Goal: Task Accomplishment & Management: Manage account settings

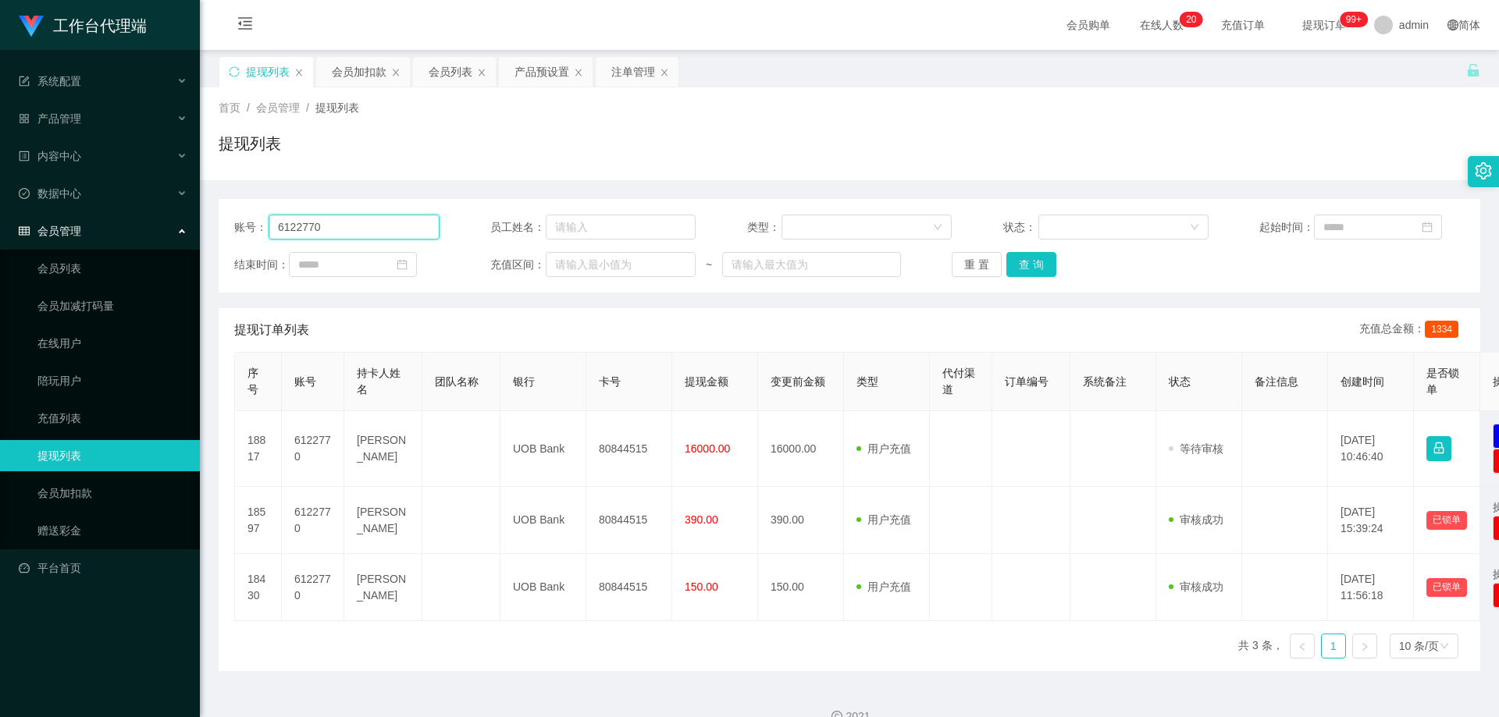
drag, startPoint x: 346, startPoint y: 228, endPoint x: 219, endPoint y: 223, distance: 127.3
click at [210, 223] on main "关闭左侧 关闭右侧 关闭其它 刷新页面 提现列表 会员加扣款 会员列表 产品预设置 注单管理 首页 / 会员管理 / 提现列表 / 提现列表 账号： 6122…" at bounding box center [849, 360] width 1299 height 621
paste input "xinxinn5566"
type input "xinxinn5566"
click at [1026, 258] on button "查 询" at bounding box center [1031, 264] width 50 height 25
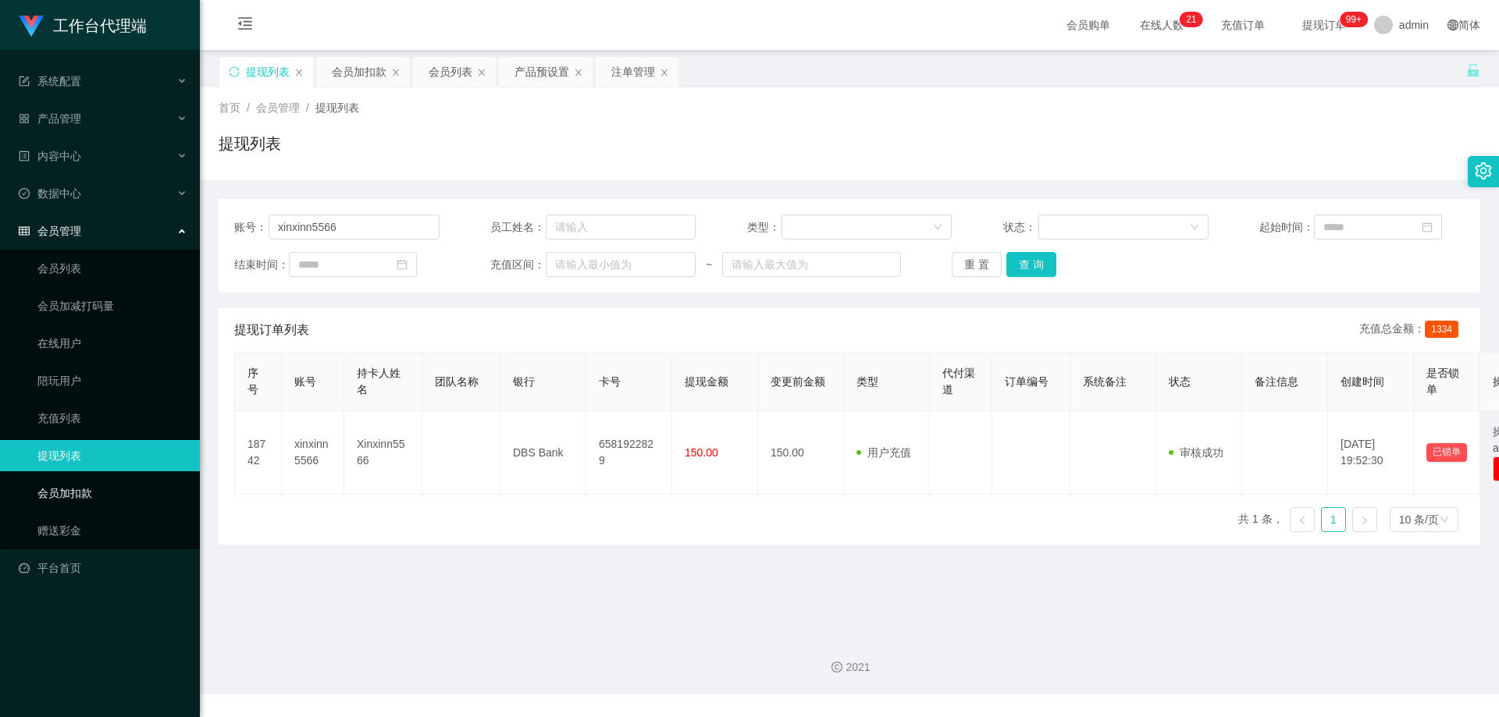
click at [81, 503] on link "会员加扣款" at bounding box center [112, 493] width 150 height 31
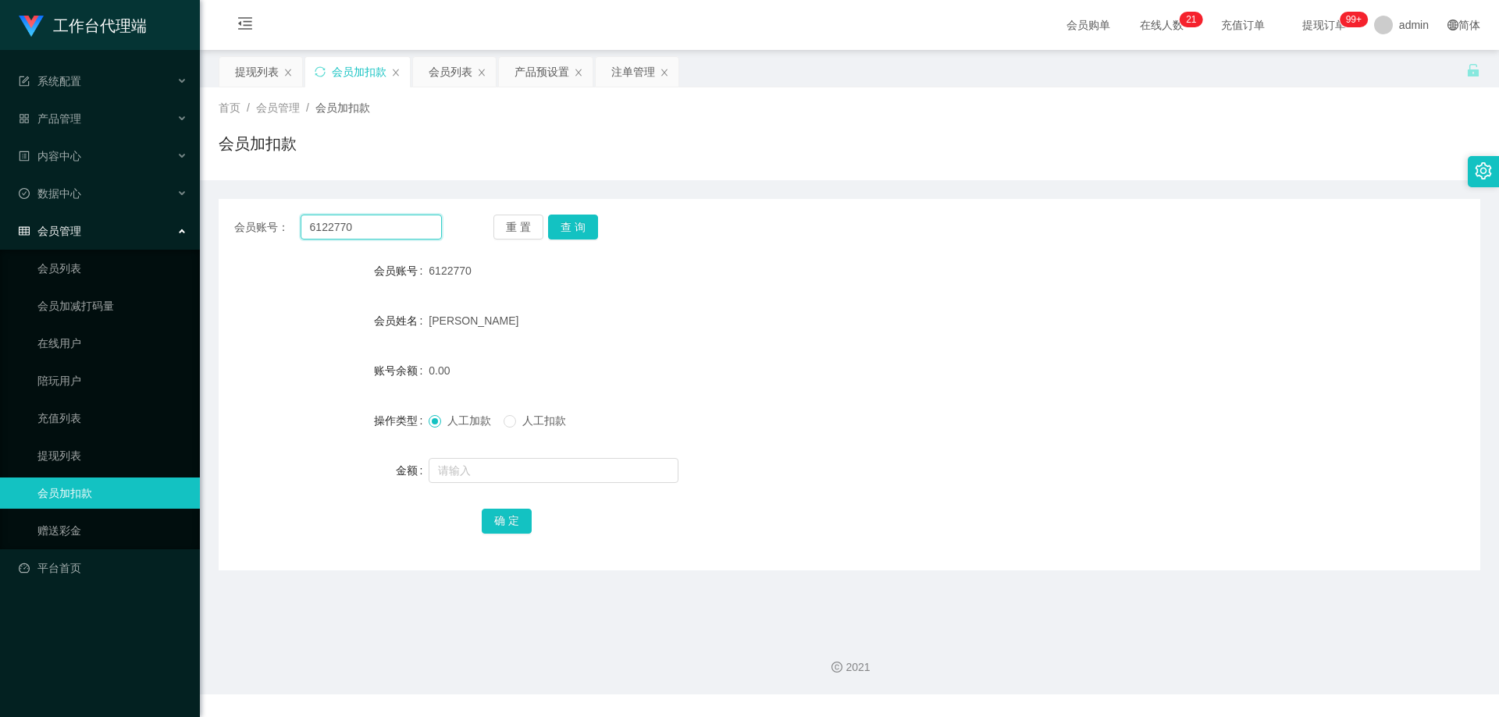
drag, startPoint x: 406, startPoint y: 231, endPoint x: 356, endPoint y: 226, distance: 50.3
click at [181, 231] on section "工作台代理端 系统配置 产品管理 产品列表 产品预设置 开奖记录 注单管理 即时注单 内容中心 站内信 公告列表 活动列表 数据中心 员工统计 团队统计 会员…" at bounding box center [749, 347] width 1499 height 695
paste input "xinxinn5566"
type input "xinxinn5566"
click at [576, 219] on button "查 询" at bounding box center [573, 227] width 50 height 25
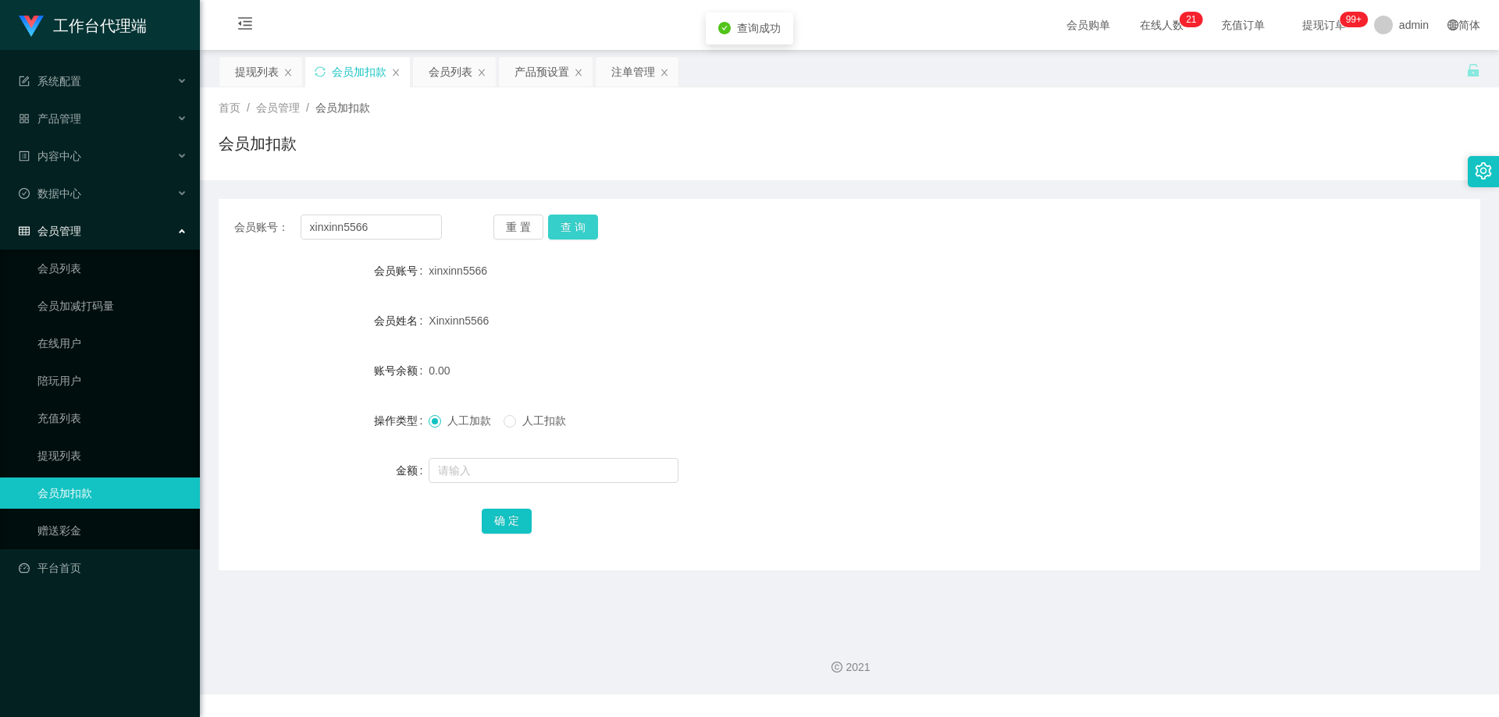
click at [578, 222] on button "查 询" at bounding box center [573, 227] width 50 height 25
click at [485, 474] on input "text" at bounding box center [554, 470] width 250 height 25
type input "1000"
click at [515, 517] on button "确 定" at bounding box center [507, 521] width 50 height 25
click at [767, 301] on form "会员账号 xinxinn5566 会员姓名 Xinxinn5566 账号余额 1000.00 操作类型 人工加款 人工扣款 金额 确 定" at bounding box center [850, 395] width 1262 height 281
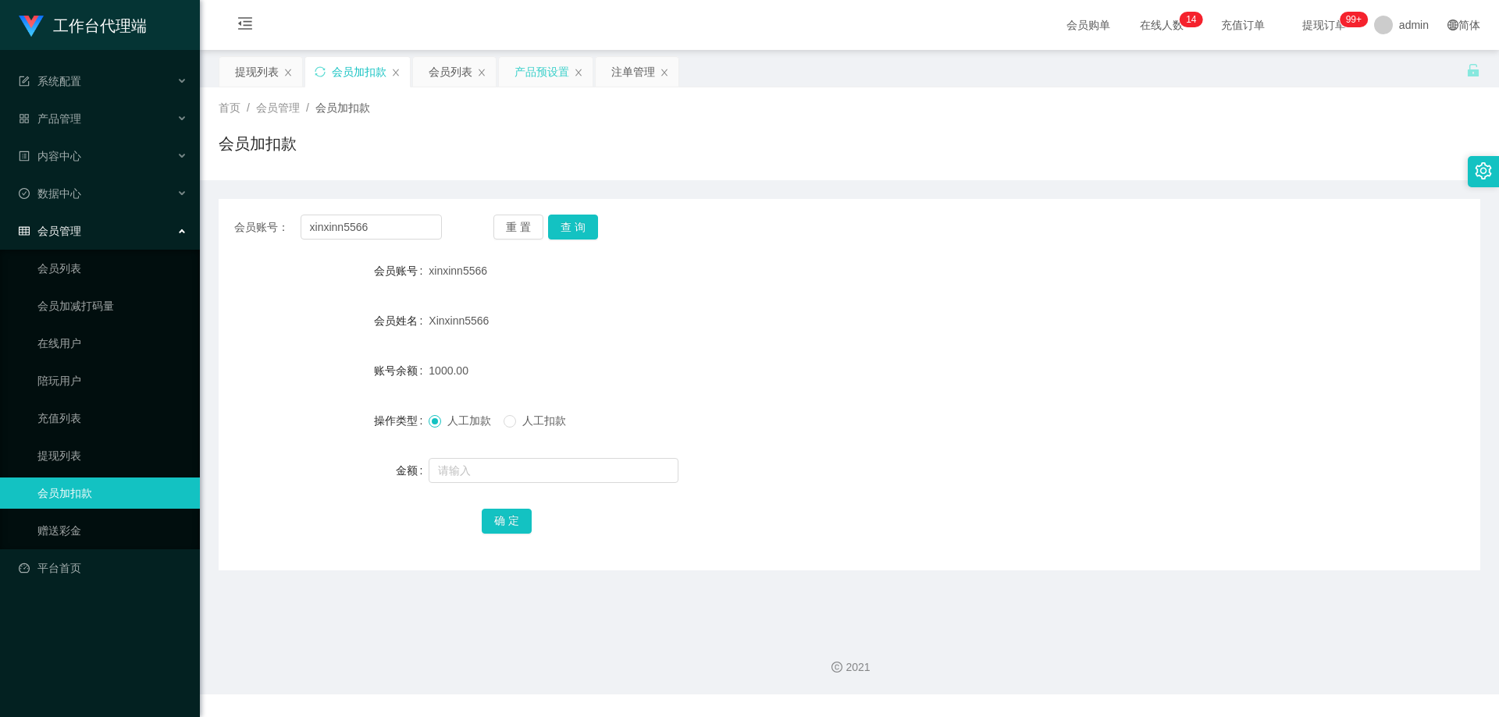
click at [554, 68] on div "产品预设置" at bounding box center [541, 72] width 55 height 30
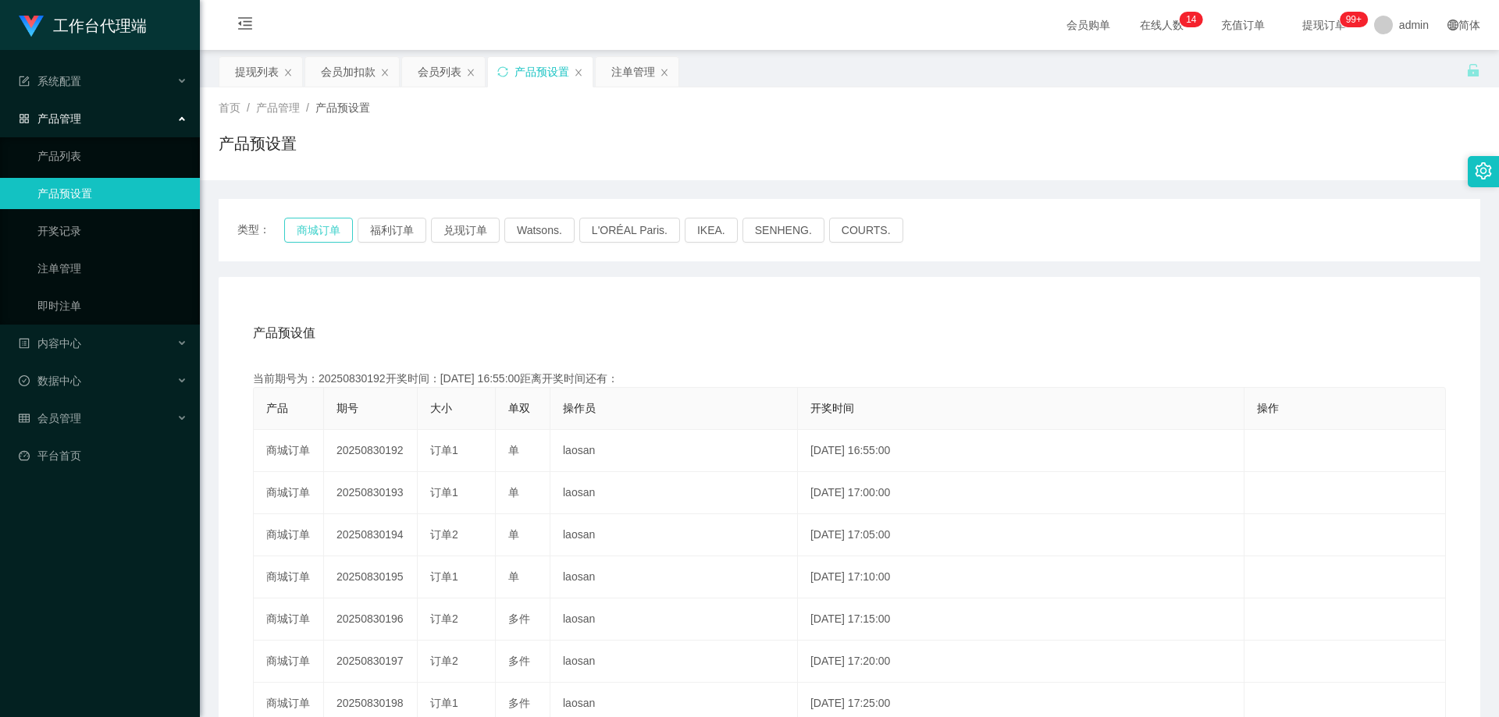
click at [319, 232] on button "商城订单" at bounding box center [318, 230] width 69 height 25
click at [620, 72] on div "注单管理" at bounding box center [633, 72] width 44 height 30
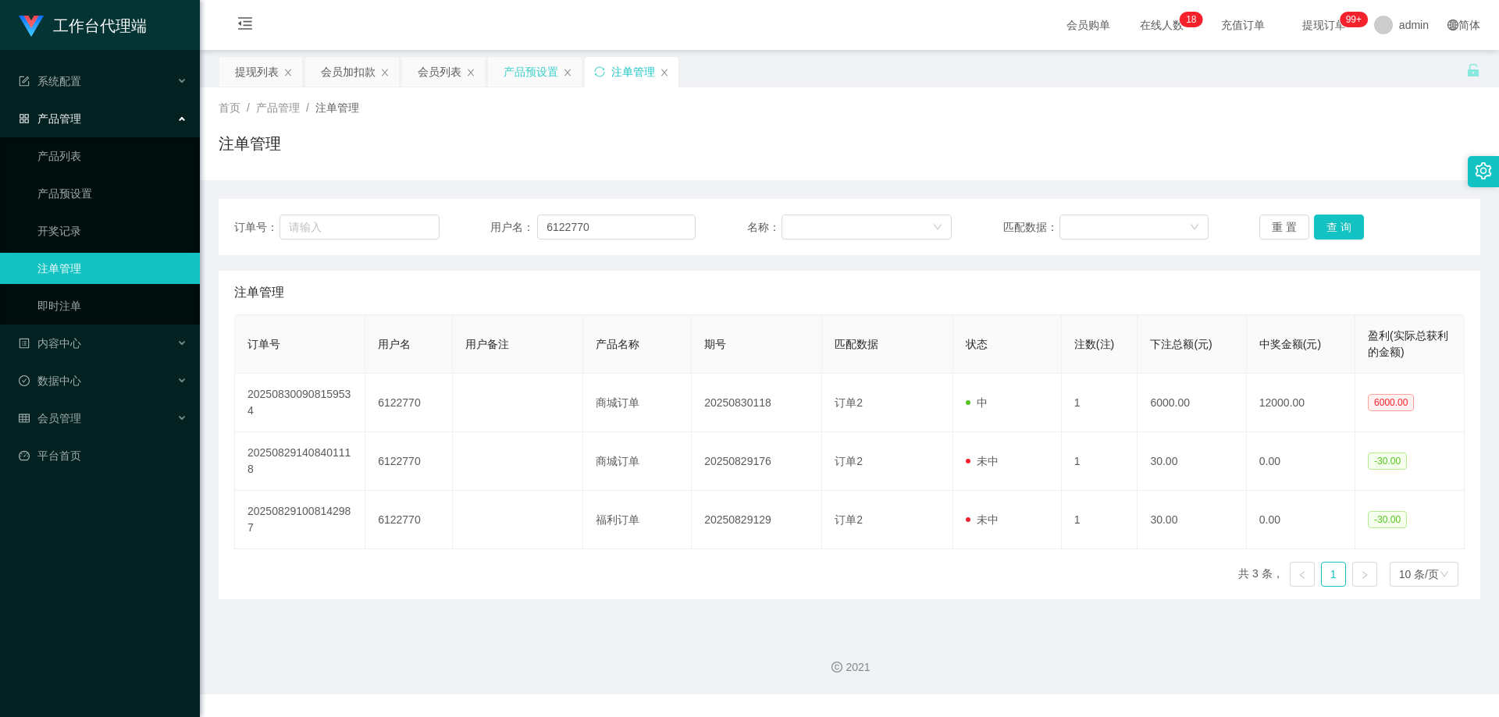
click at [526, 73] on div "产品预设置" at bounding box center [531, 72] width 55 height 30
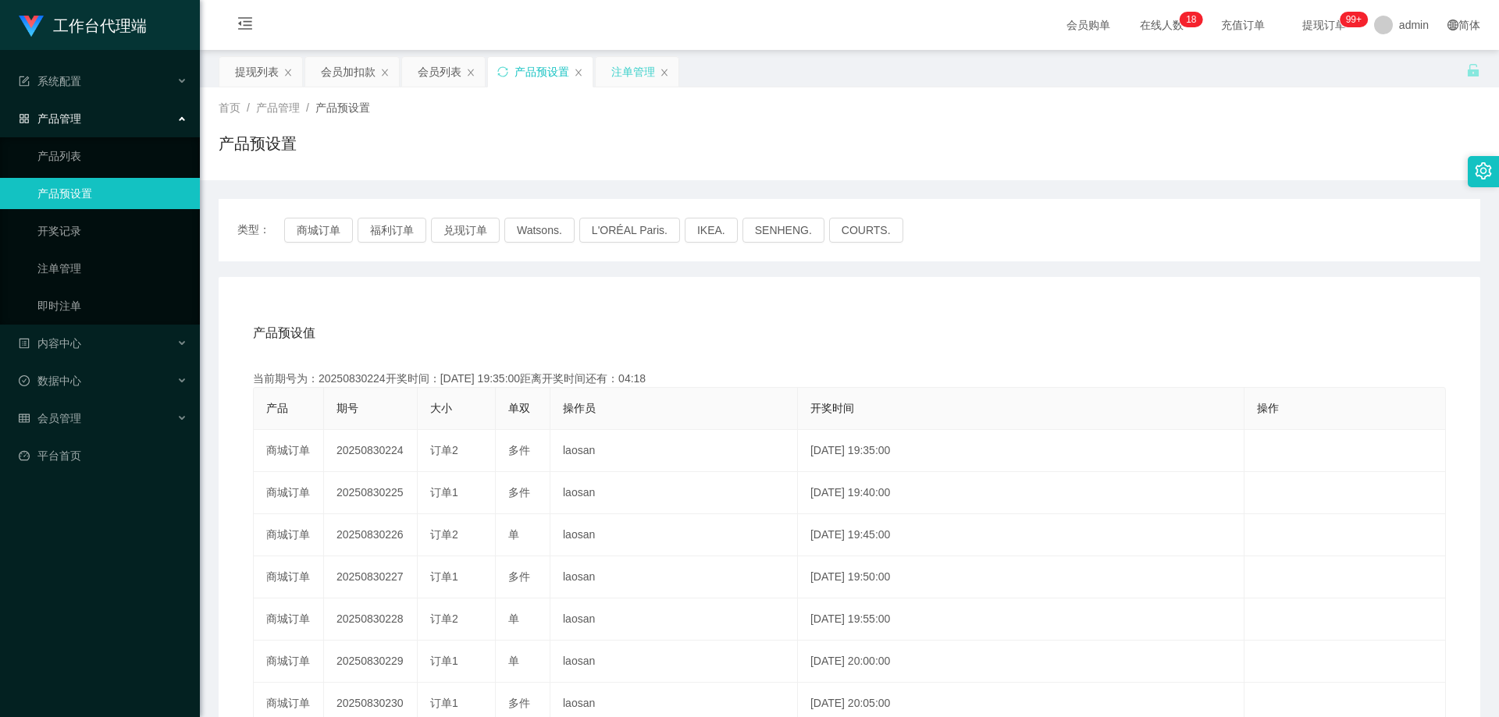
click at [618, 68] on div "注单管理" at bounding box center [633, 72] width 44 height 30
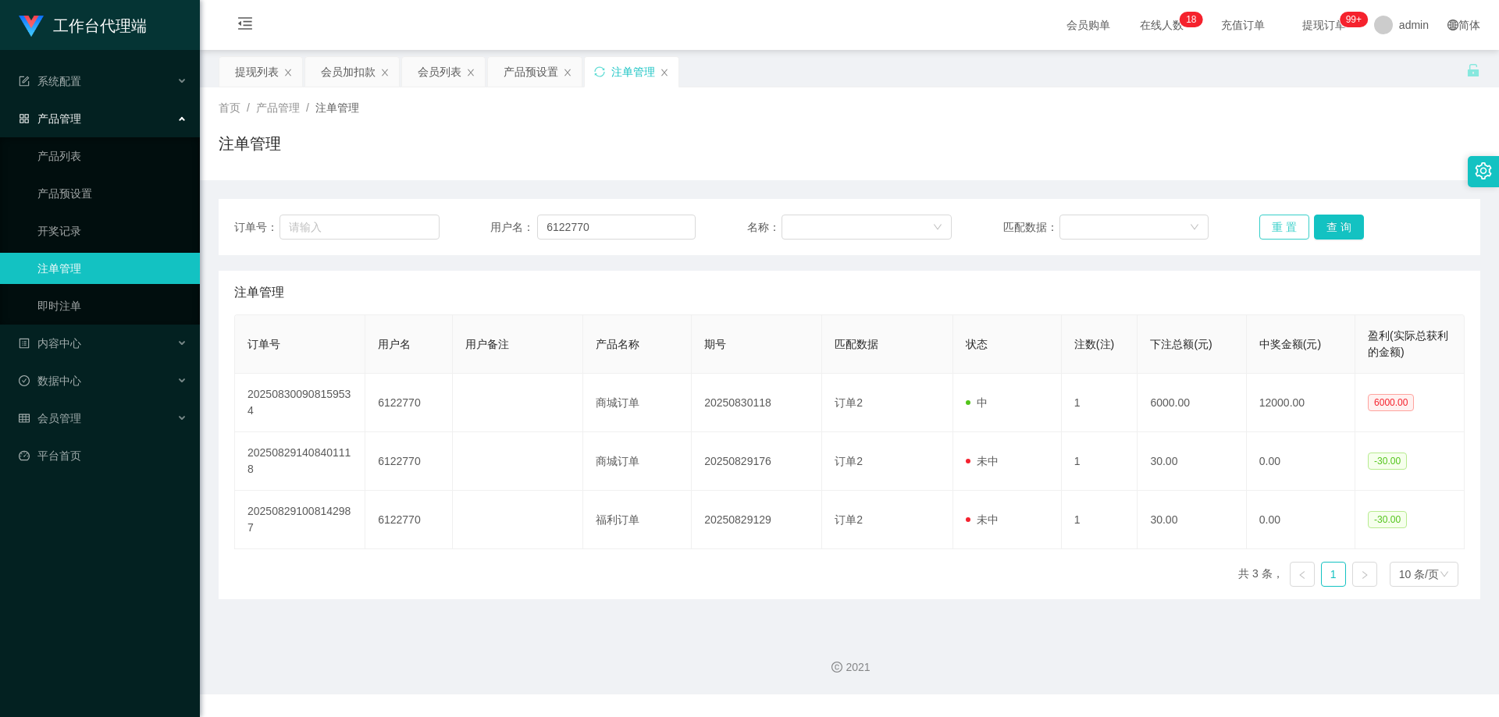
click at [1273, 226] on button "重 置" at bounding box center [1284, 227] width 50 height 25
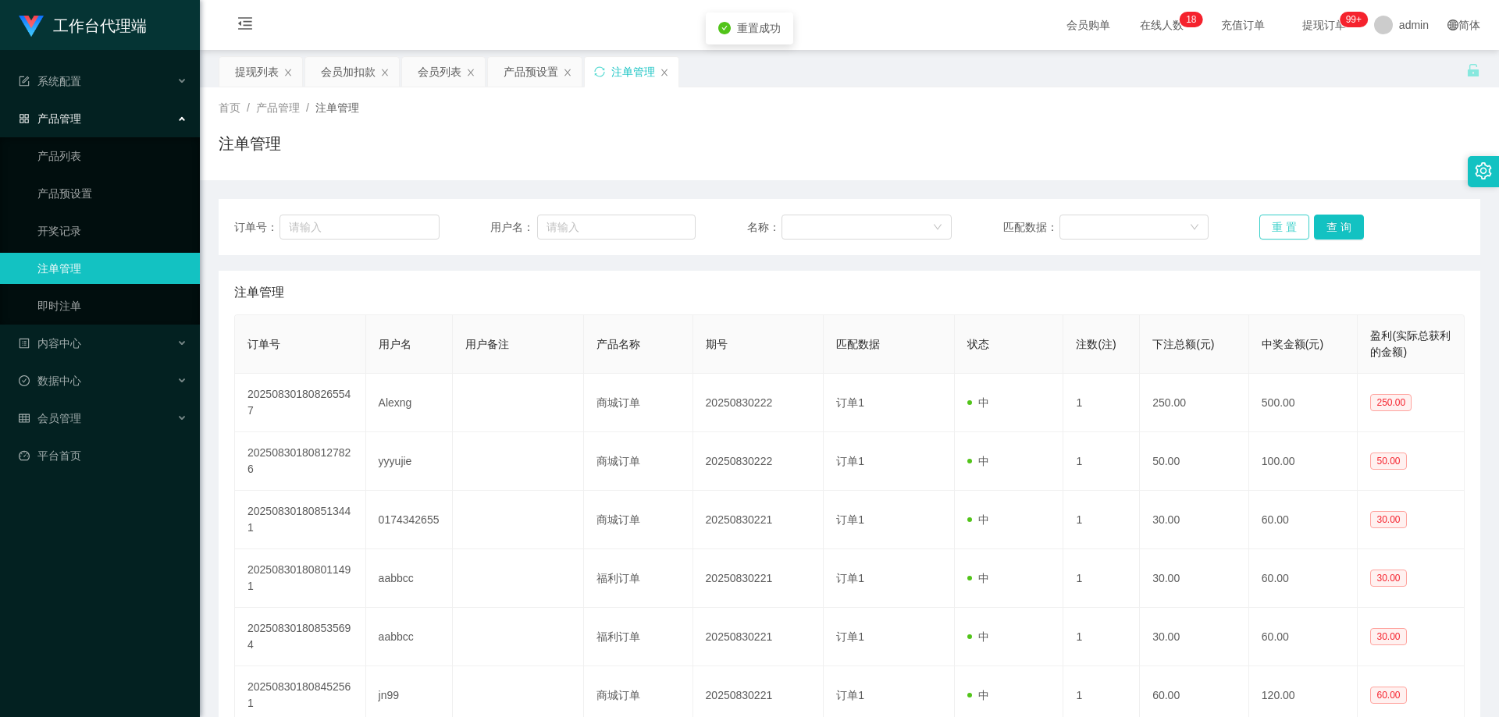
click at [1274, 226] on button "重 置" at bounding box center [1284, 227] width 50 height 25
click at [1274, 228] on button "重 置" at bounding box center [1284, 227] width 50 height 25
click at [1282, 222] on button "重 置" at bounding box center [1284, 227] width 50 height 25
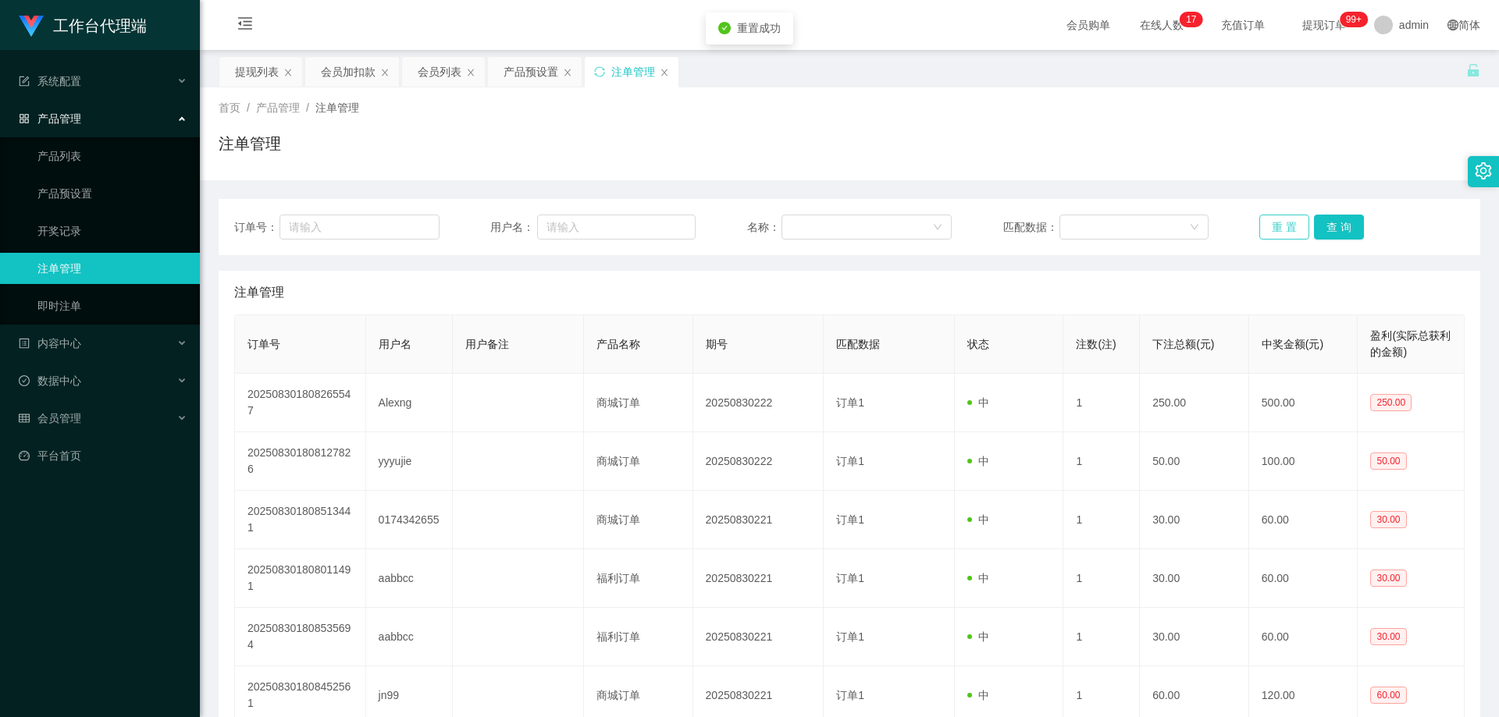
click at [1282, 222] on button "重 置" at bounding box center [1284, 227] width 50 height 25
click at [1273, 226] on button "重 置" at bounding box center [1284, 227] width 50 height 25
click at [1278, 230] on button "重 置" at bounding box center [1284, 227] width 50 height 25
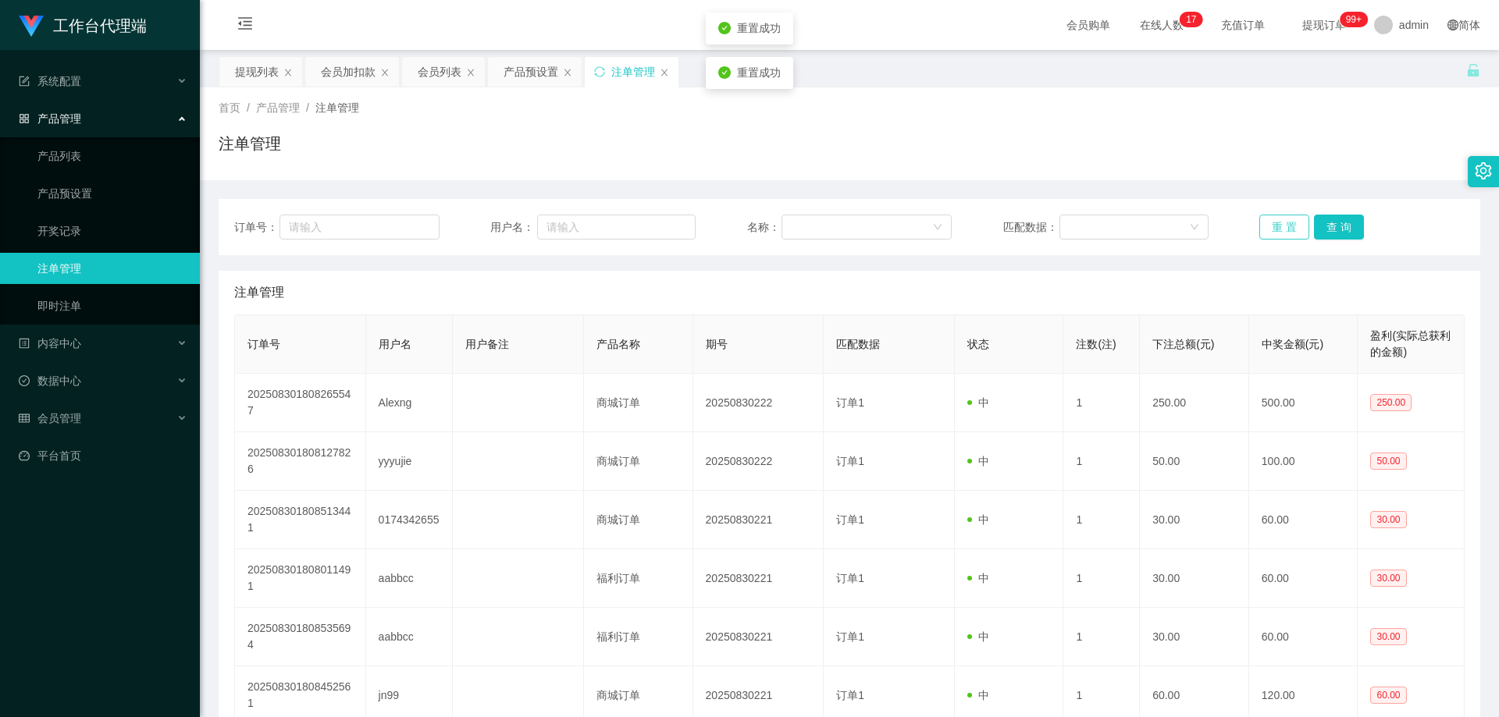
click at [1278, 230] on button "重 置" at bounding box center [1284, 227] width 50 height 25
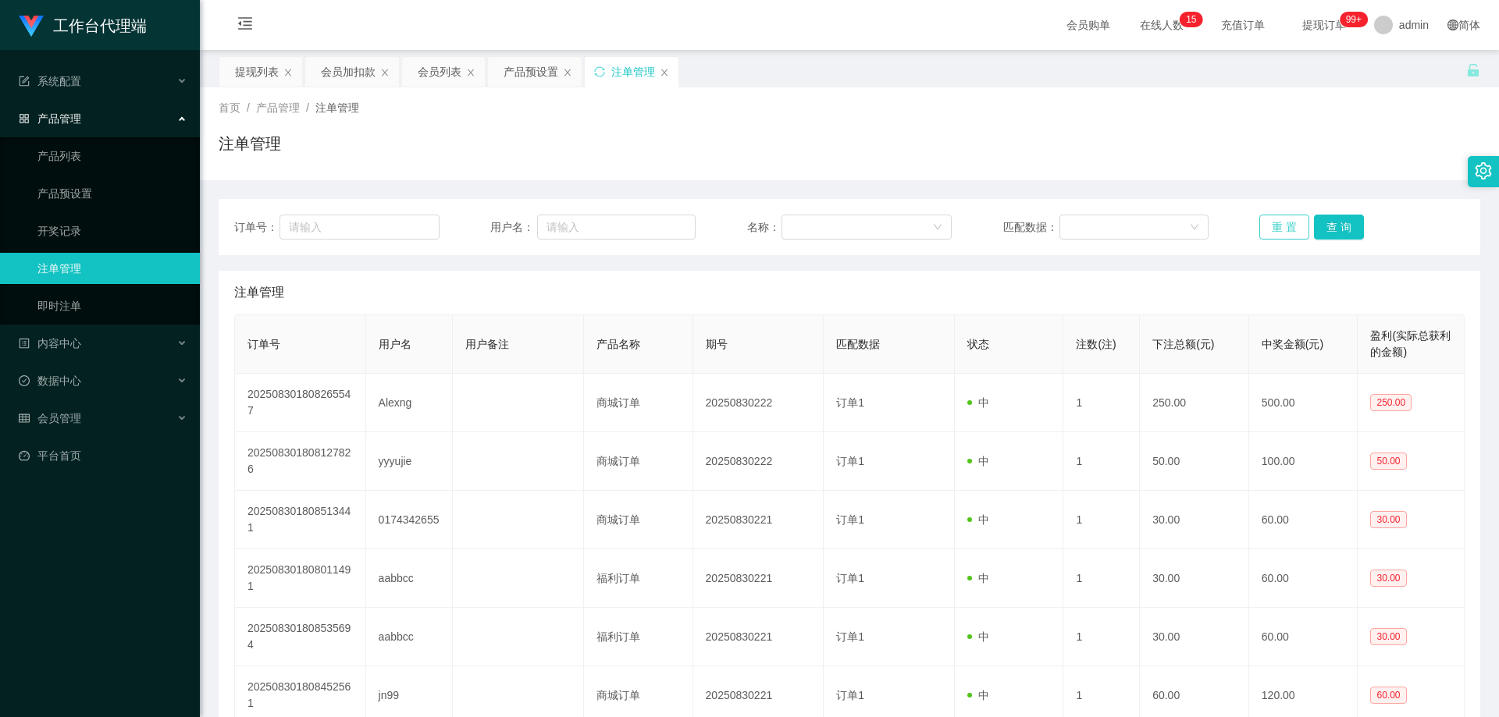
click at [1290, 228] on button "重 置" at bounding box center [1284, 227] width 50 height 25
click at [1280, 228] on button "重 置" at bounding box center [1284, 227] width 50 height 25
click at [1278, 229] on button "重 置" at bounding box center [1284, 227] width 50 height 25
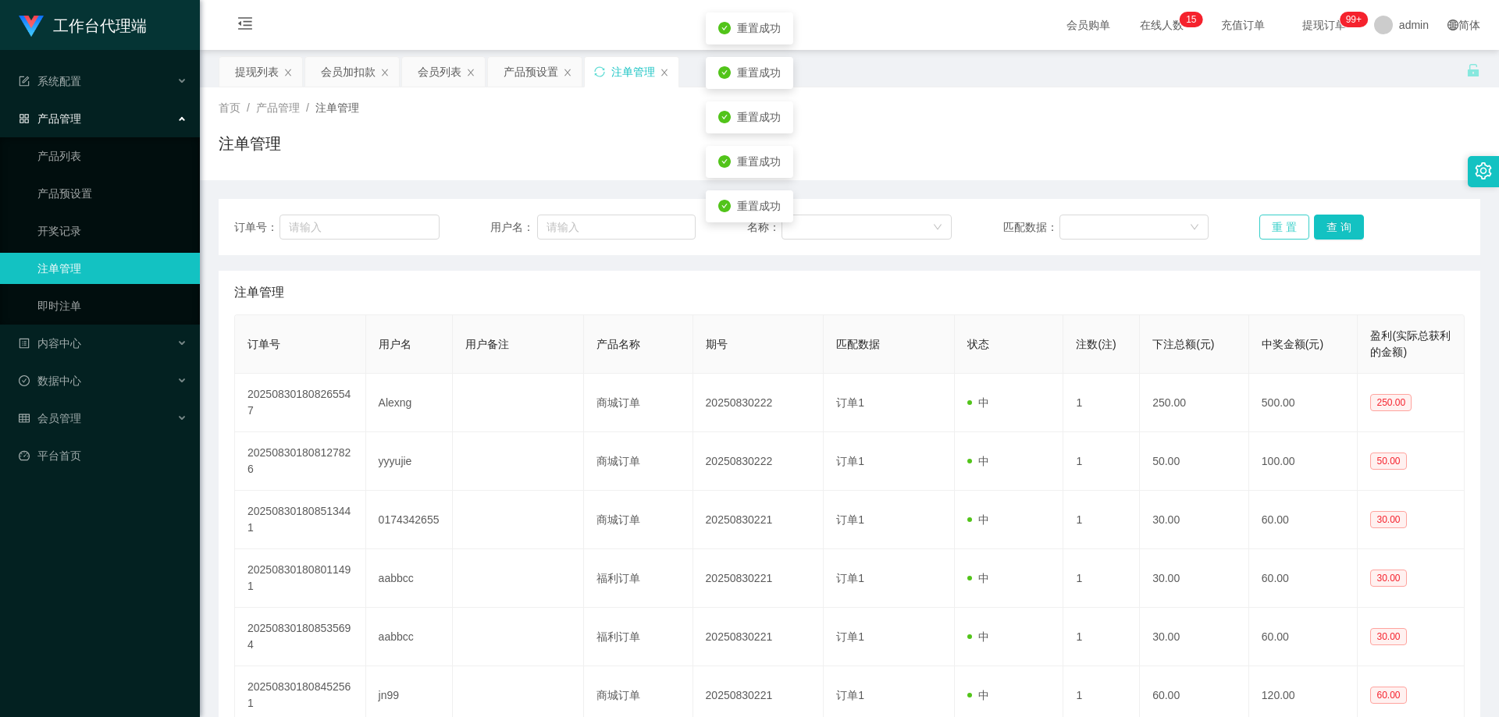
click at [1278, 229] on button "重 置" at bounding box center [1284, 227] width 50 height 25
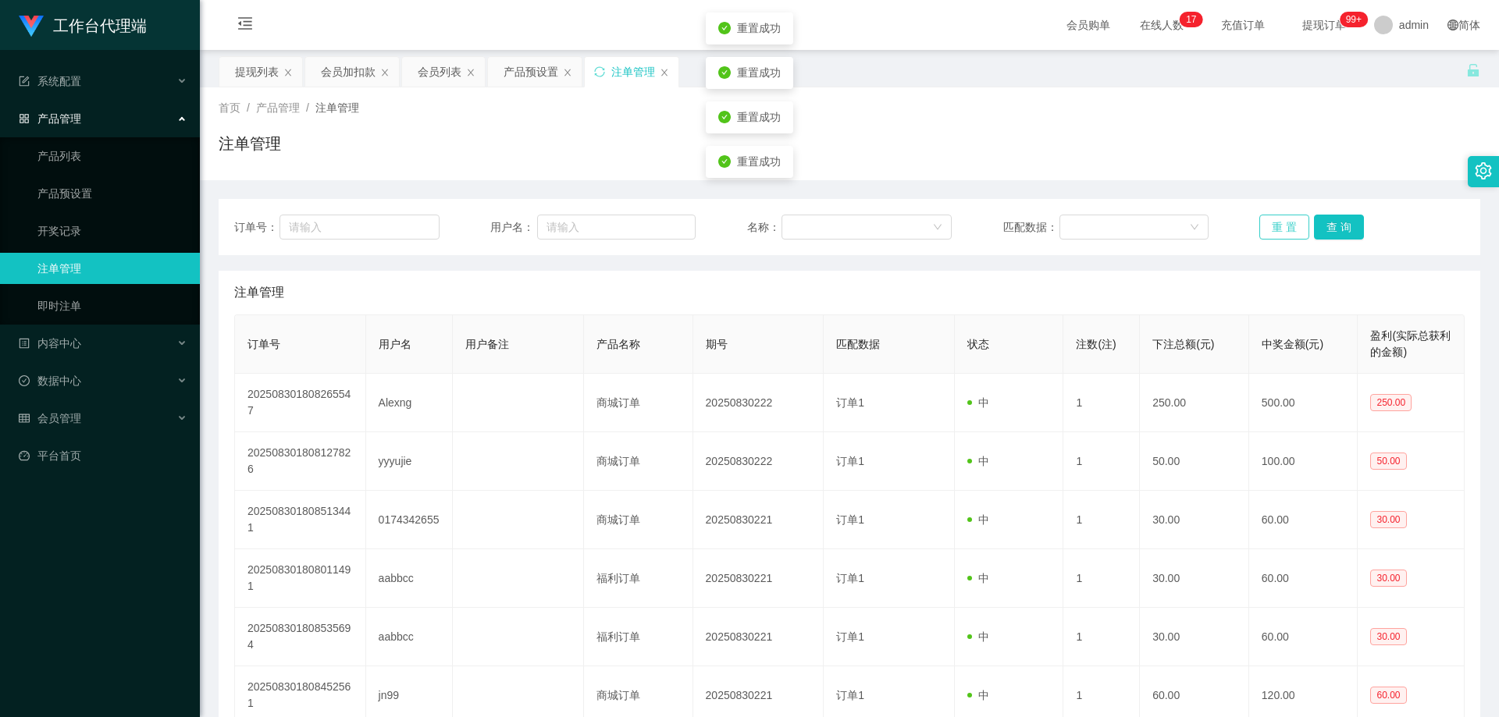
click at [1278, 229] on button "重 置" at bounding box center [1284, 227] width 50 height 25
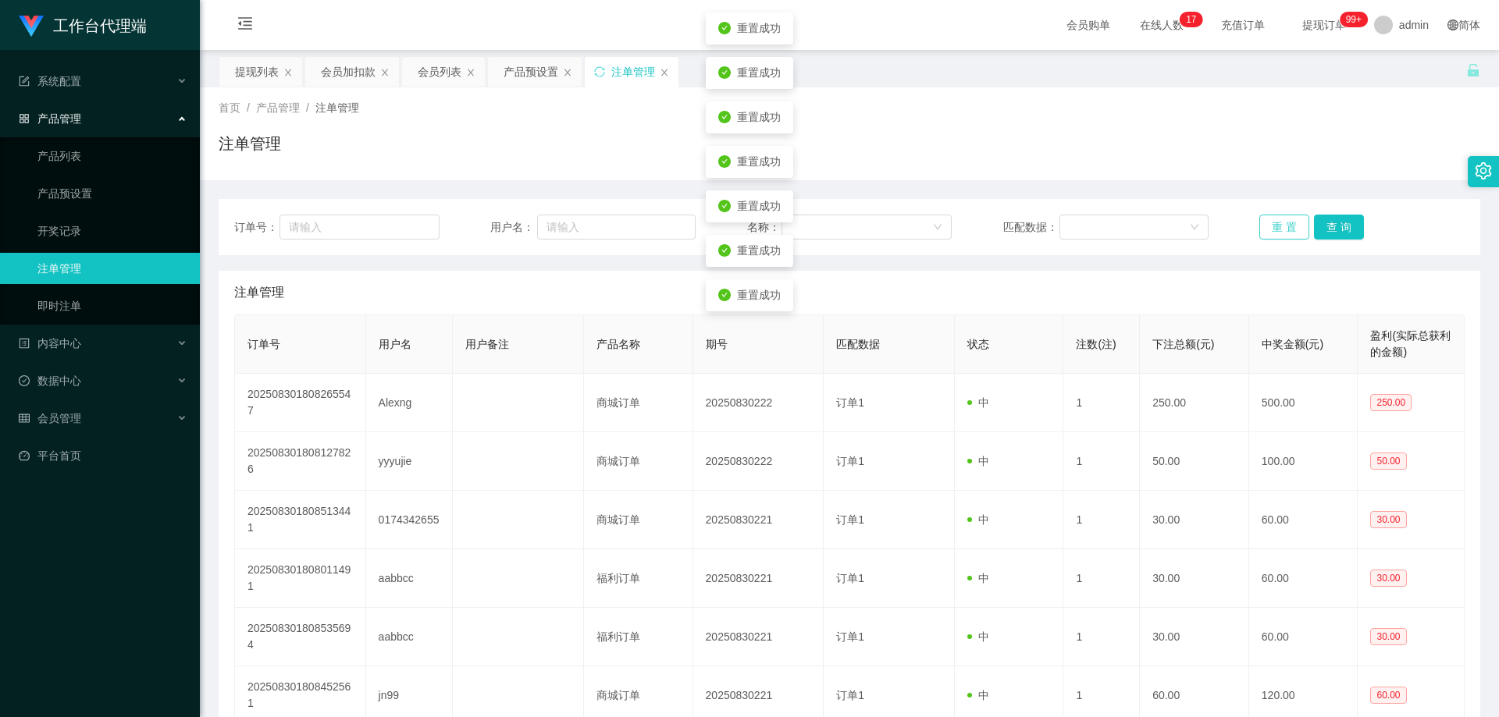
click at [1271, 233] on button "重 置" at bounding box center [1284, 227] width 50 height 25
click at [1264, 226] on button "重 置" at bounding box center [1284, 227] width 50 height 25
click at [1269, 234] on button "重 置" at bounding box center [1284, 227] width 50 height 25
click at [1269, 232] on button "重 置" at bounding box center [1284, 227] width 50 height 25
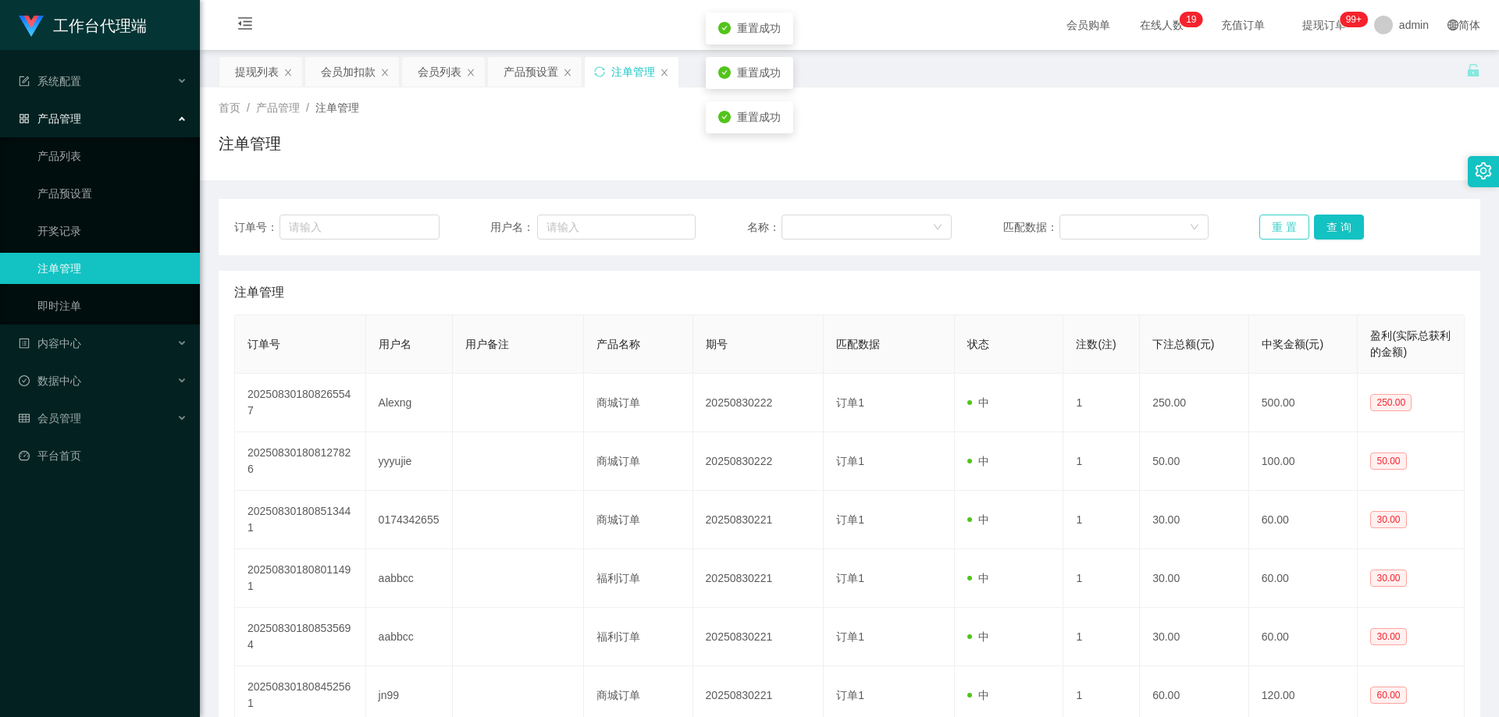
click at [1269, 232] on button "重 置" at bounding box center [1284, 227] width 50 height 25
click at [561, 222] on input "text" at bounding box center [616, 227] width 158 height 25
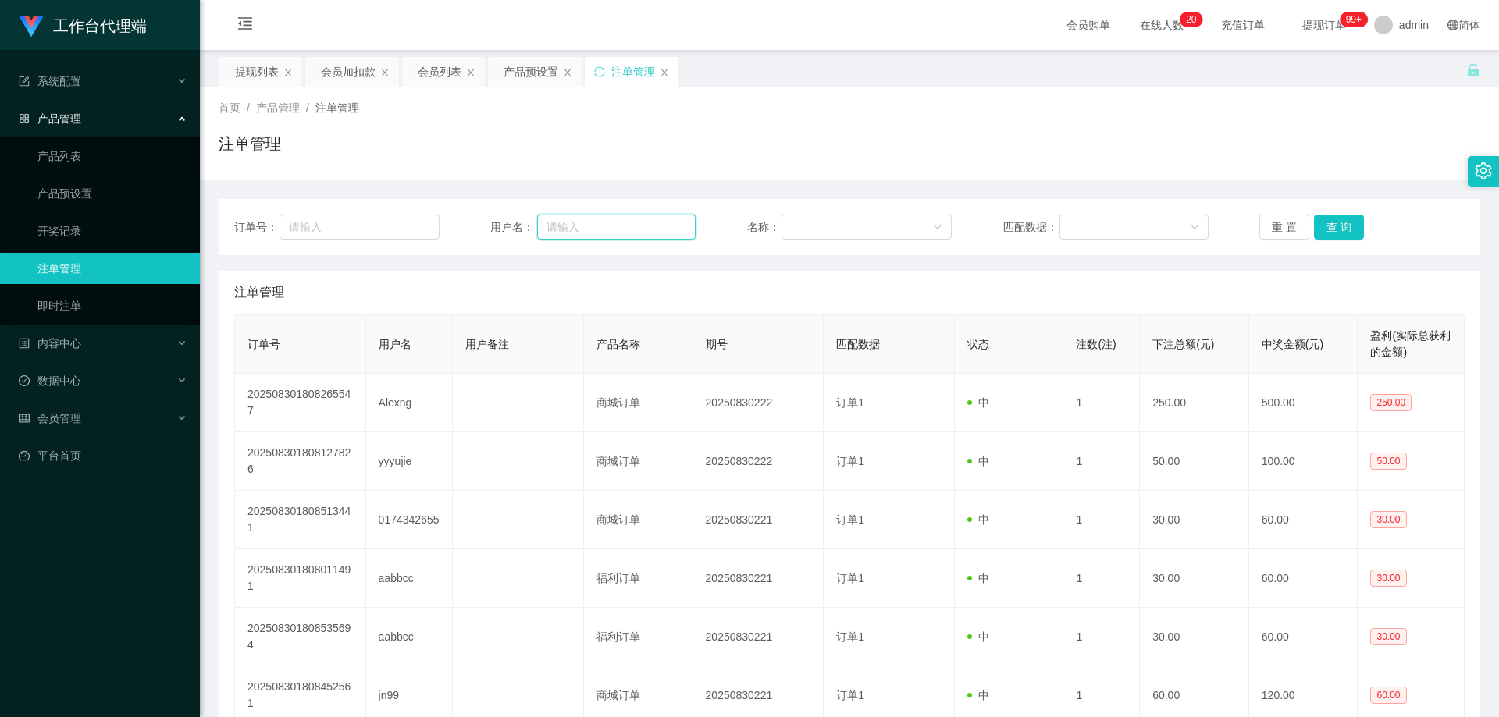
paste input "xinxinn5566"
type input "xinxinn5566"
click at [1325, 223] on button "查 询" at bounding box center [1339, 227] width 50 height 25
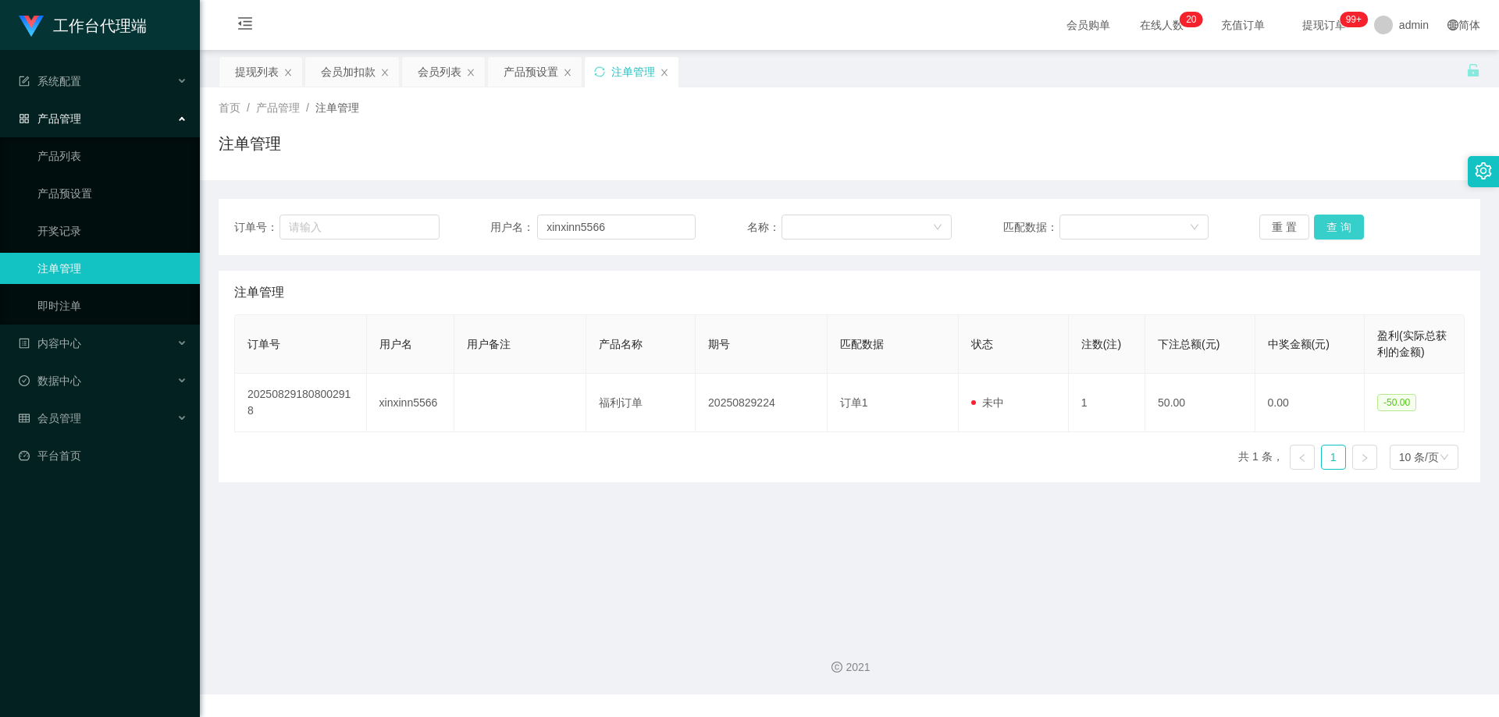
click at [1327, 226] on button "查 询" at bounding box center [1339, 227] width 50 height 25
click at [1327, 226] on div "重 置 查 询" at bounding box center [1361, 227] width 205 height 25
click at [1327, 226] on button "查 询" at bounding box center [1339, 227] width 50 height 25
click at [1327, 226] on div "重 置 查 询" at bounding box center [1361, 227] width 205 height 25
click at [1327, 226] on button "查 询" at bounding box center [1339, 227] width 50 height 25
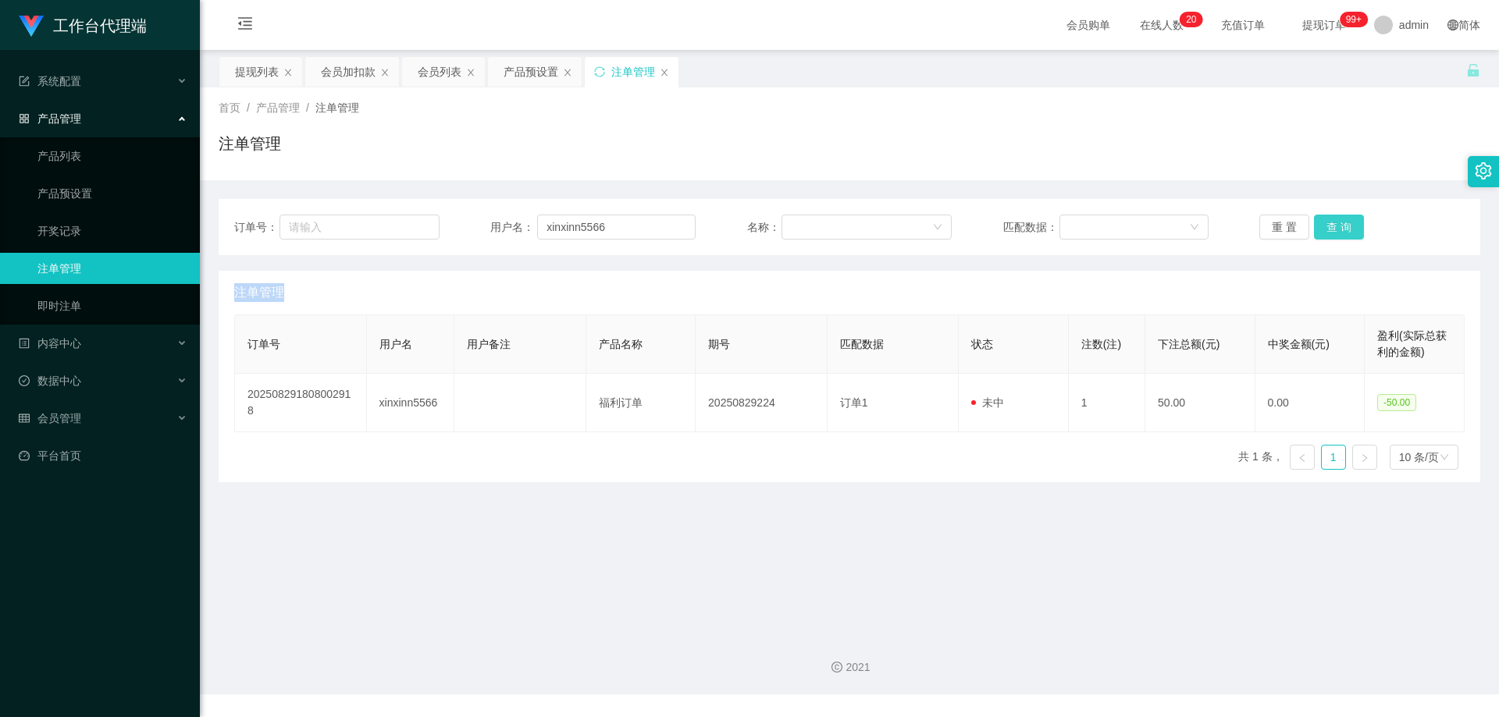
click at [1327, 226] on div "重 置 查 询" at bounding box center [1361, 227] width 205 height 25
click at [1327, 226] on button "查 询" at bounding box center [1339, 227] width 50 height 25
click at [1327, 226] on div "重 置 查 询" at bounding box center [1361, 227] width 205 height 25
click at [1327, 226] on button "查 询" at bounding box center [1339, 227] width 50 height 25
click at [1327, 226] on div "重 置 查 询" at bounding box center [1361, 227] width 205 height 25
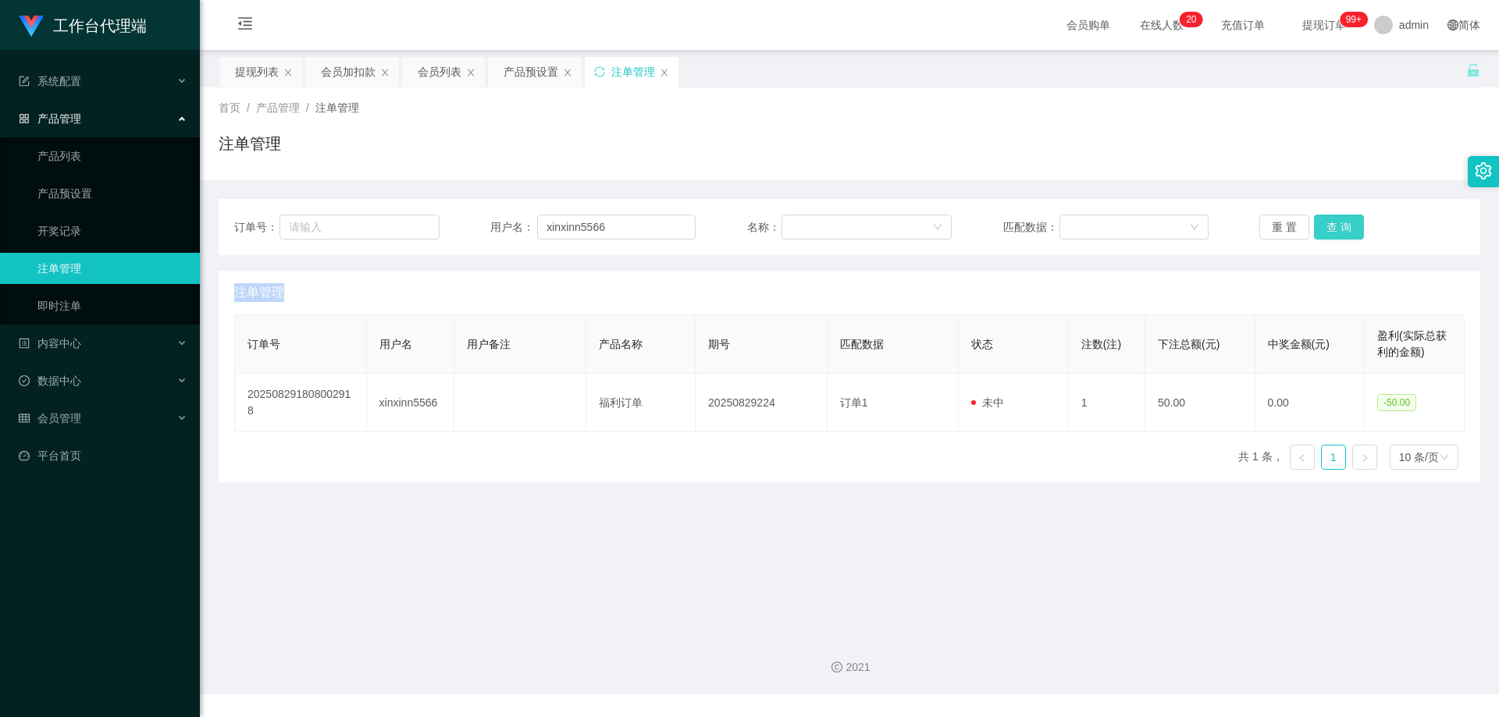
click at [1327, 226] on button "查 询" at bounding box center [1339, 227] width 50 height 25
click at [1327, 226] on div "重 置 查 询" at bounding box center [1361, 227] width 205 height 25
click at [1327, 226] on button "查 询" at bounding box center [1339, 227] width 50 height 25
click at [1327, 226] on div "重 置 查 询" at bounding box center [1361, 227] width 205 height 25
click at [1327, 226] on button "查 询" at bounding box center [1339, 227] width 50 height 25
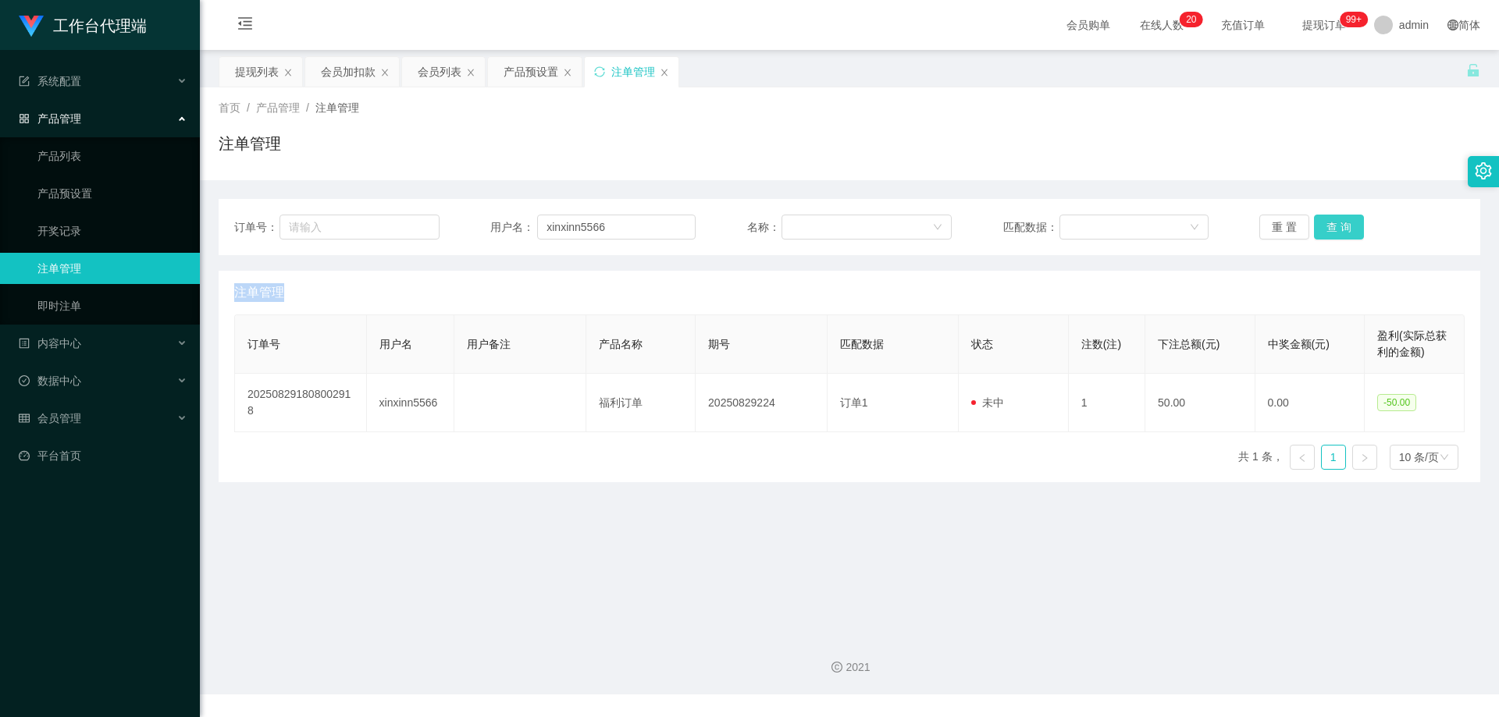
click at [1327, 226] on div "重 置 查 询" at bounding box center [1361, 227] width 205 height 25
click at [1327, 226] on button "查 询" at bounding box center [1339, 227] width 50 height 25
click at [1327, 226] on div "重 置 查 询" at bounding box center [1361, 227] width 205 height 25
click at [1327, 226] on button "查 询" at bounding box center [1339, 227] width 50 height 25
click at [1327, 226] on div "重 置 查 询" at bounding box center [1361, 227] width 205 height 25
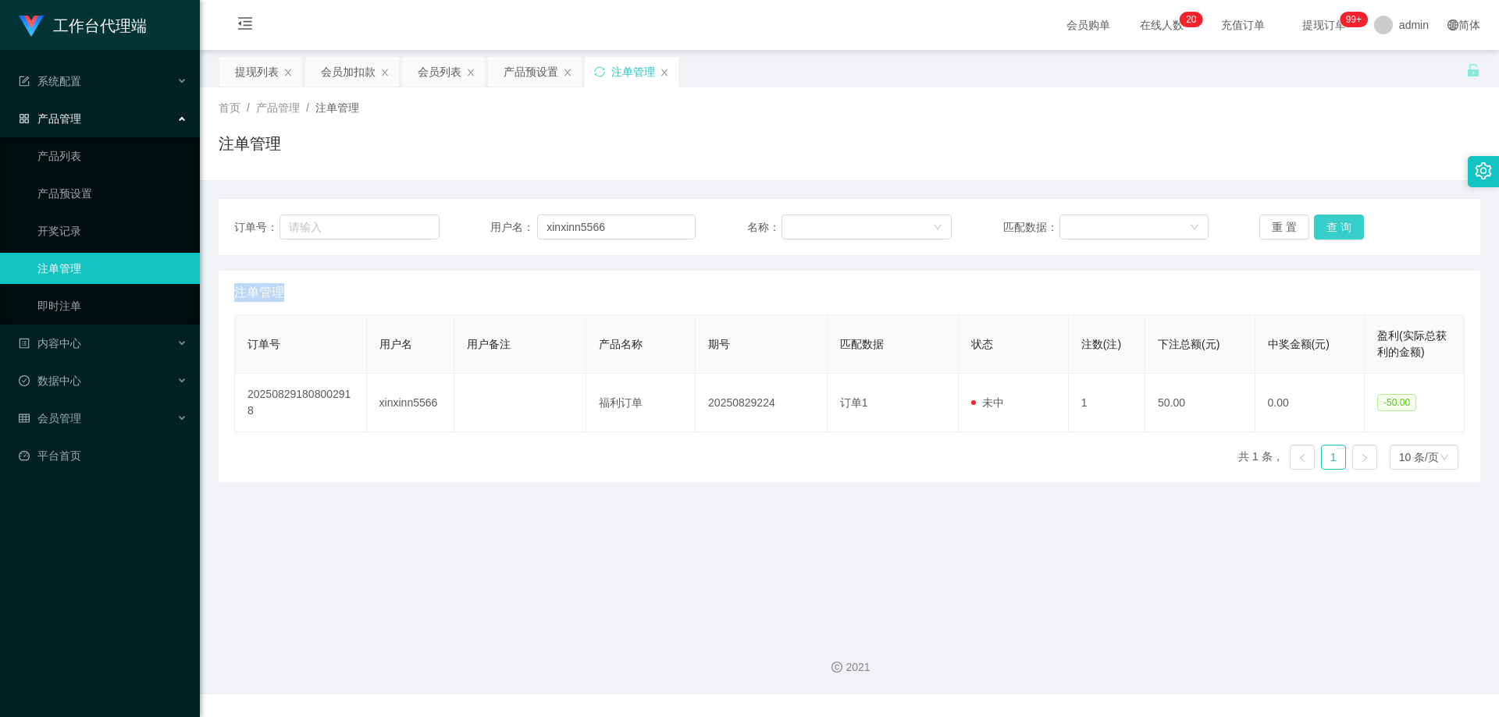
click at [1327, 226] on button "查 询" at bounding box center [1339, 227] width 50 height 25
click at [1327, 226] on div "重 置 查 询" at bounding box center [1361, 227] width 205 height 25
click at [1327, 226] on button "查 询" at bounding box center [1339, 227] width 50 height 25
click at [1327, 226] on div "重 置 查 询" at bounding box center [1361, 227] width 205 height 25
click at [1329, 228] on button "查 询" at bounding box center [1339, 227] width 50 height 25
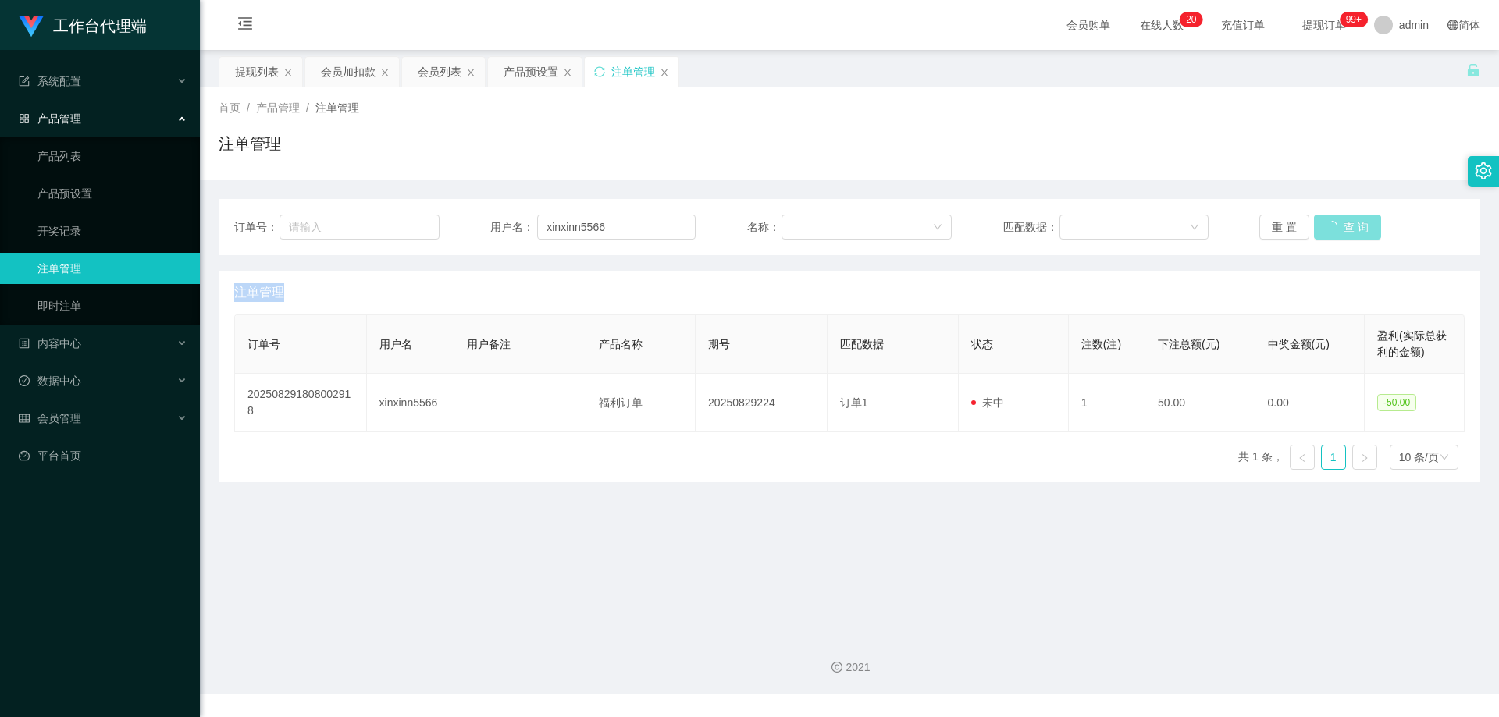
click at [1329, 228] on div "重 置 查 询" at bounding box center [1361, 227] width 205 height 25
click at [1329, 228] on button "查 询" at bounding box center [1339, 227] width 50 height 25
click at [1329, 228] on div "重 置 查 询" at bounding box center [1361, 227] width 205 height 25
click at [1329, 228] on button "查 询" at bounding box center [1339, 227] width 50 height 25
click at [1329, 228] on div "重 置 查 询" at bounding box center [1361, 227] width 205 height 25
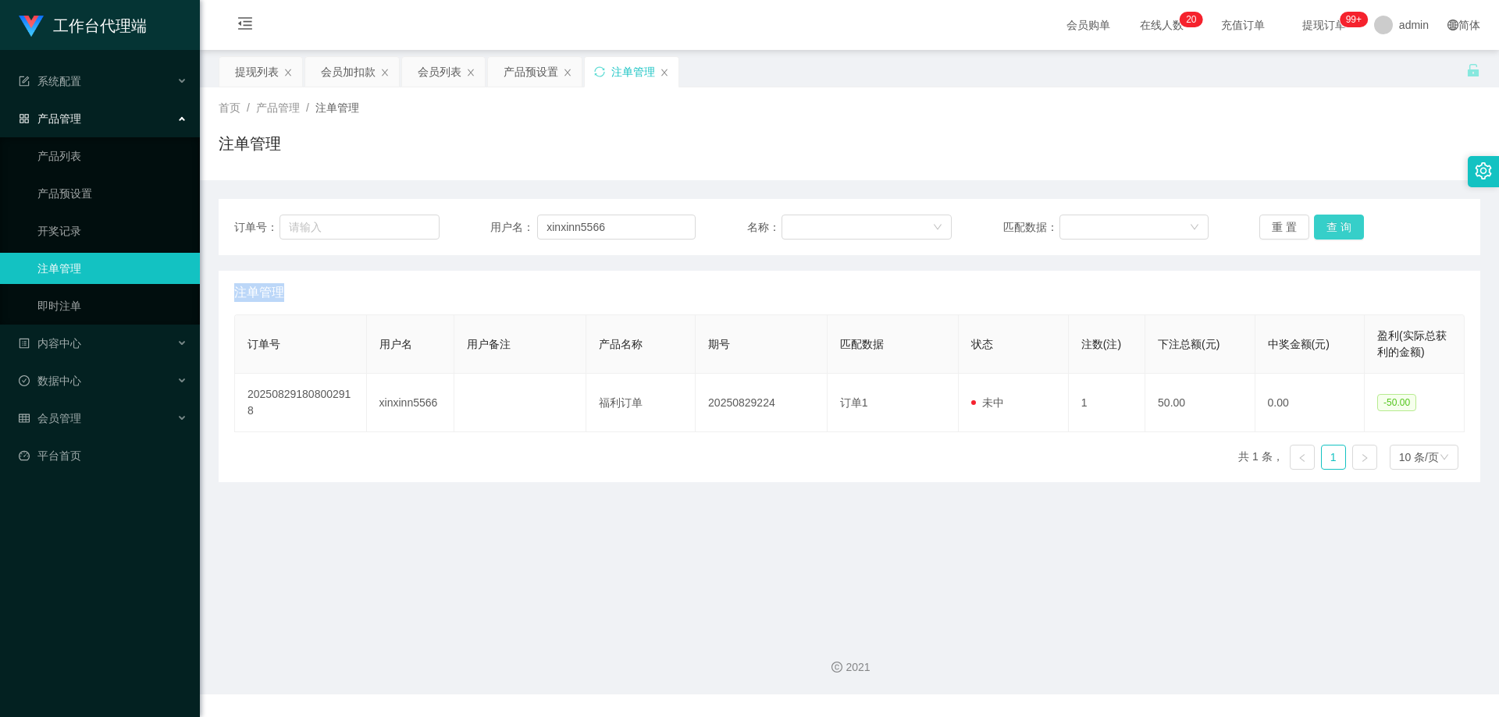
click at [1329, 228] on button "查 询" at bounding box center [1339, 227] width 50 height 25
click at [1329, 228] on div "重 置 查 询" at bounding box center [1361, 227] width 205 height 25
click at [1329, 228] on button "查 询" at bounding box center [1339, 227] width 50 height 25
click at [1329, 228] on div "重 置 查 询" at bounding box center [1361, 227] width 205 height 25
click at [1329, 228] on button "查 询" at bounding box center [1339, 227] width 50 height 25
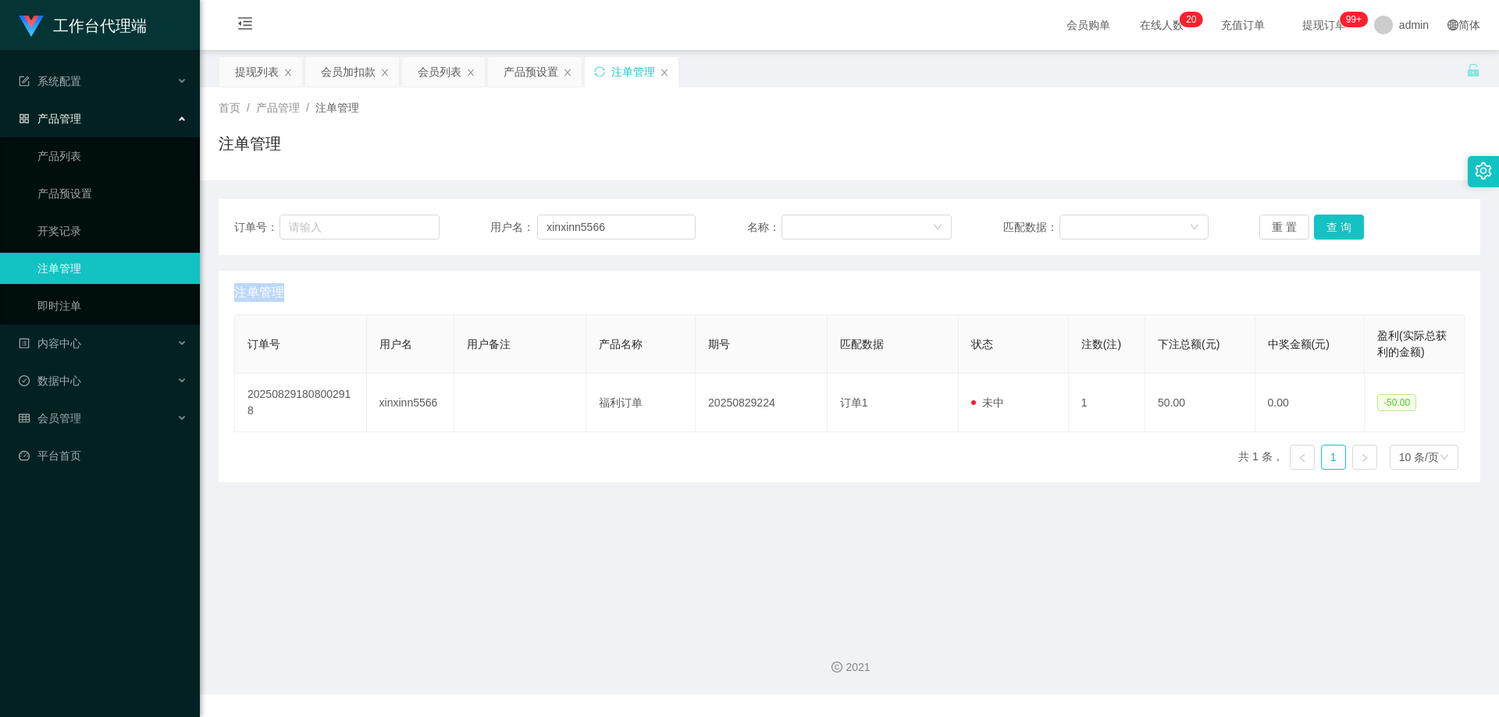
click at [1329, 228] on div "重 置 查 询" at bounding box center [1361, 227] width 205 height 25
click at [1329, 228] on button "查 询" at bounding box center [1339, 227] width 50 height 25
click at [1329, 228] on div "重 置 查 询" at bounding box center [1361, 227] width 205 height 25
click at [1329, 228] on button "查 询" at bounding box center [1339, 227] width 50 height 25
click at [1329, 228] on div "重 置 查 询" at bounding box center [1361, 227] width 205 height 25
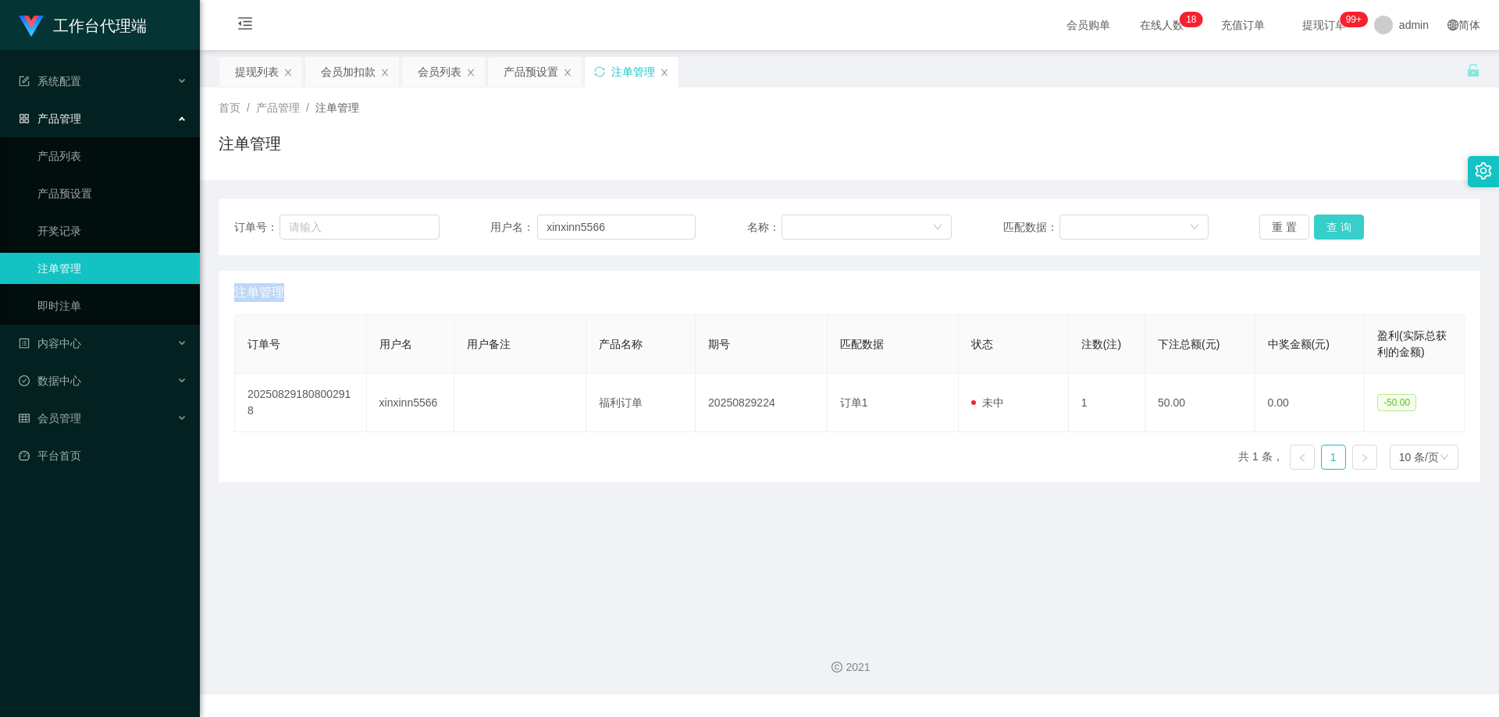
click at [1329, 228] on button "查 询" at bounding box center [1339, 227] width 50 height 25
click at [1329, 228] on div "重 置 查 询" at bounding box center [1361, 227] width 205 height 25
click at [1329, 228] on button "查 询" at bounding box center [1339, 227] width 50 height 25
click at [1329, 228] on div "重 置 查 询" at bounding box center [1361, 227] width 205 height 25
click at [1329, 228] on button "查 询" at bounding box center [1339, 227] width 50 height 25
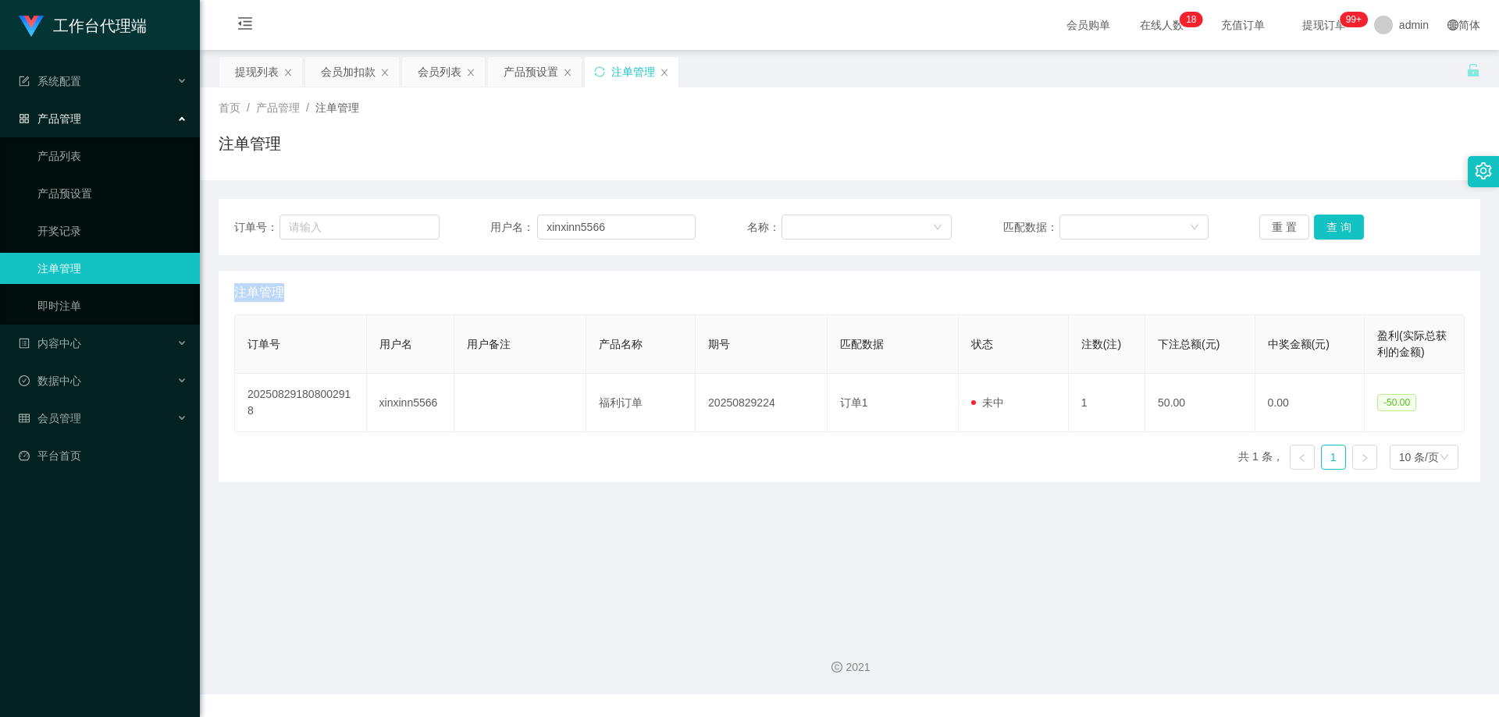
click at [1329, 228] on div "重 置 查 询" at bounding box center [1361, 227] width 205 height 25
click at [1329, 228] on button "查 询" at bounding box center [1339, 227] width 50 height 25
click at [1329, 228] on div "重 置 查 询" at bounding box center [1361, 227] width 205 height 25
click at [1329, 228] on button "查 询" at bounding box center [1339, 227] width 50 height 25
click at [1329, 228] on div "重 置 查 询" at bounding box center [1361, 227] width 205 height 25
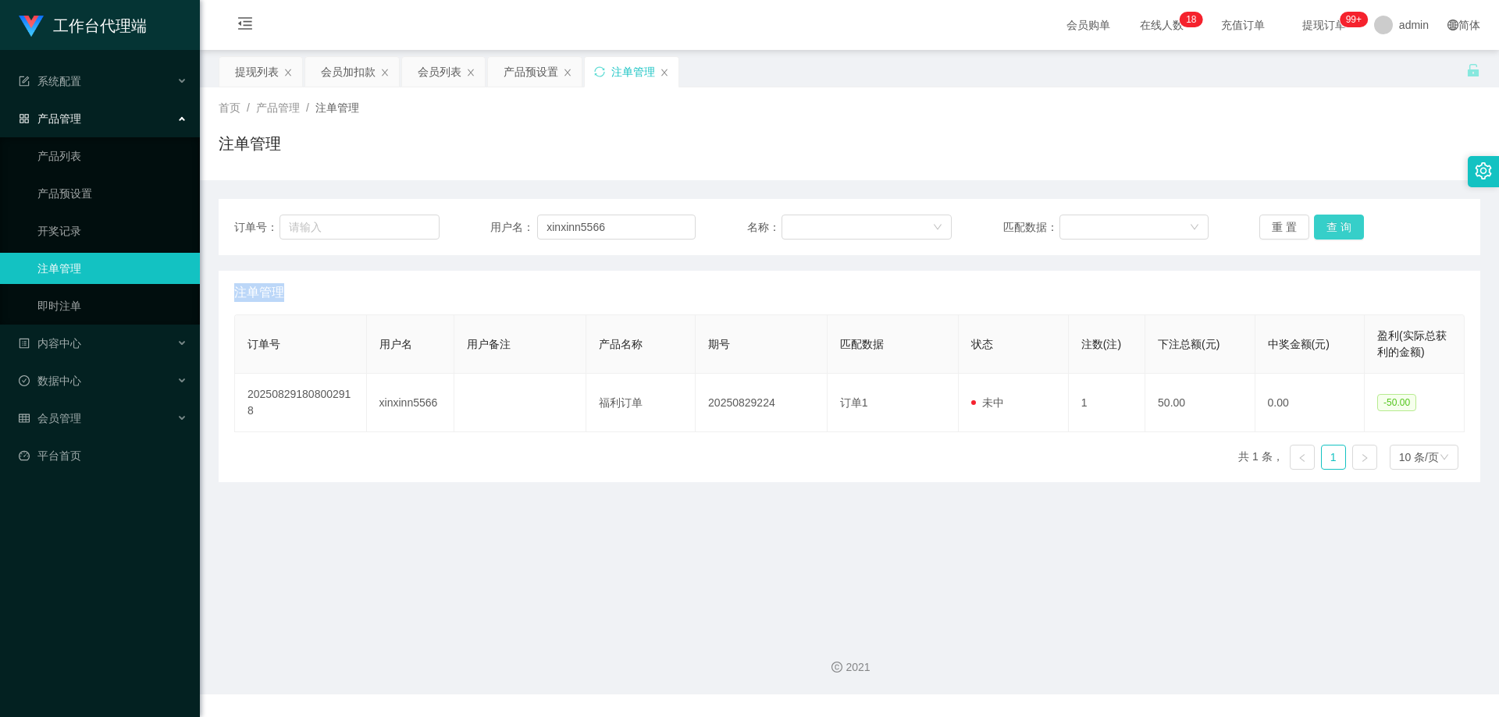
click at [1329, 228] on button "查 询" at bounding box center [1339, 227] width 50 height 25
click at [1329, 228] on div "重 置 查 询" at bounding box center [1361, 227] width 205 height 25
click at [1329, 228] on button "查 询" at bounding box center [1339, 227] width 50 height 25
click at [1329, 228] on div "重 置 查 询" at bounding box center [1361, 227] width 205 height 25
click at [1329, 228] on button "查 询" at bounding box center [1339, 227] width 50 height 25
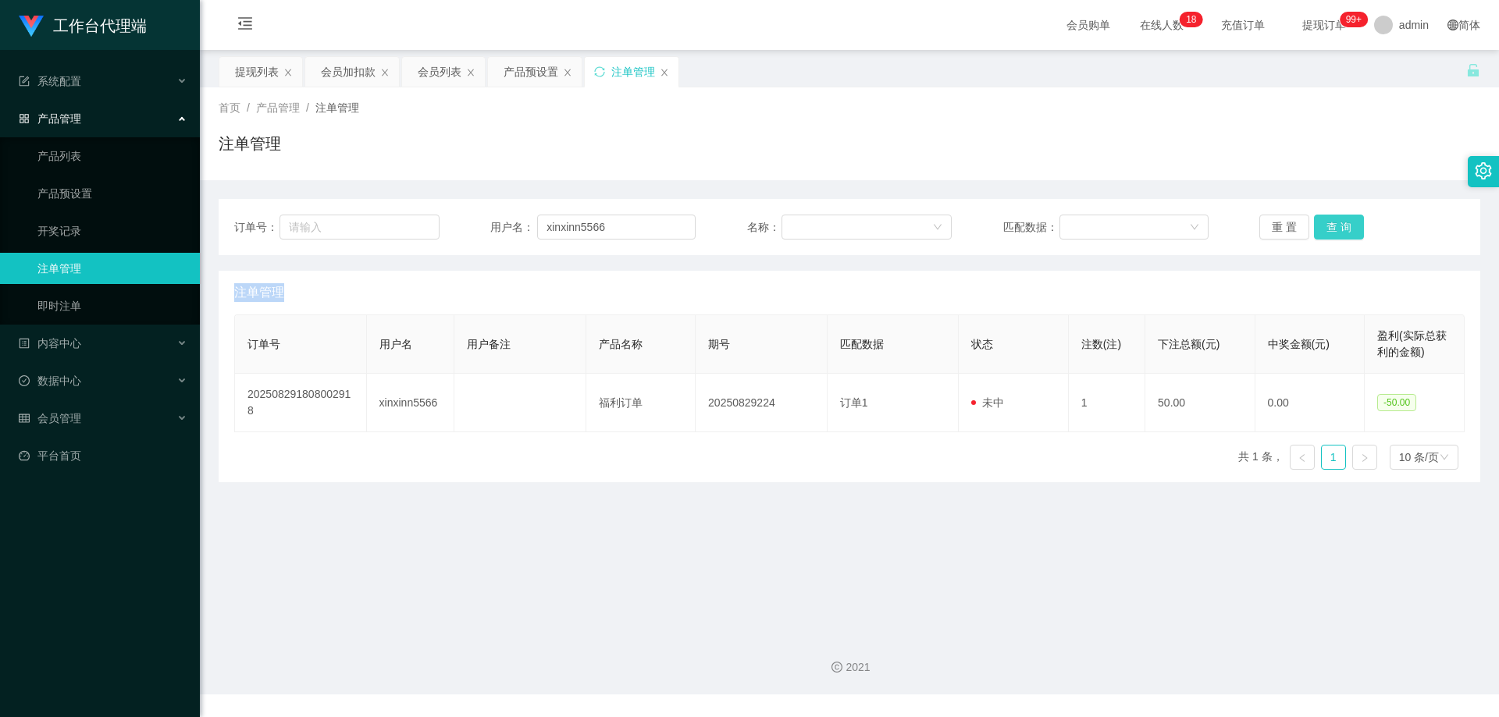
click at [1329, 228] on div "重 置 查 询" at bounding box center [1361, 227] width 205 height 25
click at [1329, 228] on button "查 询" at bounding box center [1339, 227] width 50 height 25
click at [1329, 228] on div "重 置 查 询" at bounding box center [1361, 227] width 205 height 25
click at [1329, 228] on button "查 询" at bounding box center [1339, 227] width 50 height 25
click at [1329, 228] on div "重 置 查 询" at bounding box center [1361, 227] width 205 height 25
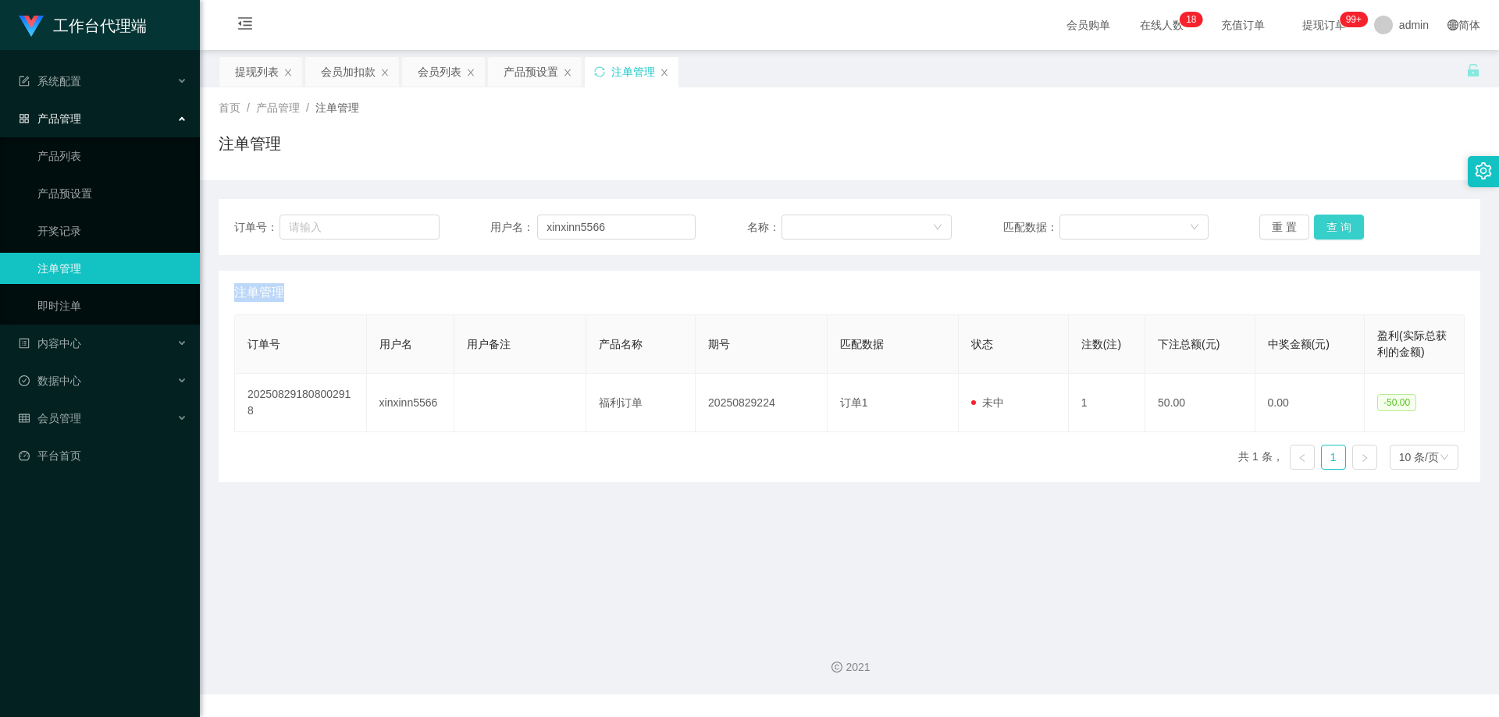
click at [1329, 228] on button "查 询" at bounding box center [1339, 227] width 50 height 25
click at [1329, 228] on div "重 置 查 询" at bounding box center [1361, 227] width 205 height 25
click at [1329, 228] on button "查 询" at bounding box center [1339, 227] width 50 height 25
click at [1329, 228] on div "重 置 查 询" at bounding box center [1361, 227] width 205 height 25
click at [1329, 228] on button "查 询" at bounding box center [1339, 227] width 50 height 25
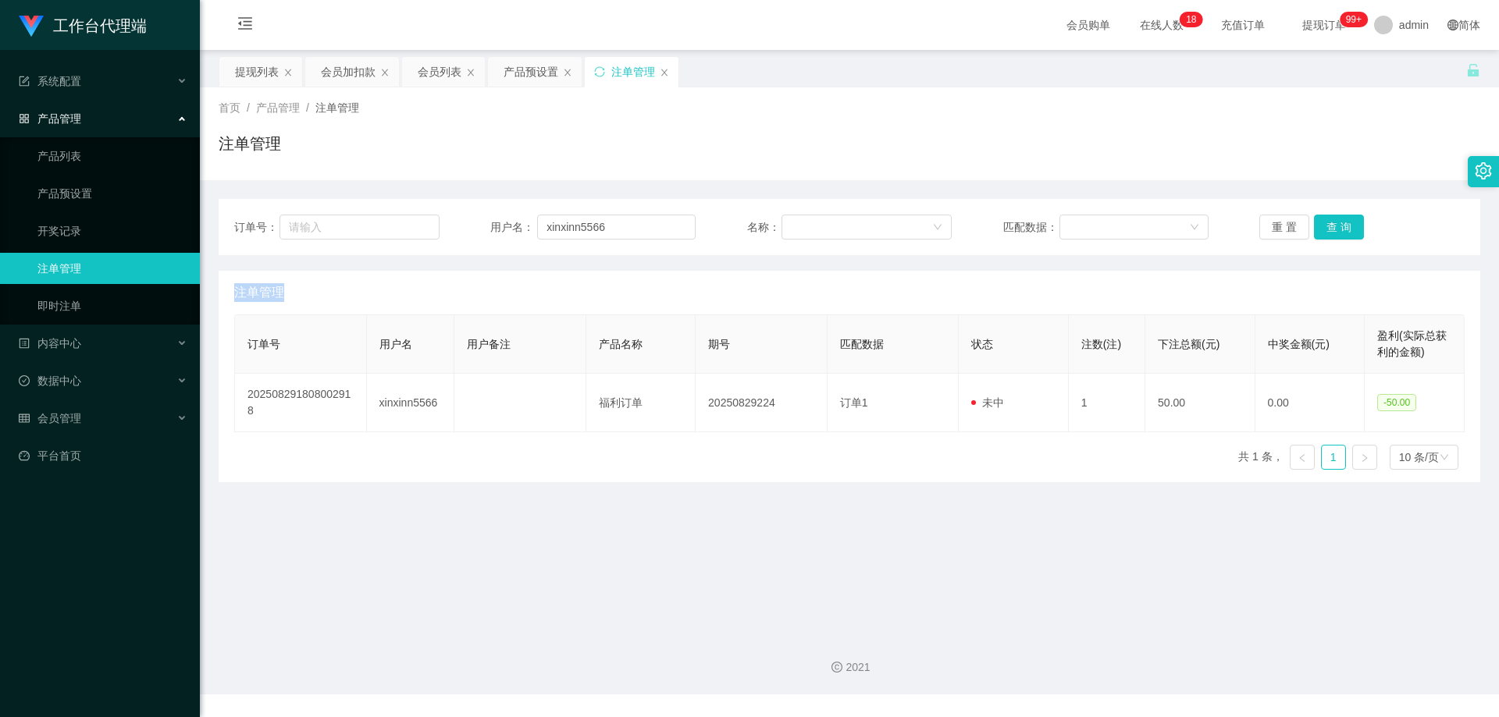
click at [1329, 228] on div "重 置 查 询" at bounding box center [1361, 227] width 205 height 25
click at [1329, 228] on button "查 询" at bounding box center [1339, 227] width 50 height 25
click at [1329, 228] on div "重 置 查 询" at bounding box center [1361, 227] width 205 height 25
click at [1316, 233] on button "查 询" at bounding box center [1339, 227] width 50 height 25
click at [1322, 229] on button "查 询" at bounding box center [1339, 227] width 50 height 25
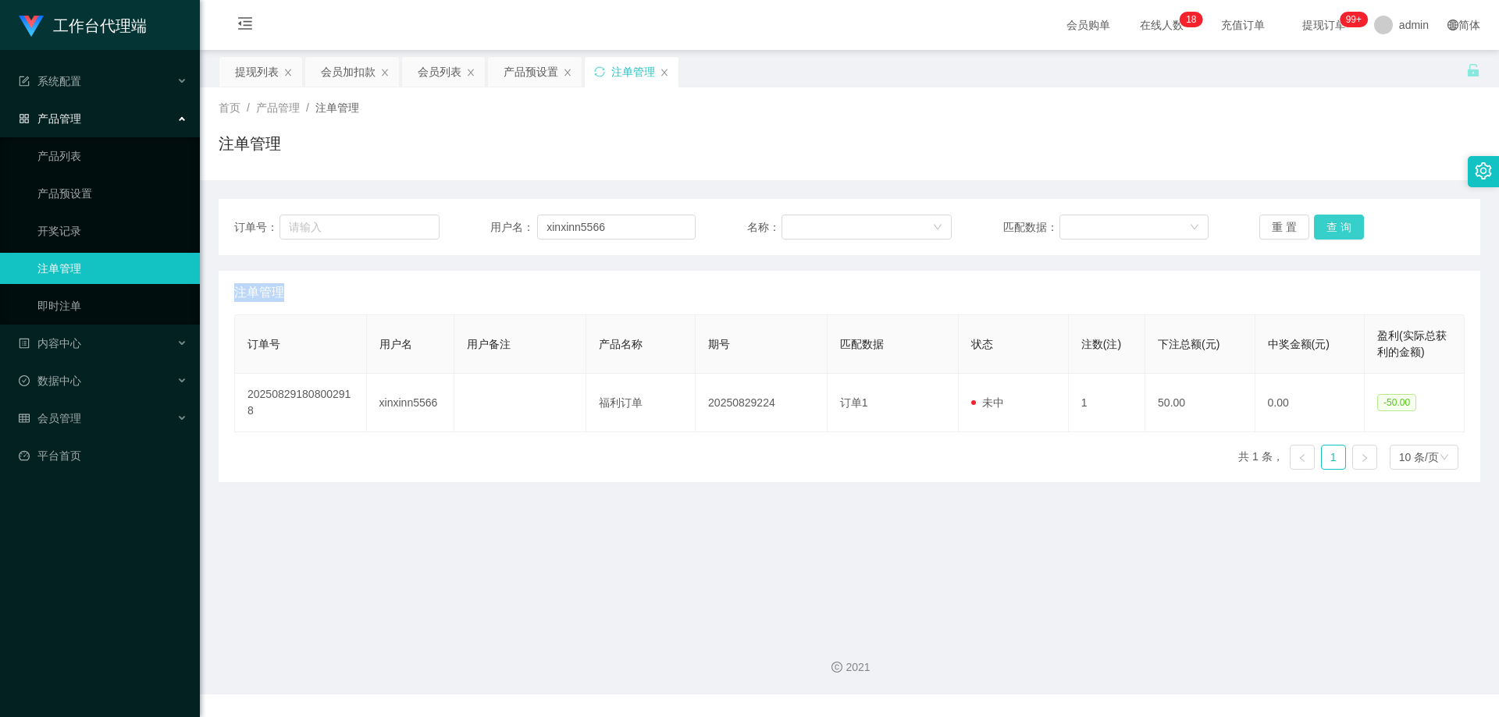
click at [1322, 229] on div "重 置 查 询" at bounding box center [1361, 227] width 205 height 25
click at [1322, 229] on button "查 询" at bounding box center [1339, 227] width 50 height 25
click at [1322, 229] on div "重 置 查 询" at bounding box center [1361, 227] width 205 height 25
click at [1322, 229] on button "查 询" at bounding box center [1339, 227] width 50 height 25
click at [1322, 229] on div "重 置 查 询" at bounding box center [1361, 227] width 205 height 25
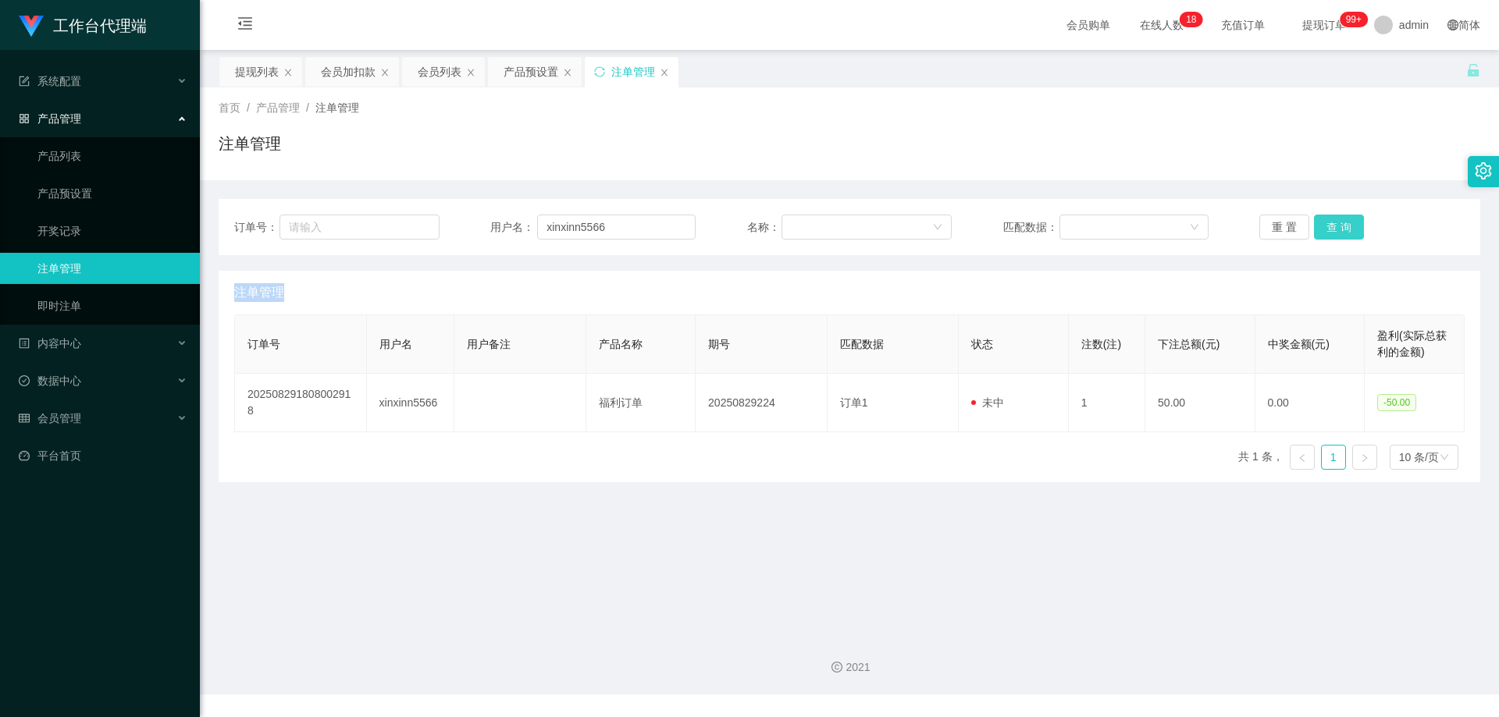
click at [1322, 229] on button "查 询" at bounding box center [1339, 227] width 50 height 25
click at [1322, 229] on div "重 置 查 询" at bounding box center [1361, 227] width 205 height 25
click at [1322, 229] on button "查 询" at bounding box center [1339, 227] width 50 height 25
click at [1322, 229] on div "重 置 查 询" at bounding box center [1361, 227] width 205 height 25
click at [1322, 229] on button "查 询" at bounding box center [1339, 227] width 50 height 25
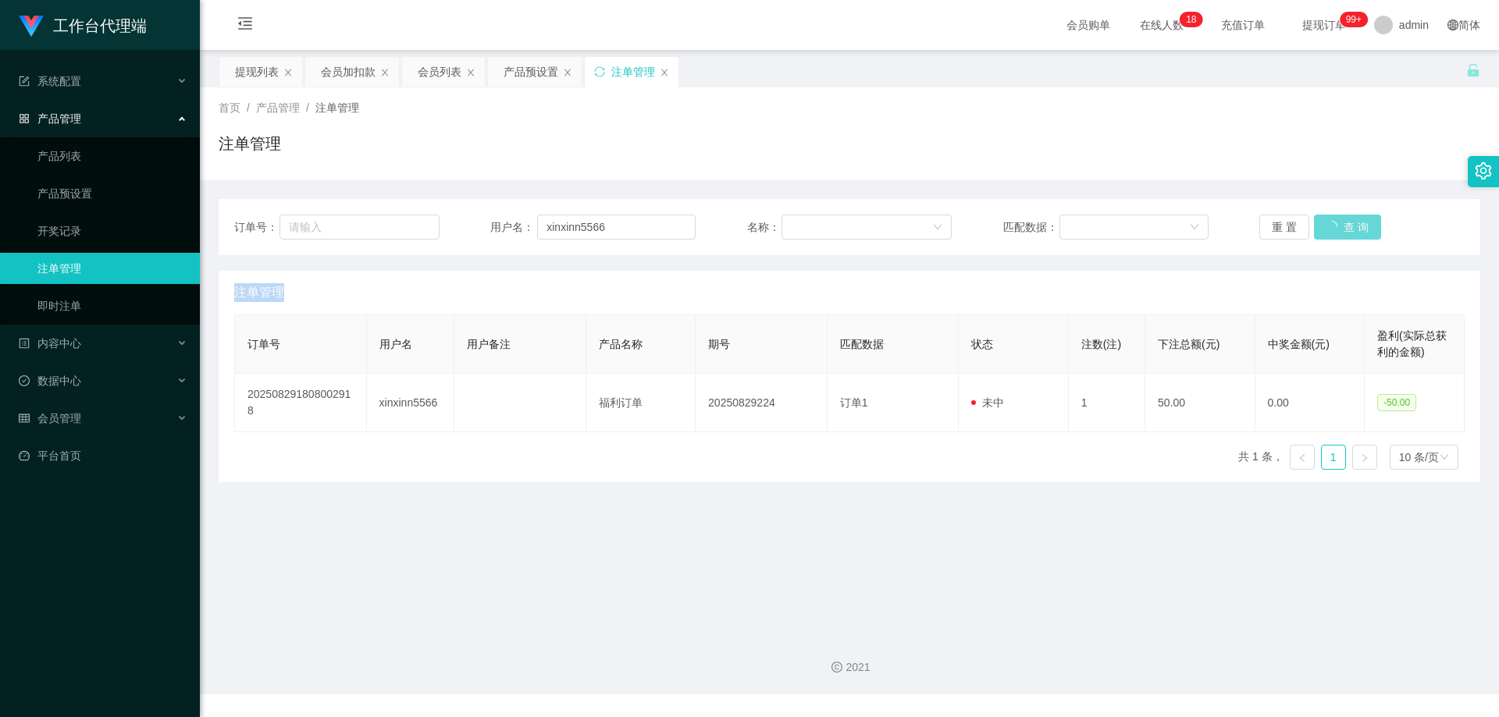
click at [1322, 229] on div "重 置 查 询" at bounding box center [1361, 227] width 205 height 25
drag, startPoint x: 1106, startPoint y: 147, endPoint x: 1294, endPoint y: 167, distance: 188.5
click at [1108, 147] on div "注单管理" at bounding box center [850, 150] width 1262 height 36
click at [1340, 225] on button "查 询" at bounding box center [1339, 227] width 50 height 25
click at [1340, 225] on div "重 置 查 询" at bounding box center [1361, 227] width 205 height 25
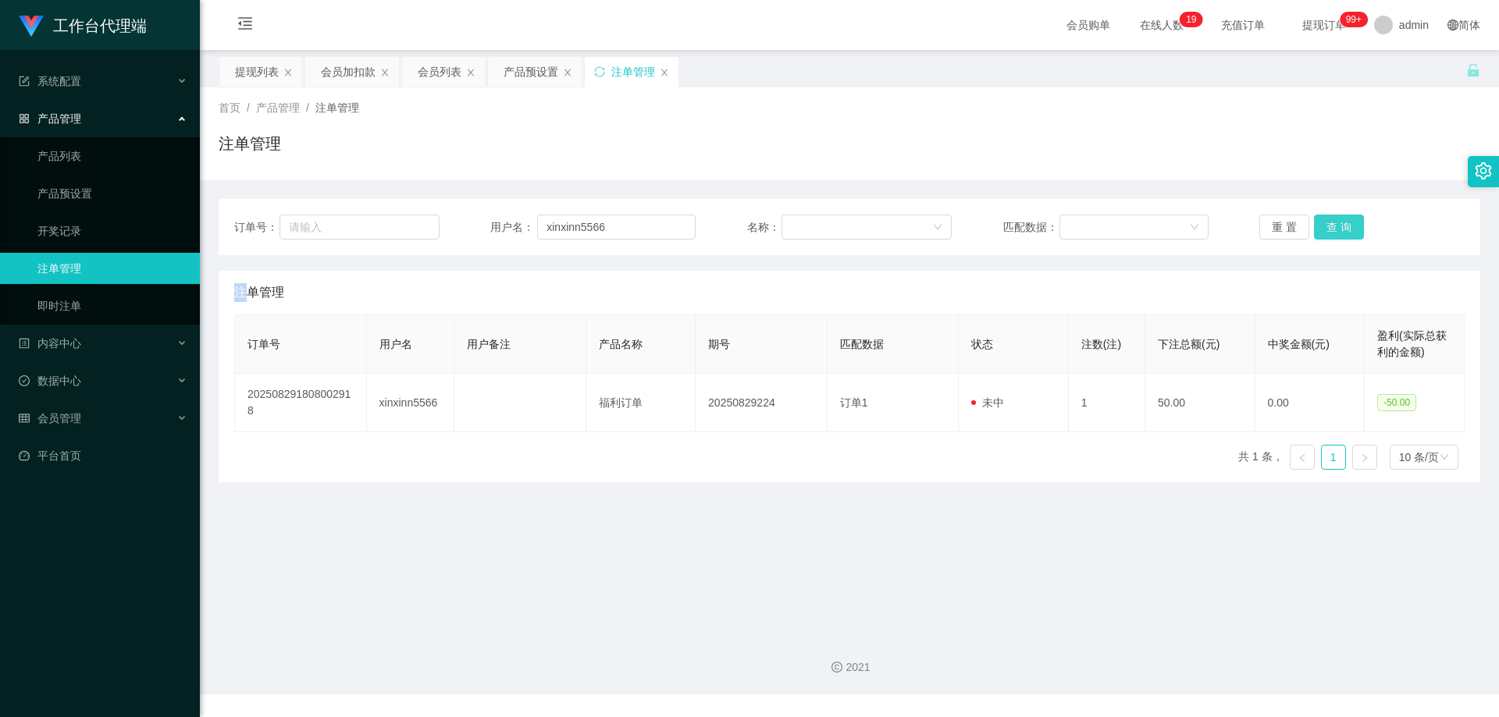
click at [1340, 225] on button "查 询" at bounding box center [1339, 227] width 50 height 25
click at [1340, 225] on div "重 置 查 询" at bounding box center [1361, 227] width 205 height 25
click at [1340, 225] on button "查 询" at bounding box center [1347, 227] width 67 height 25
click at [1340, 225] on div "重 置 查 询" at bounding box center [1361, 227] width 205 height 25
click at [1340, 225] on button "查 询" at bounding box center [1339, 227] width 50 height 25
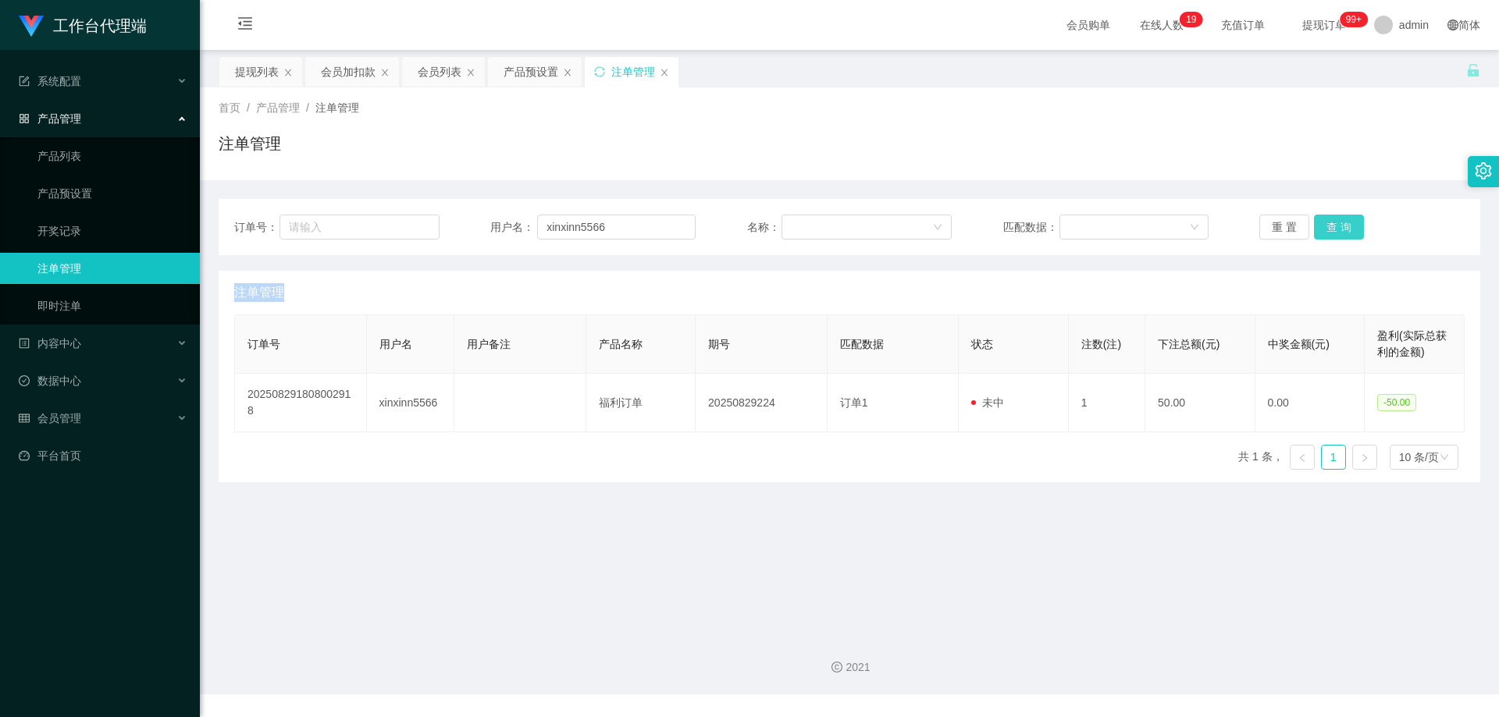
click at [1340, 225] on div "重 置 查 询" at bounding box center [1361, 227] width 205 height 25
click at [1340, 225] on button "查 询" at bounding box center [1339, 227] width 50 height 25
click at [1311, 169] on div "首页 / 产品管理 / 注单管理 / 注单管理" at bounding box center [849, 133] width 1299 height 93
click at [1336, 226] on button "查 询" at bounding box center [1339, 227] width 50 height 25
click at [1336, 226] on div "重 置 查 询" at bounding box center [1361, 227] width 205 height 25
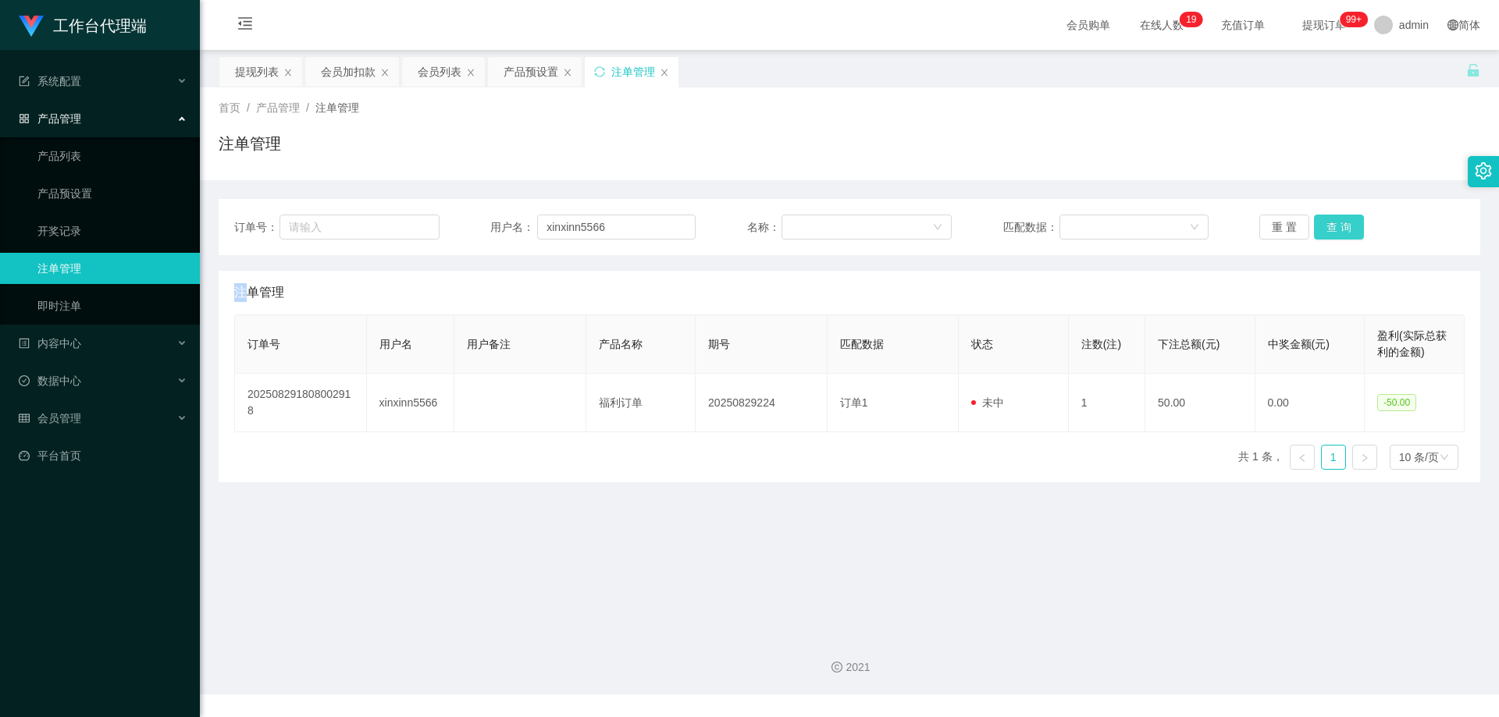
click at [1336, 226] on button "查 询" at bounding box center [1339, 227] width 50 height 25
click at [1336, 226] on div "重 置 查 询" at bounding box center [1361, 227] width 205 height 25
click at [1336, 226] on button "查 询" at bounding box center [1339, 227] width 50 height 25
click at [1336, 226] on div "重 置 查 询" at bounding box center [1361, 227] width 205 height 25
click at [1336, 226] on button "查 询" at bounding box center [1339, 227] width 50 height 25
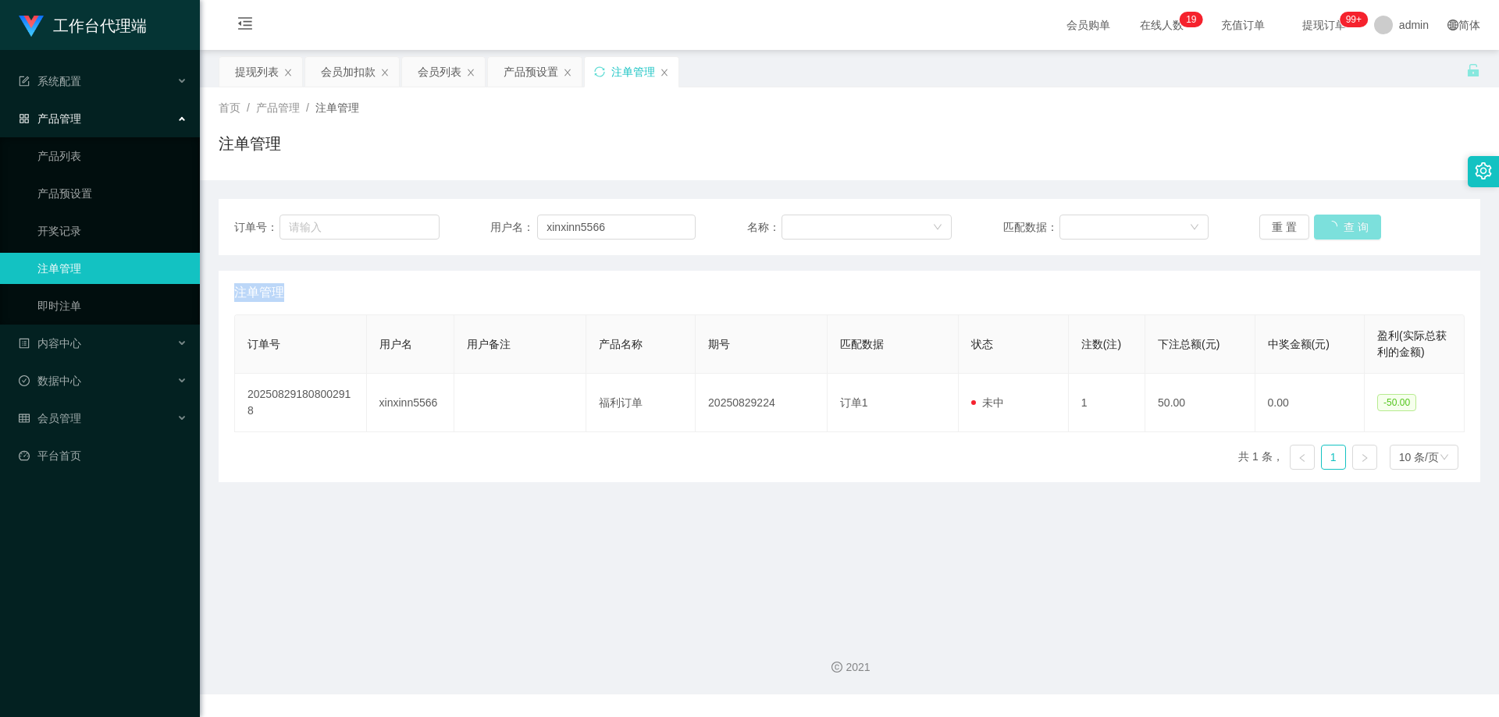
click at [1336, 226] on div "重 置 查 询" at bounding box center [1361, 227] width 205 height 25
click at [1336, 226] on button "查 询" at bounding box center [1339, 227] width 50 height 25
click at [1336, 226] on div "重 置 查 询" at bounding box center [1361, 227] width 205 height 25
click at [1336, 226] on button "查 询" at bounding box center [1339, 227] width 50 height 25
click at [1336, 226] on div "重 置 查 询" at bounding box center [1361, 227] width 205 height 25
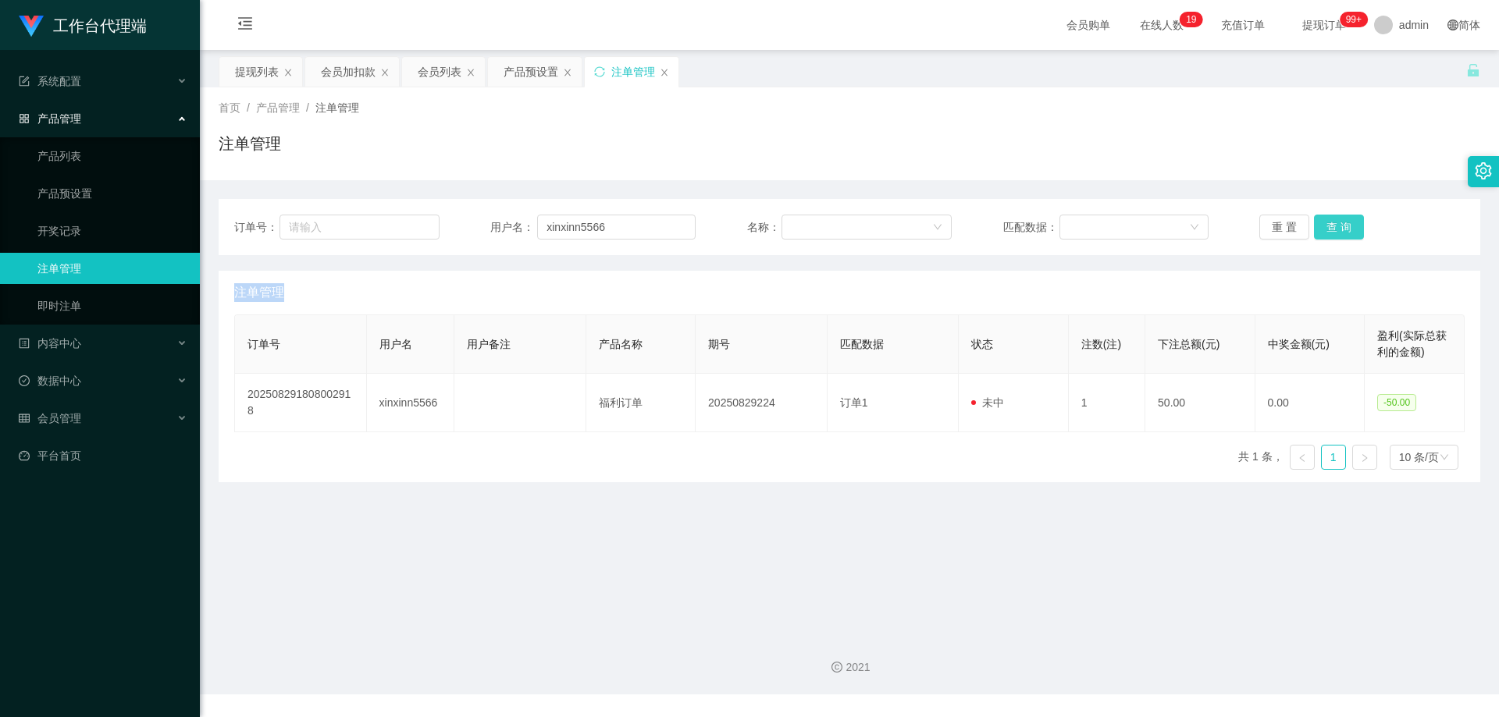
click at [1336, 226] on button "查 询" at bounding box center [1339, 227] width 50 height 25
click at [1336, 226] on div "重 置 查 询" at bounding box center [1361, 227] width 205 height 25
click at [1336, 226] on button "查 询" at bounding box center [1339, 227] width 50 height 25
click at [1336, 226] on div "重 置 查 询" at bounding box center [1361, 227] width 205 height 25
click at [1336, 226] on button "查 询" at bounding box center [1339, 227] width 50 height 25
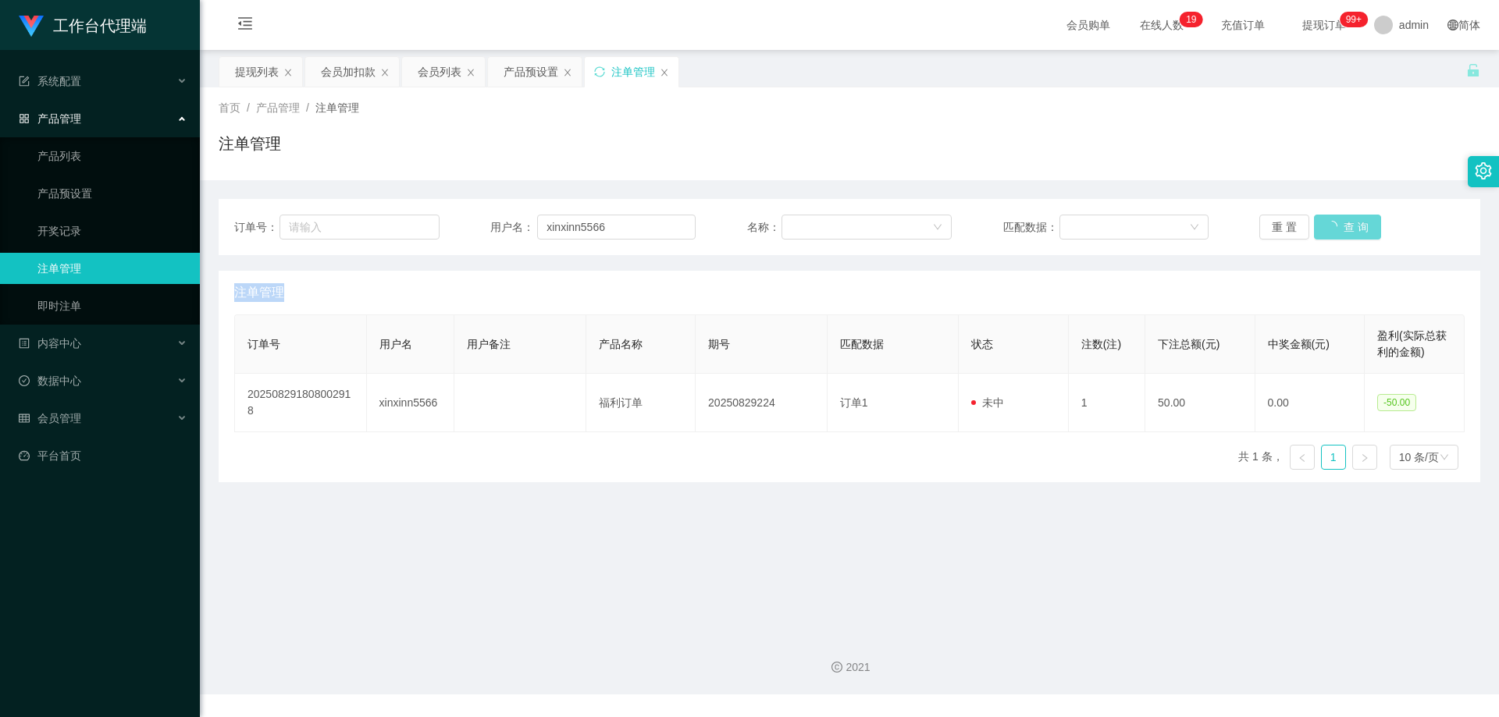
click at [1336, 226] on div "重 置 查 询" at bounding box center [1361, 227] width 205 height 25
click at [1336, 226] on button "查 询" at bounding box center [1339, 227] width 50 height 25
click at [1336, 225] on div "重 置 查 询" at bounding box center [1361, 227] width 205 height 25
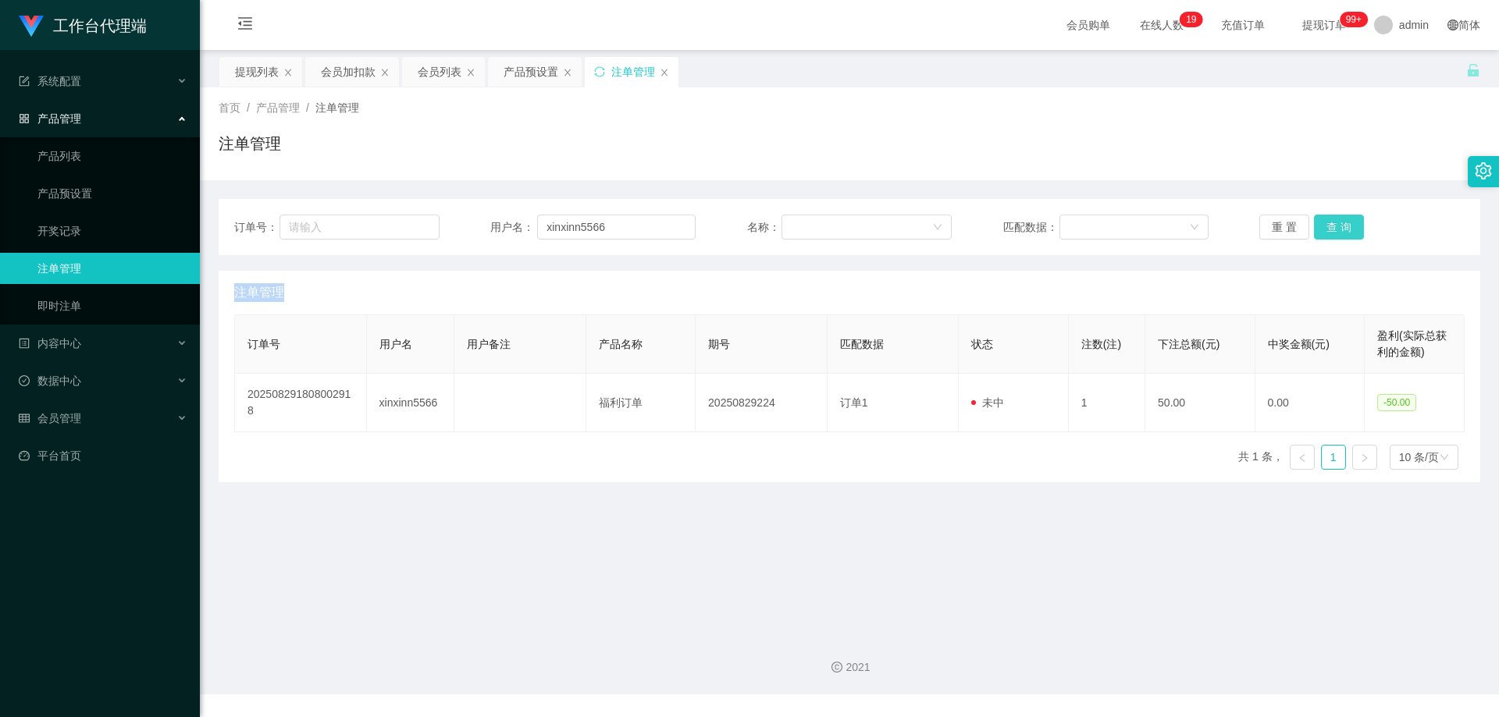
click at [1336, 225] on button "查 询" at bounding box center [1339, 227] width 50 height 25
click at [1336, 225] on div "重 置 查 询" at bounding box center [1361, 227] width 205 height 25
click at [1336, 225] on button "查 询" at bounding box center [1347, 227] width 67 height 25
click at [1336, 225] on div "重 置 查 询" at bounding box center [1361, 227] width 205 height 25
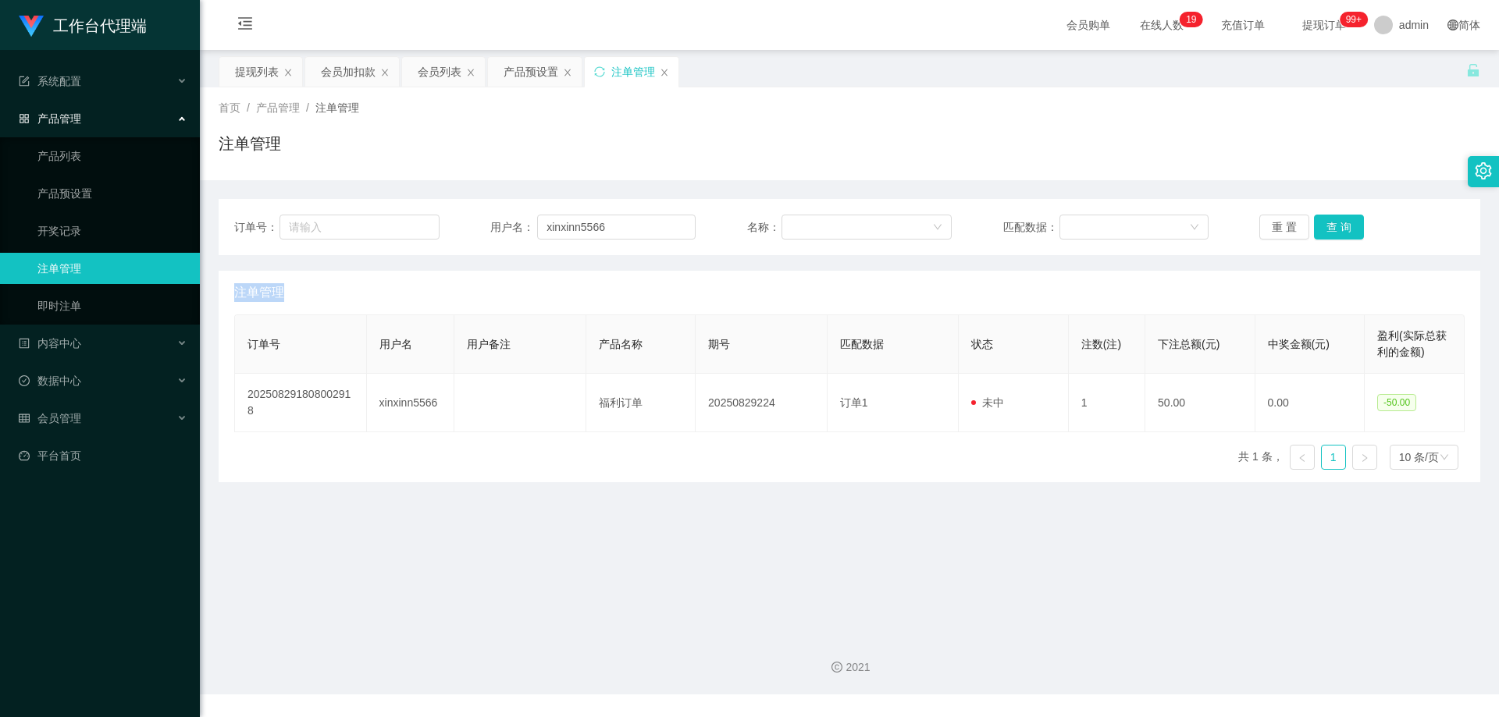
click at [1336, 225] on div "重 置 查 询" at bounding box center [1361, 227] width 205 height 25
click at [1336, 225] on button "查 询" at bounding box center [1339, 227] width 50 height 25
click at [1336, 225] on div "重 置 查 询" at bounding box center [1361, 227] width 205 height 25
click at [1336, 225] on button "查 询" at bounding box center [1339, 227] width 50 height 25
click at [1336, 225] on div "重 置 查 询" at bounding box center [1361, 227] width 205 height 25
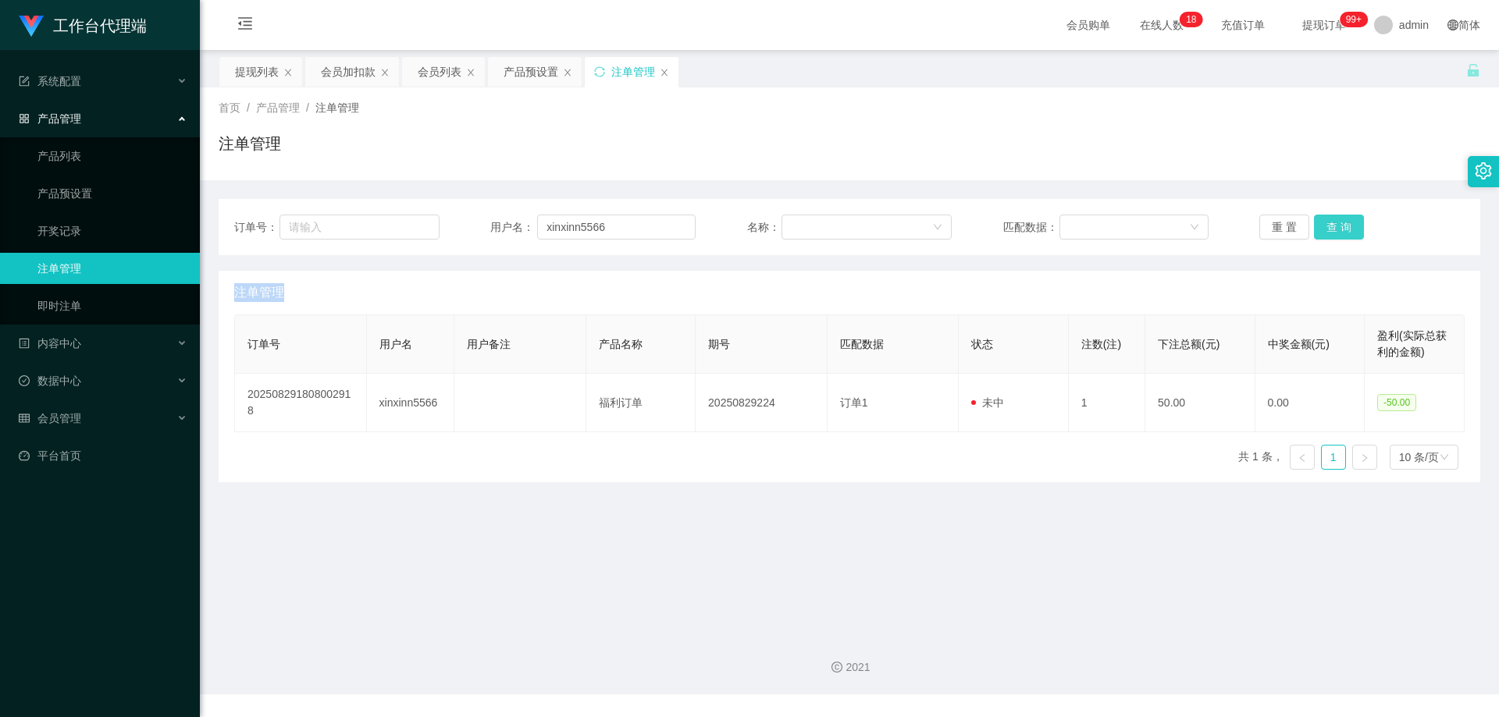
click at [1336, 231] on button "查 询" at bounding box center [1339, 227] width 50 height 25
click at [1336, 231] on div "重 置 查 询" at bounding box center [1361, 227] width 205 height 25
click at [1336, 231] on button "查 询" at bounding box center [1339, 227] width 50 height 25
click at [1336, 231] on div "重 置 查 询" at bounding box center [1361, 227] width 205 height 25
click at [1336, 231] on button "查 询" at bounding box center [1339, 227] width 50 height 25
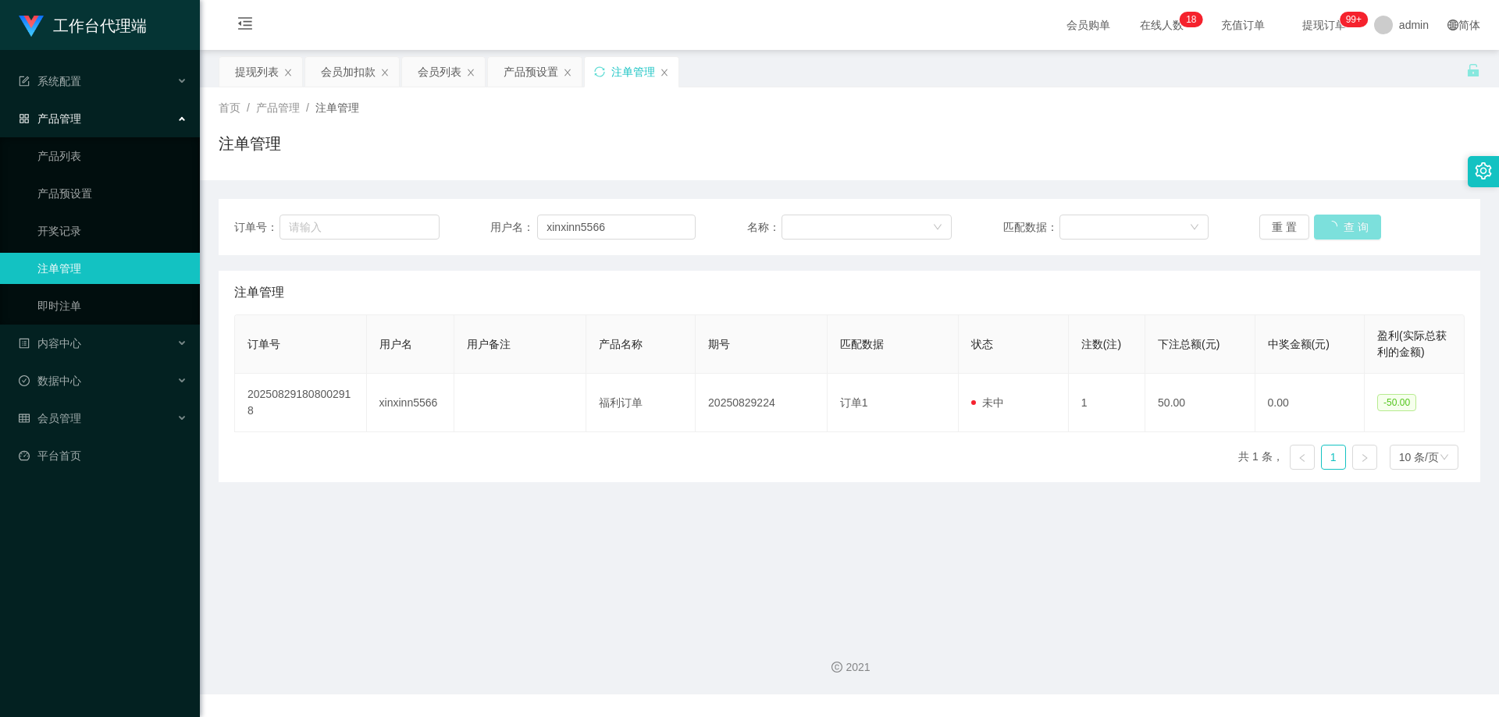
click at [1336, 230] on div "重 置 查 询" at bounding box center [1361, 227] width 205 height 25
click at [1336, 230] on button "查 询" at bounding box center [1347, 227] width 67 height 25
drag, startPoint x: 1192, startPoint y: 147, endPoint x: 1284, endPoint y: 188, distance: 101.0
click at [1192, 147] on div "注单管理" at bounding box center [850, 150] width 1262 height 36
click at [1333, 231] on button "查 询" at bounding box center [1339, 227] width 50 height 25
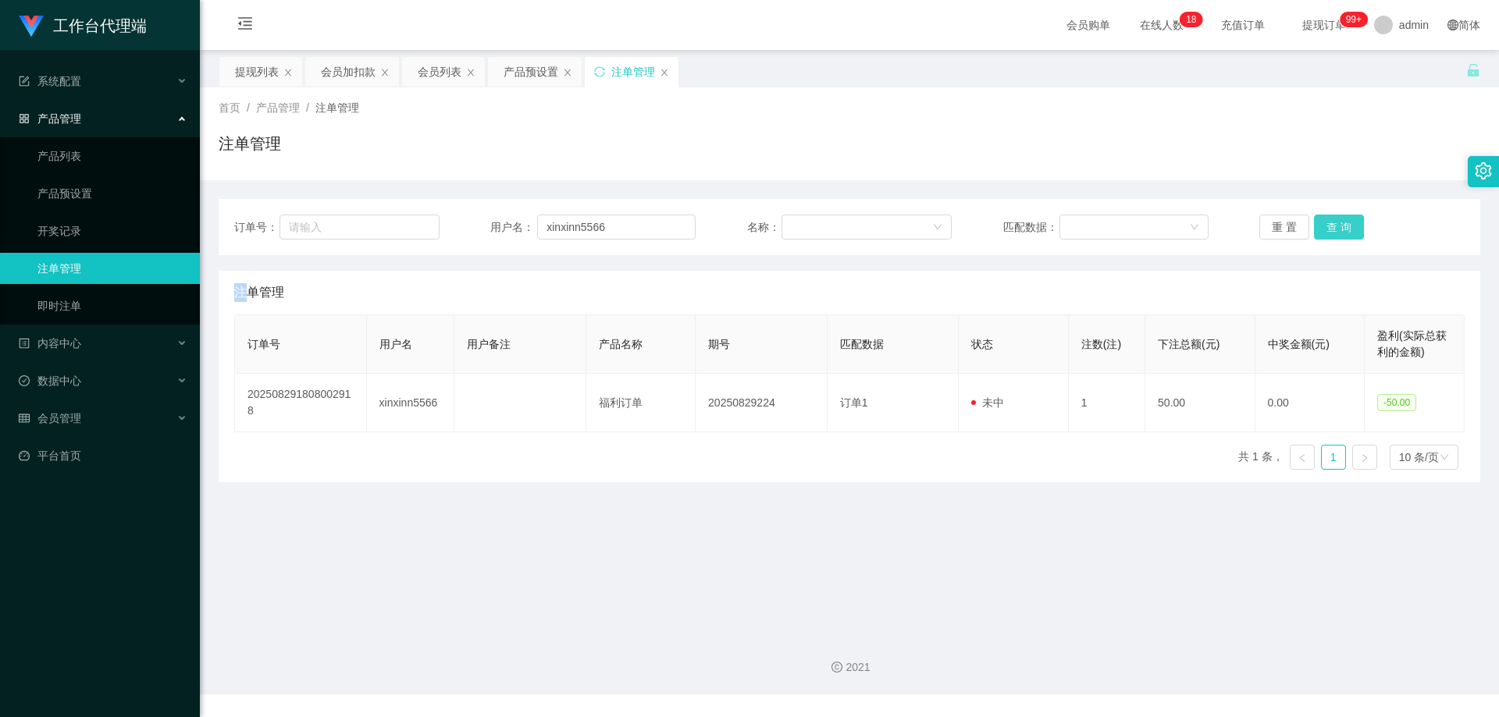
click at [1333, 231] on div "重 置 查 询" at bounding box center [1361, 227] width 205 height 25
click at [1333, 231] on button "查 询" at bounding box center [1339, 227] width 50 height 25
click at [1333, 231] on div "重 置 查 询" at bounding box center [1361, 227] width 205 height 25
click at [1333, 231] on button "查 询" at bounding box center [1339, 227] width 50 height 25
click at [1333, 231] on div "重 置 查 询" at bounding box center [1361, 227] width 205 height 25
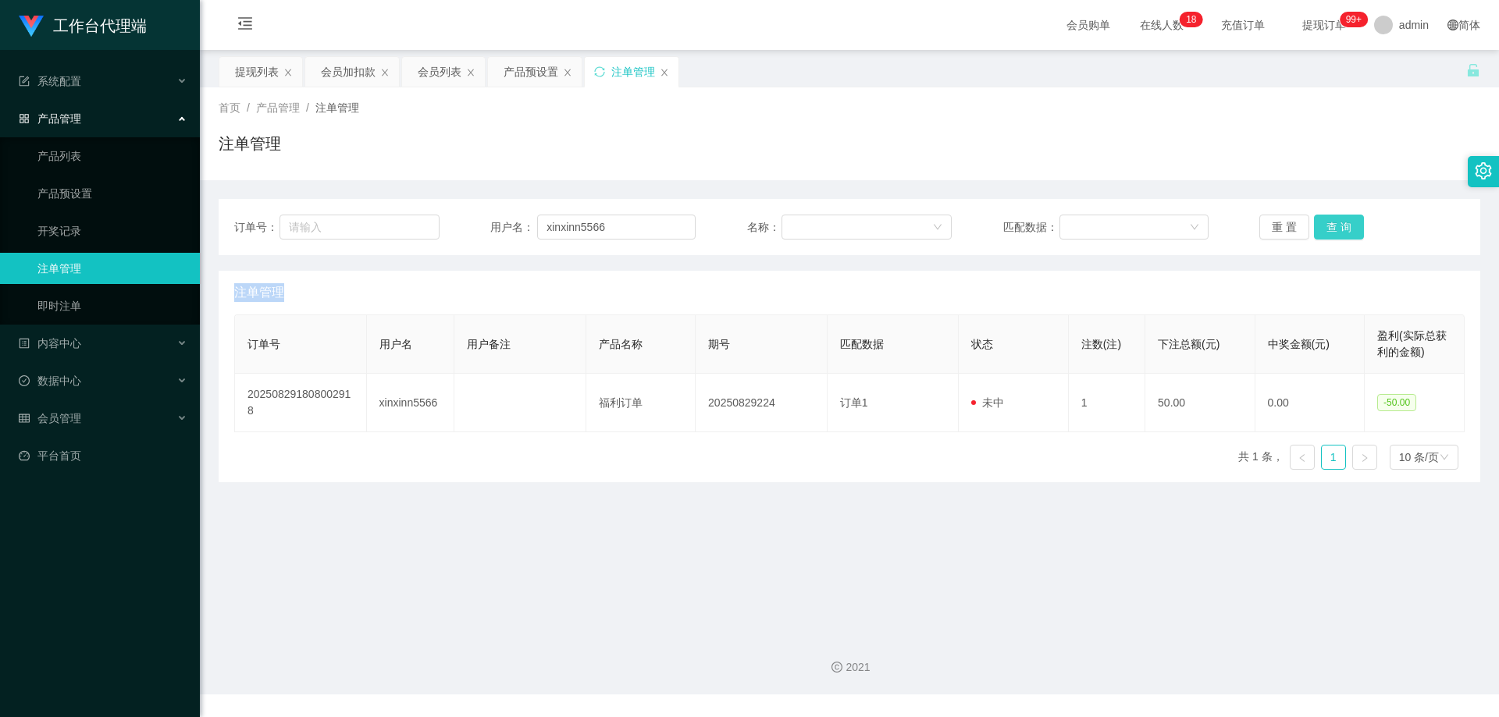
click at [1333, 231] on button "查 询" at bounding box center [1339, 227] width 50 height 25
click at [1333, 231] on div "重 置 查 询" at bounding box center [1361, 227] width 205 height 25
click at [1333, 231] on button "查 询" at bounding box center [1339, 227] width 50 height 25
click at [1333, 231] on div "重 置 查 询" at bounding box center [1361, 227] width 205 height 25
click at [1333, 231] on button "查 询" at bounding box center [1339, 227] width 50 height 25
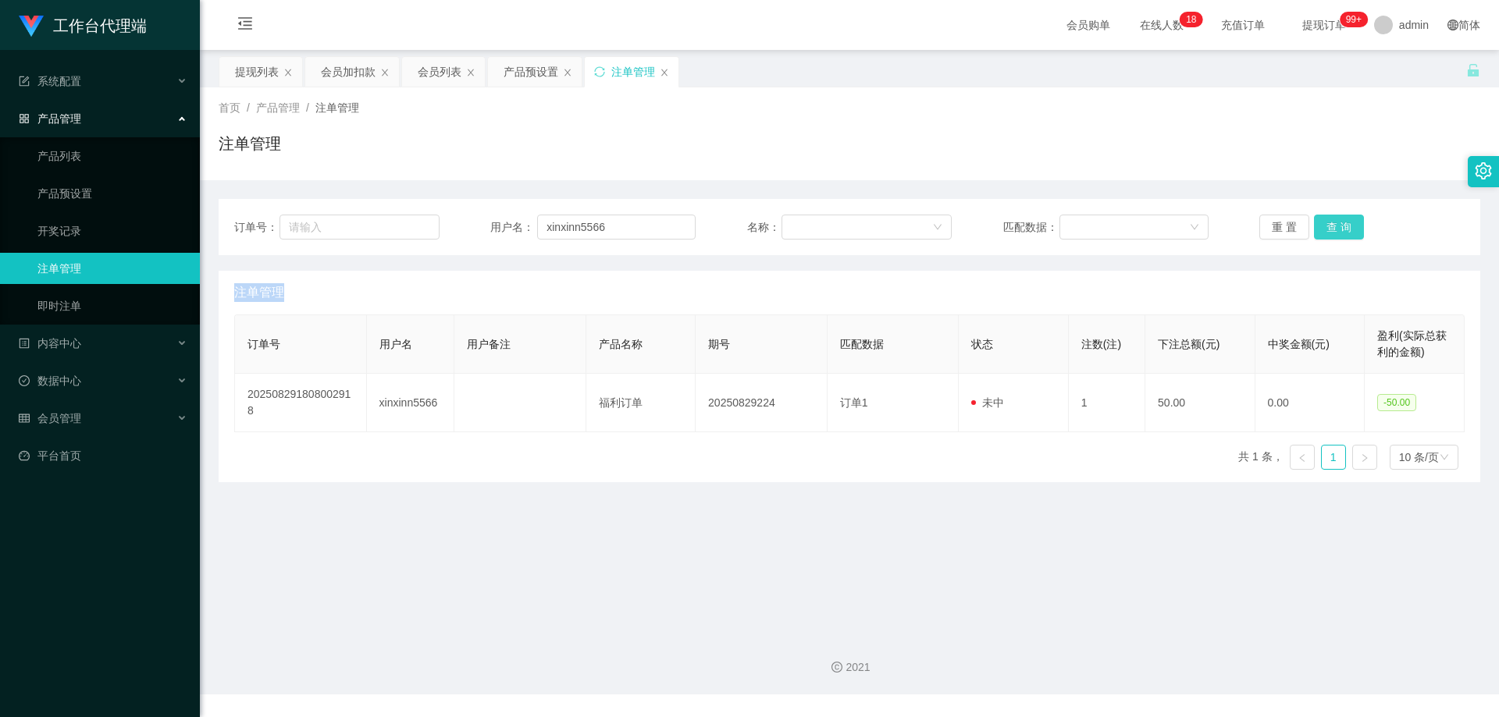
click at [1333, 231] on div "重 置 查 询" at bounding box center [1361, 227] width 205 height 25
click at [1333, 231] on button "查 询" at bounding box center [1339, 227] width 50 height 25
click at [1333, 231] on div "重 置 查 询" at bounding box center [1361, 227] width 205 height 25
click at [1333, 231] on button "查 询" at bounding box center [1339, 227] width 50 height 25
click at [1333, 231] on div "重 置 查 询" at bounding box center [1361, 227] width 205 height 25
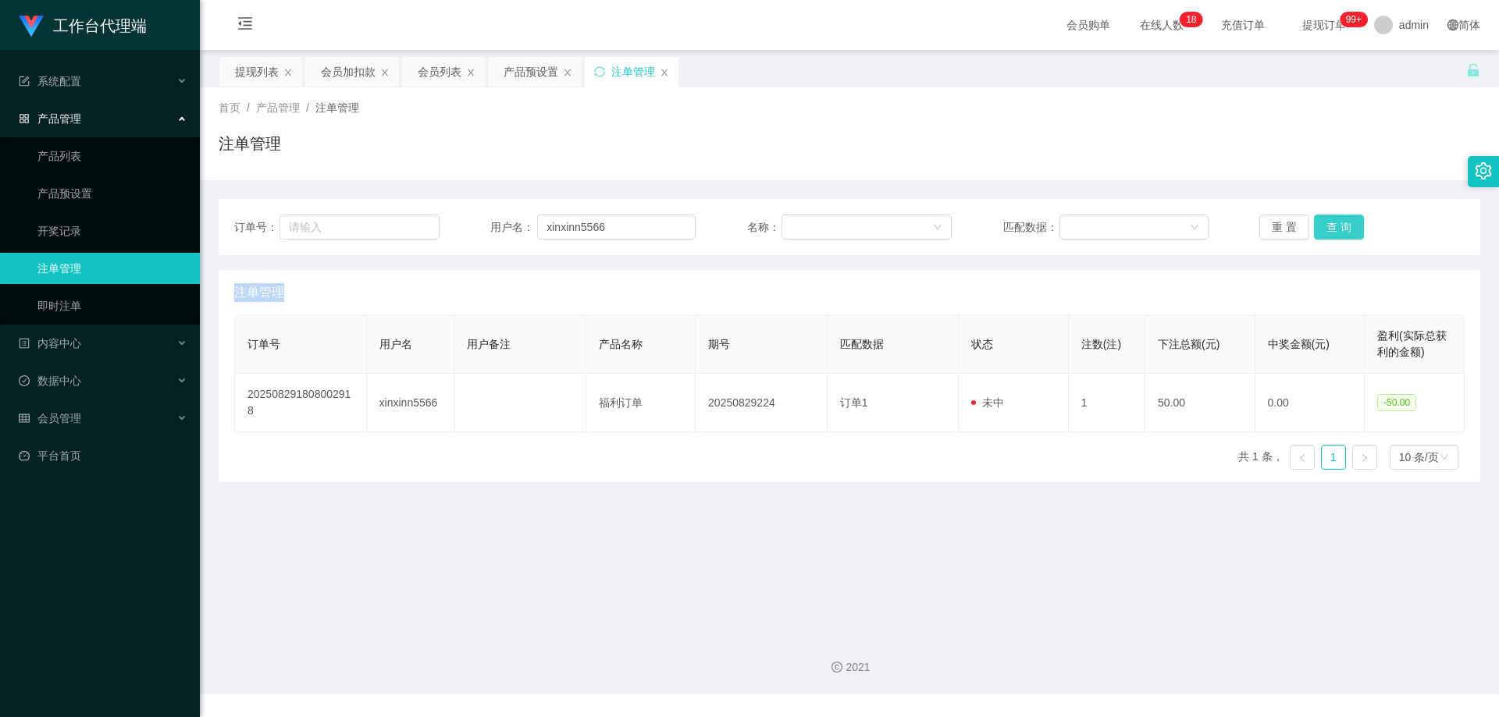
click at [1333, 231] on button "查 询" at bounding box center [1339, 227] width 50 height 25
click at [1333, 231] on div "重 置 查 询" at bounding box center [1361, 227] width 205 height 25
click at [1333, 231] on button "查 询" at bounding box center [1339, 227] width 50 height 25
click at [1333, 231] on button "查 询" at bounding box center [1347, 227] width 67 height 25
click at [1333, 231] on div "重 置 查 询" at bounding box center [1361, 227] width 205 height 25
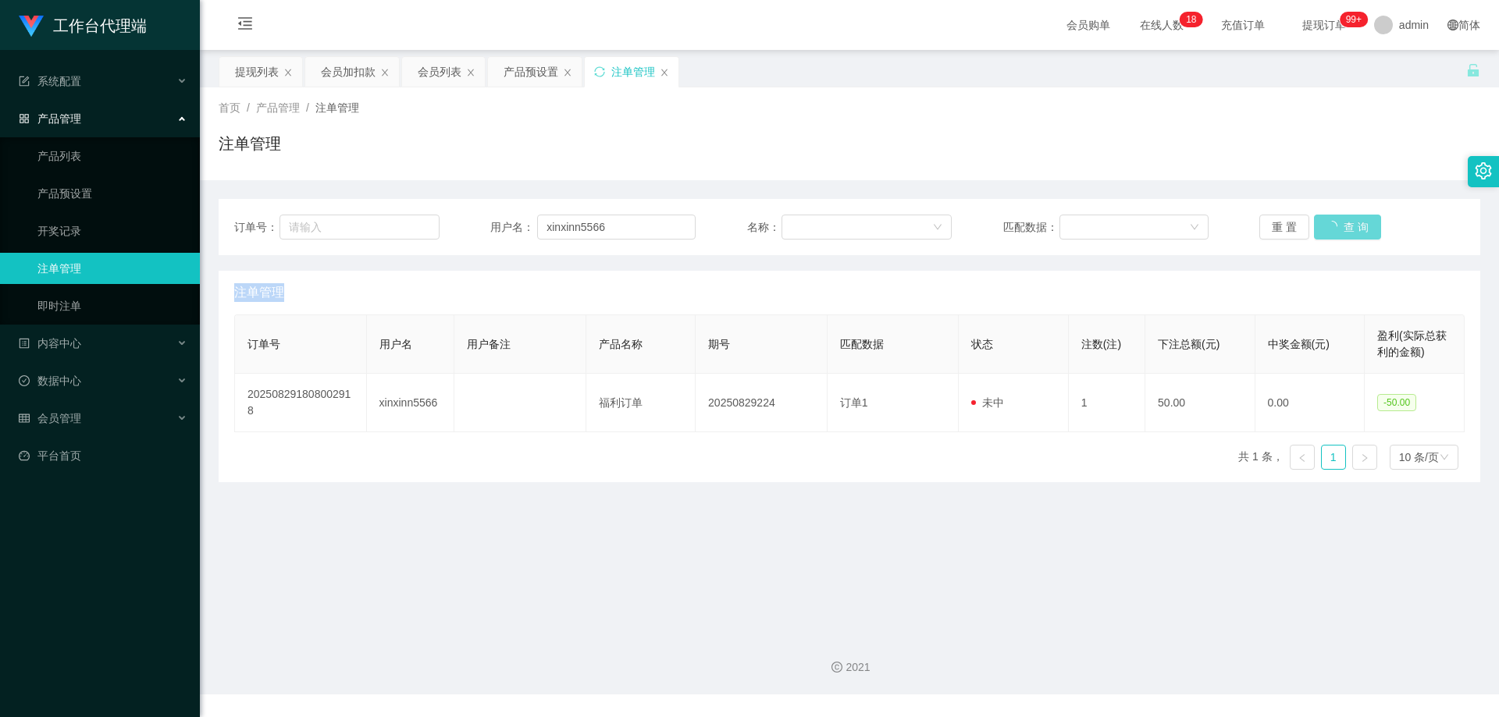
click at [1333, 231] on div "重 置 查 询" at bounding box center [1361, 227] width 205 height 25
click at [1333, 231] on button "查 询" at bounding box center [1347, 227] width 67 height 25
click at [1333, 231] on button "查 询" at bounding box center [1339, 227] width 50 height 25
click at [1333, 231] on button "查 询" at bounding box center [1347, 227] width 67 height 25
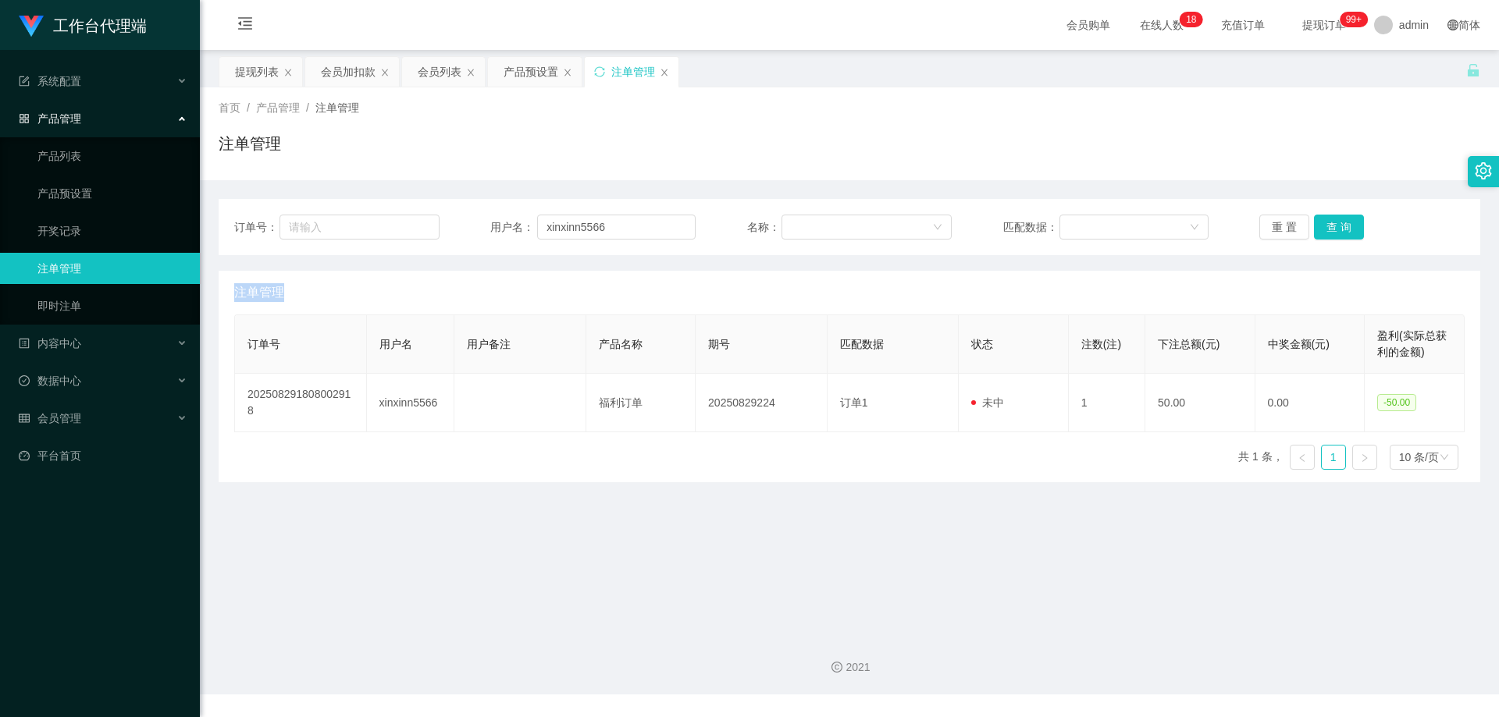
click at [1333, 231] on div "重 置 查 询" at bounding box center [1361, 227] width 205 height 25
click at [1333, 231] on button "查 询" at bounding box center [1339, 227] width 50 height 25
click at [1333, 231] on div "重 置 查 询" at bounding box center [1361, 227] width 205 height 25
click at [1333, 231] on button "查 询" at bounding box center [1339, 227] width 50 height 25
click at [1333, 231] on div "重 置 查 询" at bounding box center [1361, 227] width 205 height 25
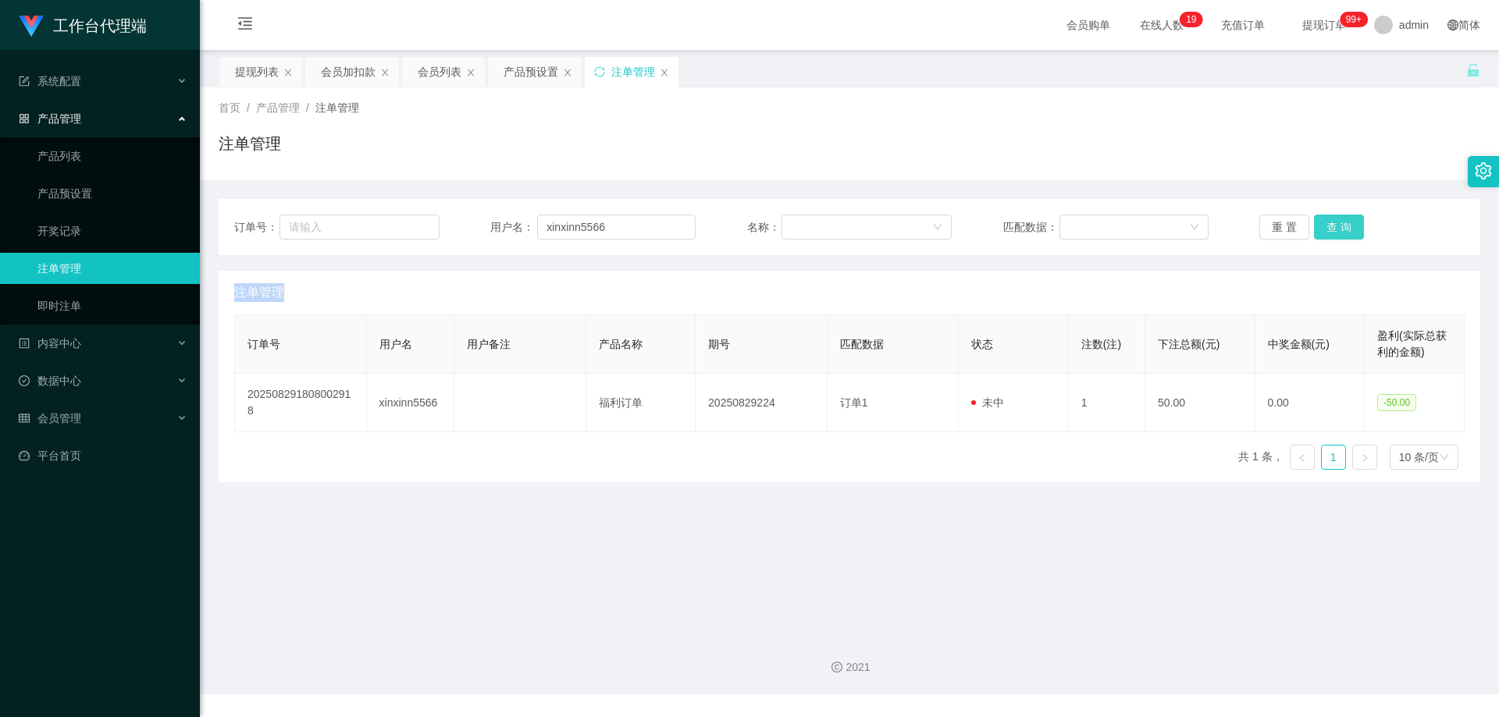
click at [1333, 231] on button "查 询" at bounding box center [1339, 227] width 50 height 25
click at [1333, 231] on div "重 置 查 询" at bounding box center [1361, 227] width 205 height 25
click at [1333, 231] on button "查 询" at bounding box center [1339, 227] width 50 height 25
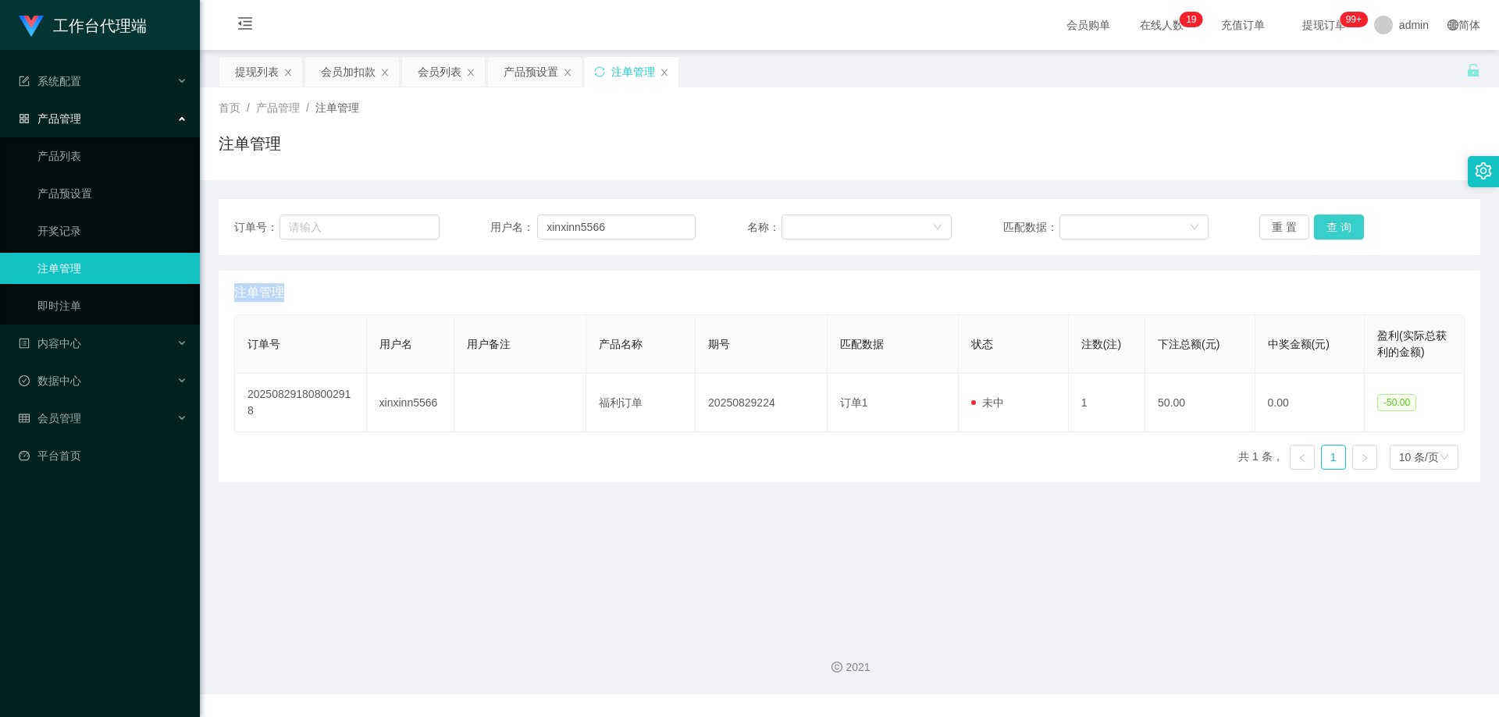
click at [1337, 231] on button "查 询" at bounding box center [1339, 227] width 50 height 25
click at [1337, 231] on div "重 置 查 询" at bounding box center [1361, 227] width 205 height 25
click at [1337, 231] on button "查 询" at bounding box center [1339, 227] width 50 height 25
click at [1316, 226] on button "查 询" at bounding box center [1339, 227] width 50 height 25
click at [1316, 226] on div "重 置 查 询" at bounding box center [1361, 227] width 205 height 25
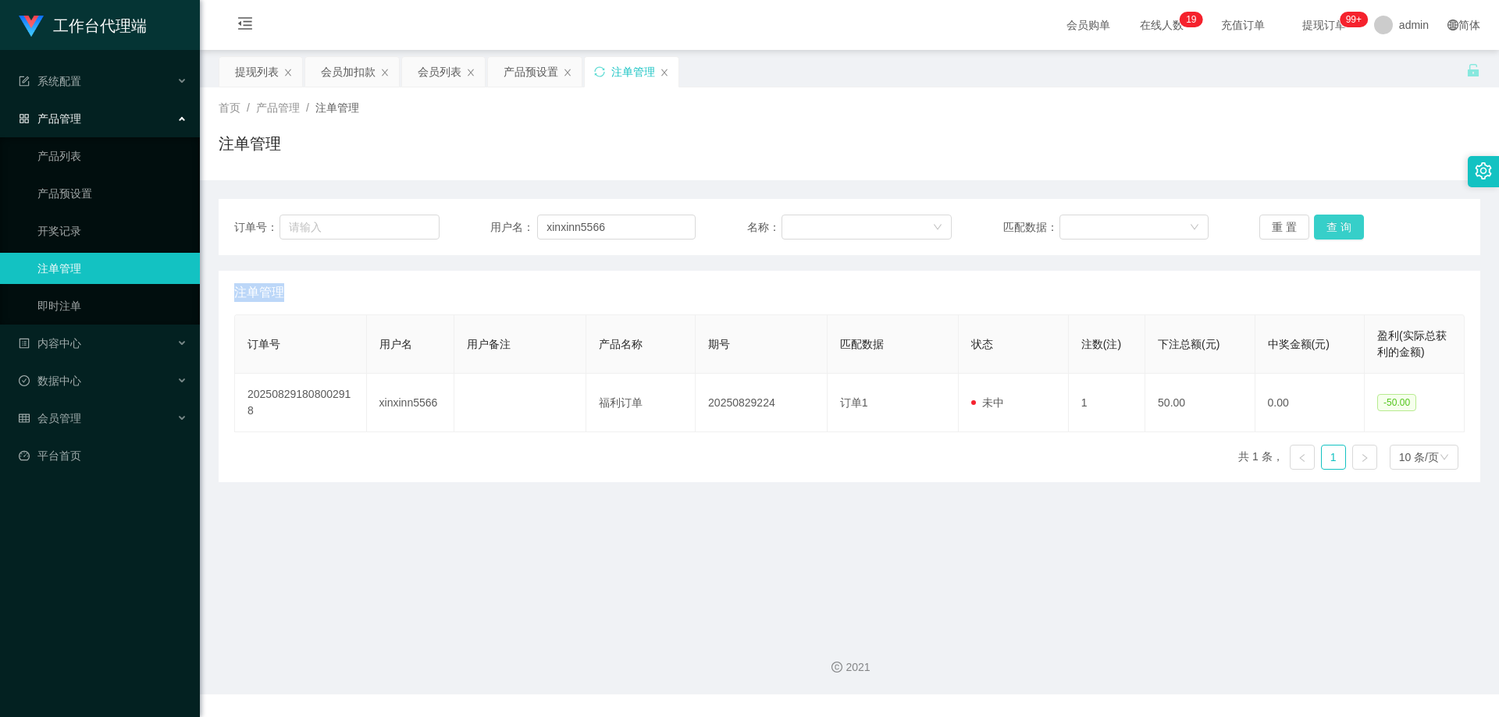
click at [1316, 226] on button "查 询" at bounding box center [1339, 227] width 50 height 25
click at [1316, 226] on div "重 置 查 询" at bounding box center [1361, 227] width 205 height 25
click at [1316, 226] on button "查 询" at bounding box center [1339, 227] width 50 height 25
click at [1316, 226] on div "重 置 查 询" at bounding box center [1361, 227] width 205 height 25
click at [1316, 226] on button "查 询" at bounding box center [1339, 227] width 50 height 25
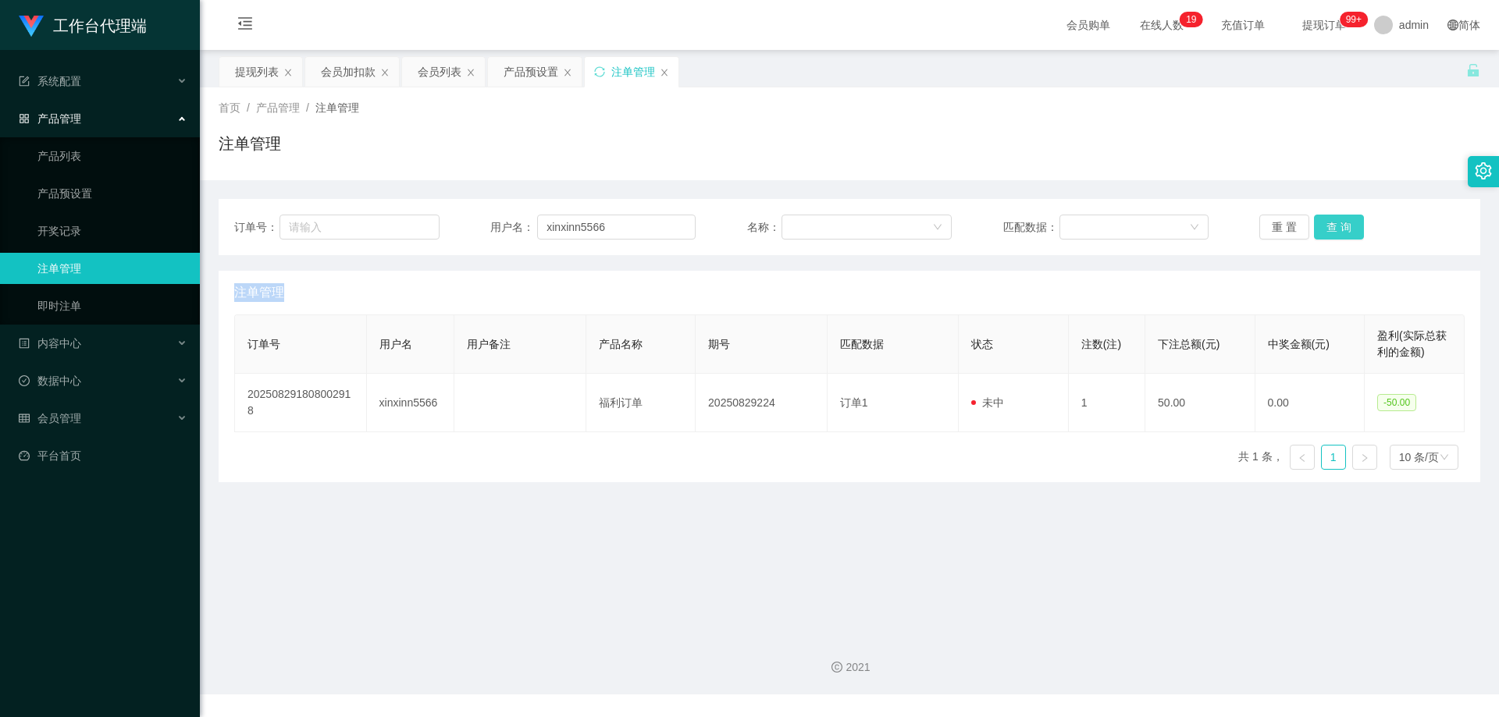
click at [1316, 226] on div "重 置 查 询" at bounding box center [1361, 227] width 205 height 25
click at [1316, 226] on button "查 询" at bounding box center [1339, 227] width 50 height 25
click at [1316, 226] on div "重 置 查 询" at bounding box center [1361, 227] width 205 height 25
click at [1316, 226] on button "查 询" at bounding box center [1339, 227] width 50 height 25
click at [1316, 226] on div "重 置 查 询" at bounding box center [1361, 227] width 205 height 25
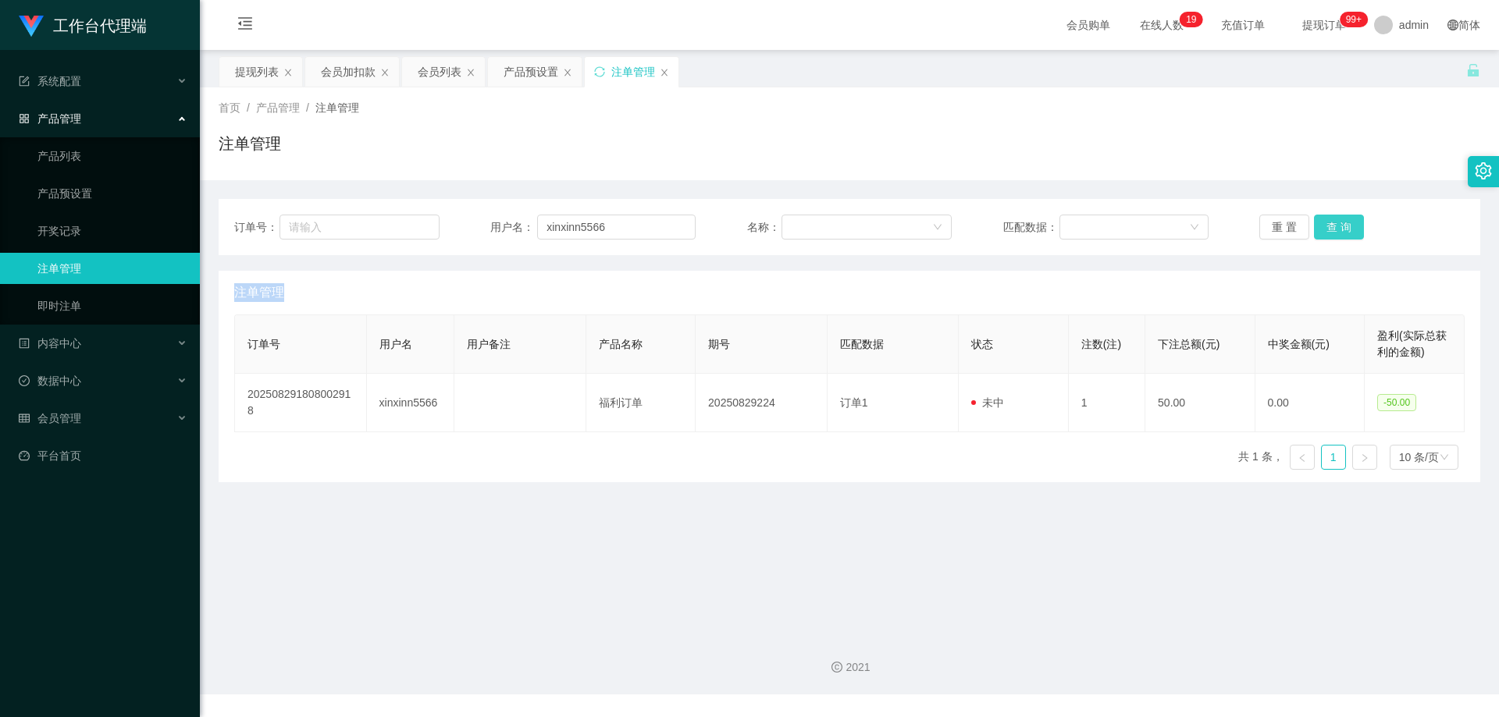
click at [1322, 226] on button "查 询" at bounding box center [1339, 227] width 50 height 25
click at [1322, 226] on div "重 置 查 询" at bounding box center [1361, 227] width 205 height 25
click at [1322, 226] on button "查 询" at bounding box center [1339, 227] width 50 height 25
click at [1322, 226] on div "重 置 查 询" at bounding box center [1361, 227] width 205 height 25
click at [1322, 226] on button "查 询" at bounding box center [1347, 227] width 67 height 25
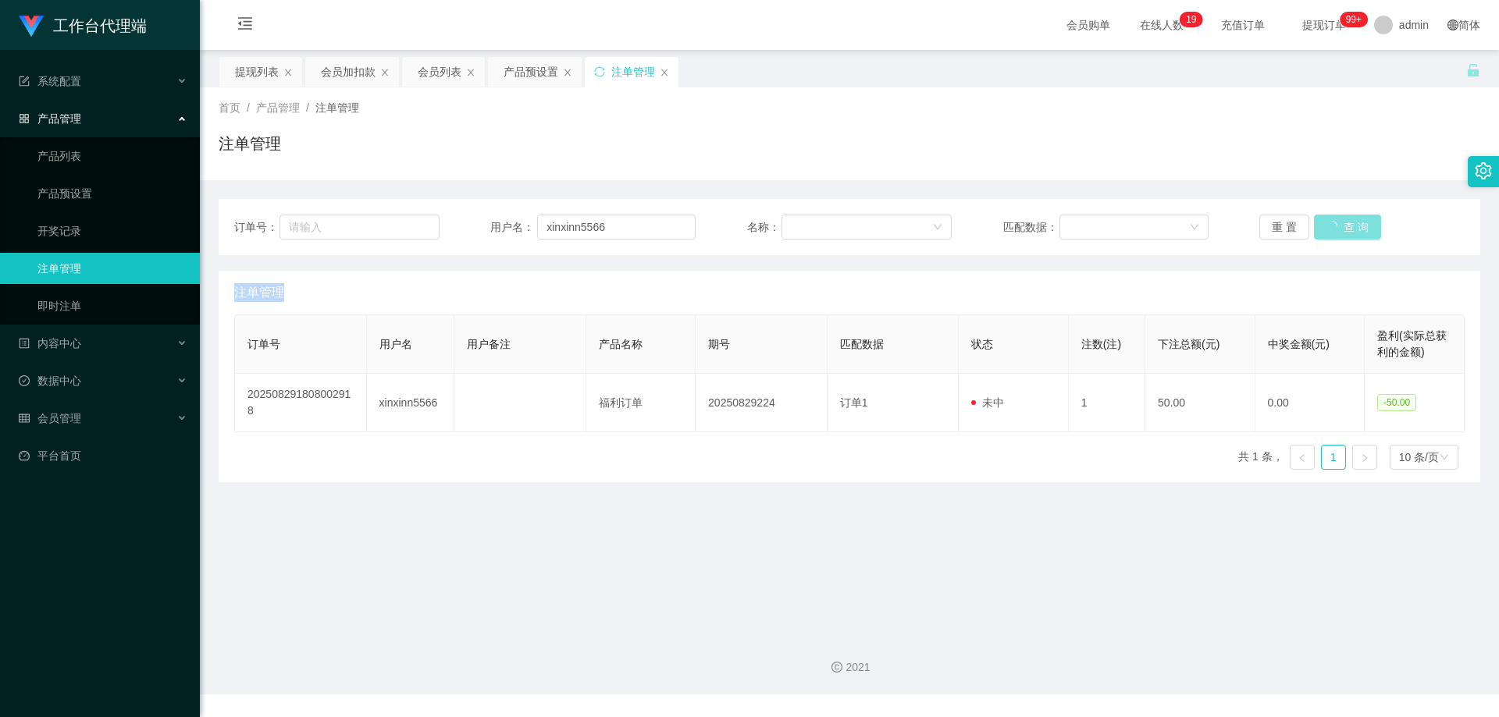
click at [1322, 226] on div "重 置 查 询" at bounding box center [1361, 227] width 205 height 25
drag, startPoint x: 1322, startPoint y: 226, endPoint x: 1337, endPoint y: 222, distance: 15.2
click at [1322, 226] on button "查 询" at bounding box center [1339, 227] width 50 height 25
click at [1338, 218] on button "查 询" at bounding box center [1339, 227] width 50 height 25
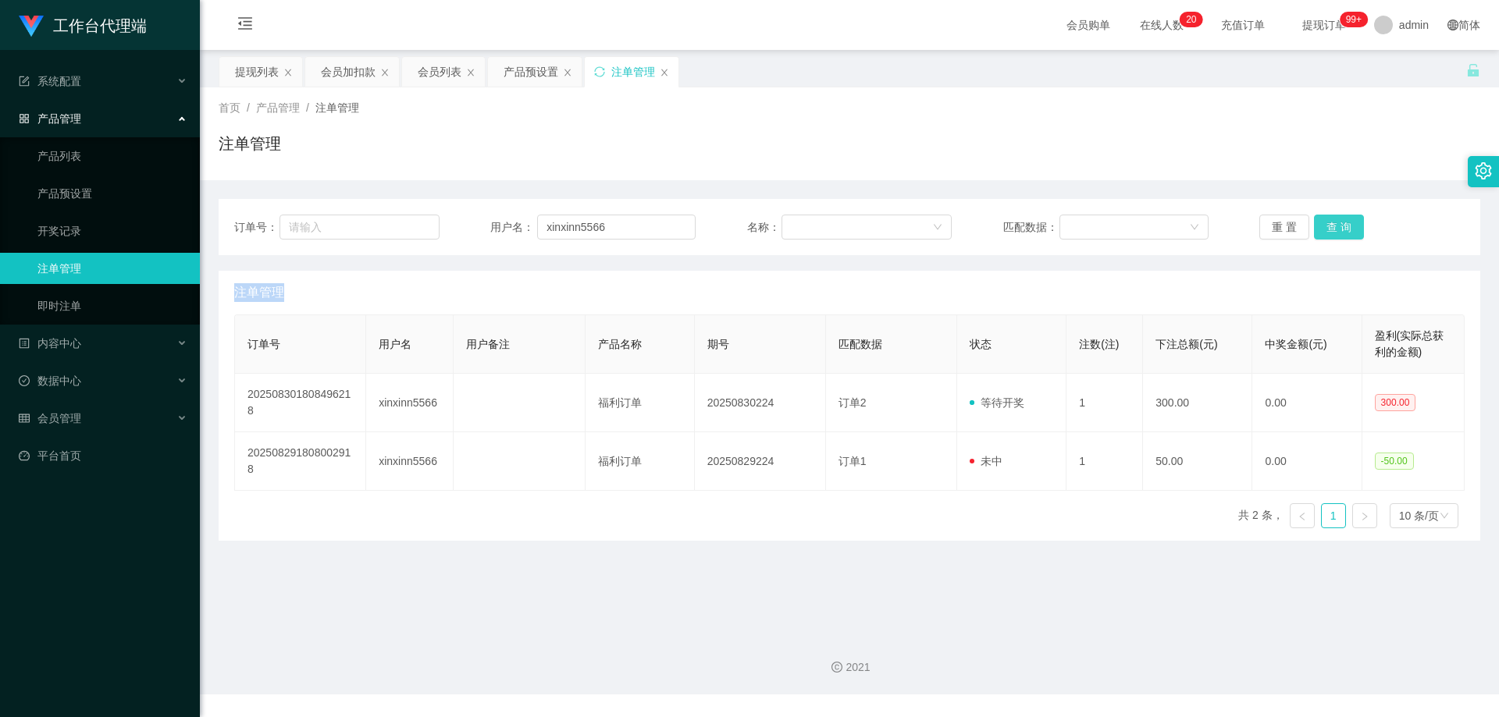
click at [1337, 222] on button "查 询" at bounding box center [1339, 227] width 50 height 25
click at [1337, 222] on div "重 置 查 询" at bounding box center [1361, 227] width 205 height 25
drag, startPoint x: 628, startPoint y: 226, endPoint x: 514, endPoint y: 224, distance: 113.2
click at [514, 224] on div "用户名： xinxinn5566" at bounding box center [592, 227] width 205 height 25
click at [420, 74] on div "会员列表" at bounding box center [440, 72] width 44 height 30
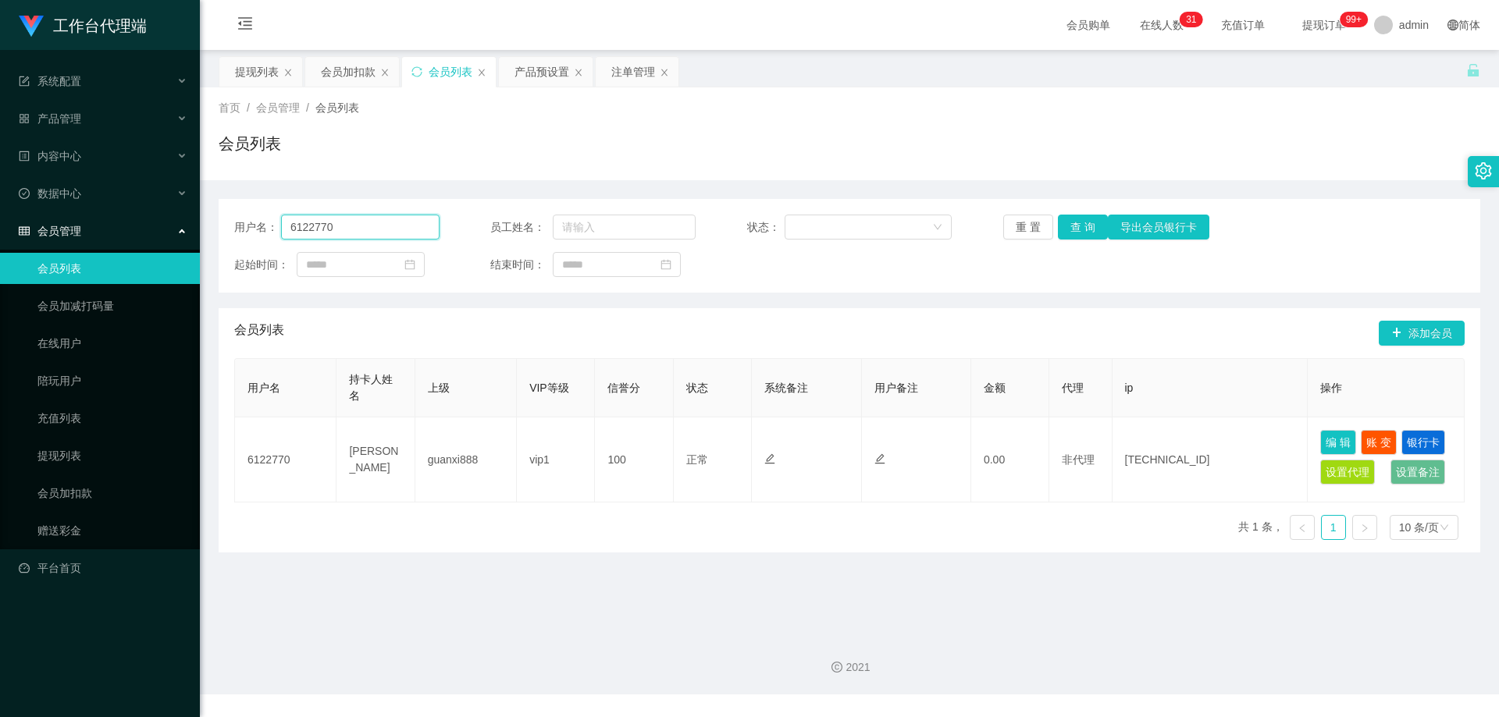
drag, startPoint x: 404, startPoint y: 227, endPoint x: 230, endPoint y: 219, distance: 174.3
click at [227, 220] on div "用户名： 6122770 员工姓名： 状态： 重 置 查 询 导出会员银行卡 起始时间： 结束时间：" at bounding box center [850, 246] width 1262 height 94
paste input "xinxinn5566"
type input "xinxinn5566"
click at [1087, 233] on button "查 询" at bounding box center [1083, 227] width 50 height 25
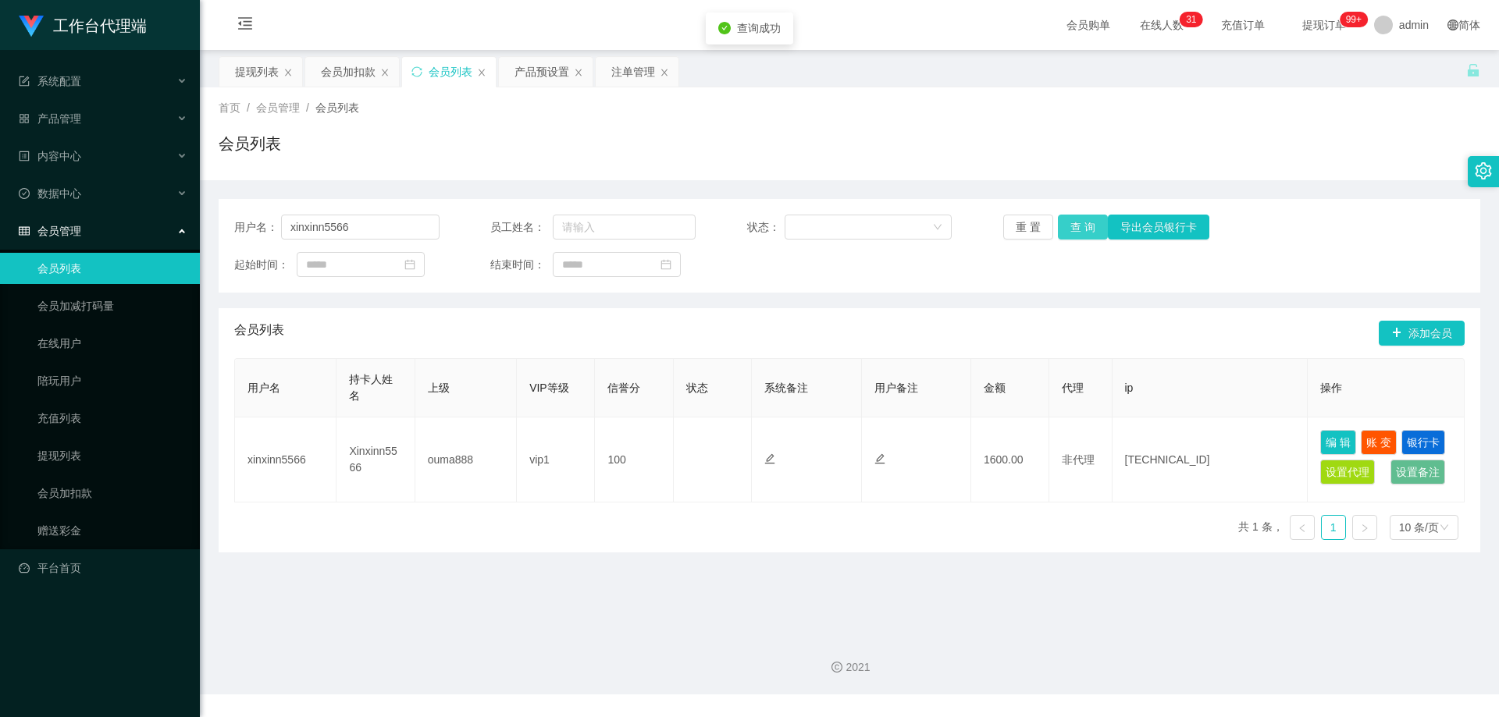
click at [1080, 224] on button "查 询" at bounding box center [1083, 227] width 50 height 25
click at [1080, 225] on button "查 询" at bounding box center [1083, 227] width 50 height 25
click at [1080, 225] on div "重 置 查 询 导出会员银行卡" at bounding box center [1105, 227] width 205 height 25
click at [1080, 225] on button "查 询" at bounding box center [1091, 227] width 67 height 25
click at [524, 73] on div "产品预设置" at bounding box center [541, 72] width 55 height 30
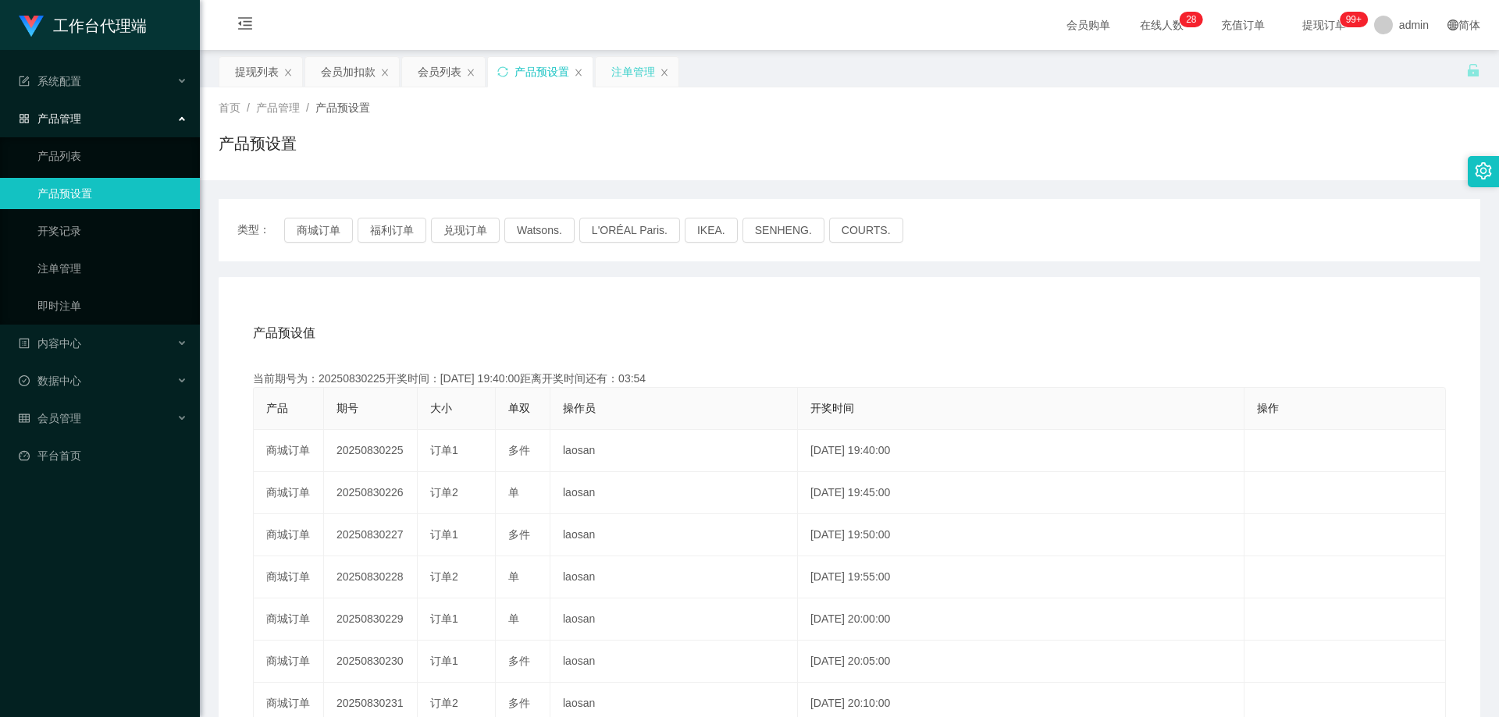
click at [614, 79] on div "注单管理" at bounding box center [633, 72] width 44 height 30
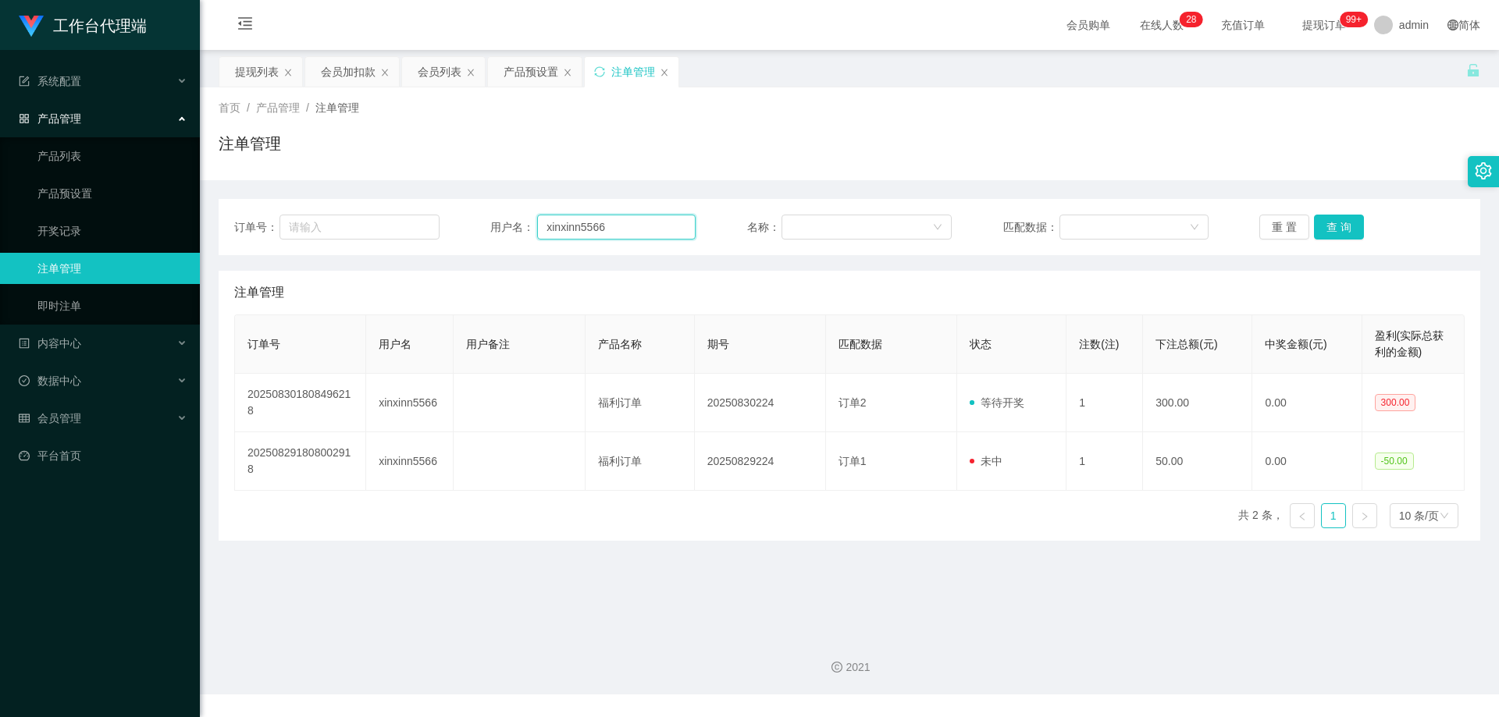
drag, startPoint x: 607, startPoint y: 219, endPoint x: 623, endPoint y: 222, distance: 16.7
click at [607, 219] on input "xinxinn5566" at bounding box center [616, 227] width 158 height 25
click at [1329, 229] on button "查 询" at bounding box center [1339, 227] width 50 height 25
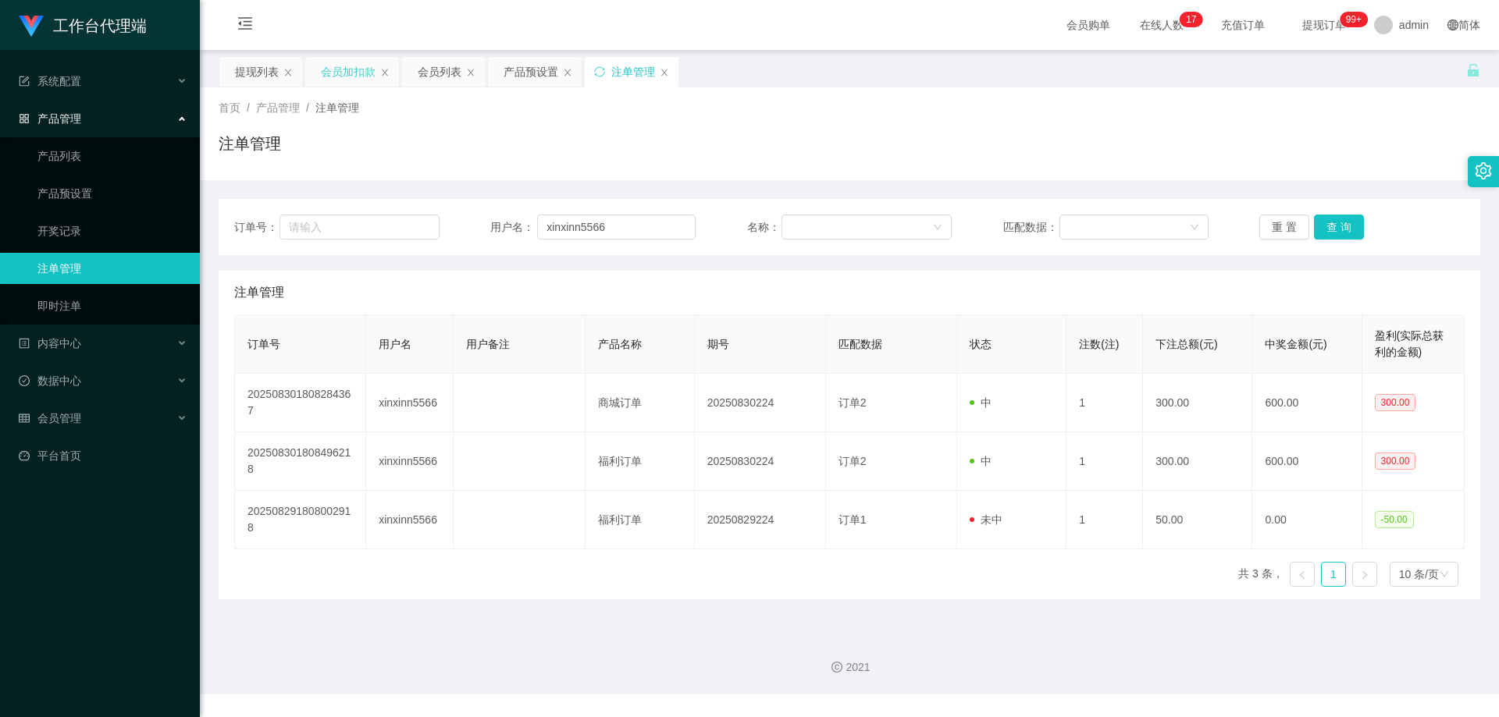
click at [355, 68] on div "会员加扣款" at bounding box center [348, 72] width 55 height 30
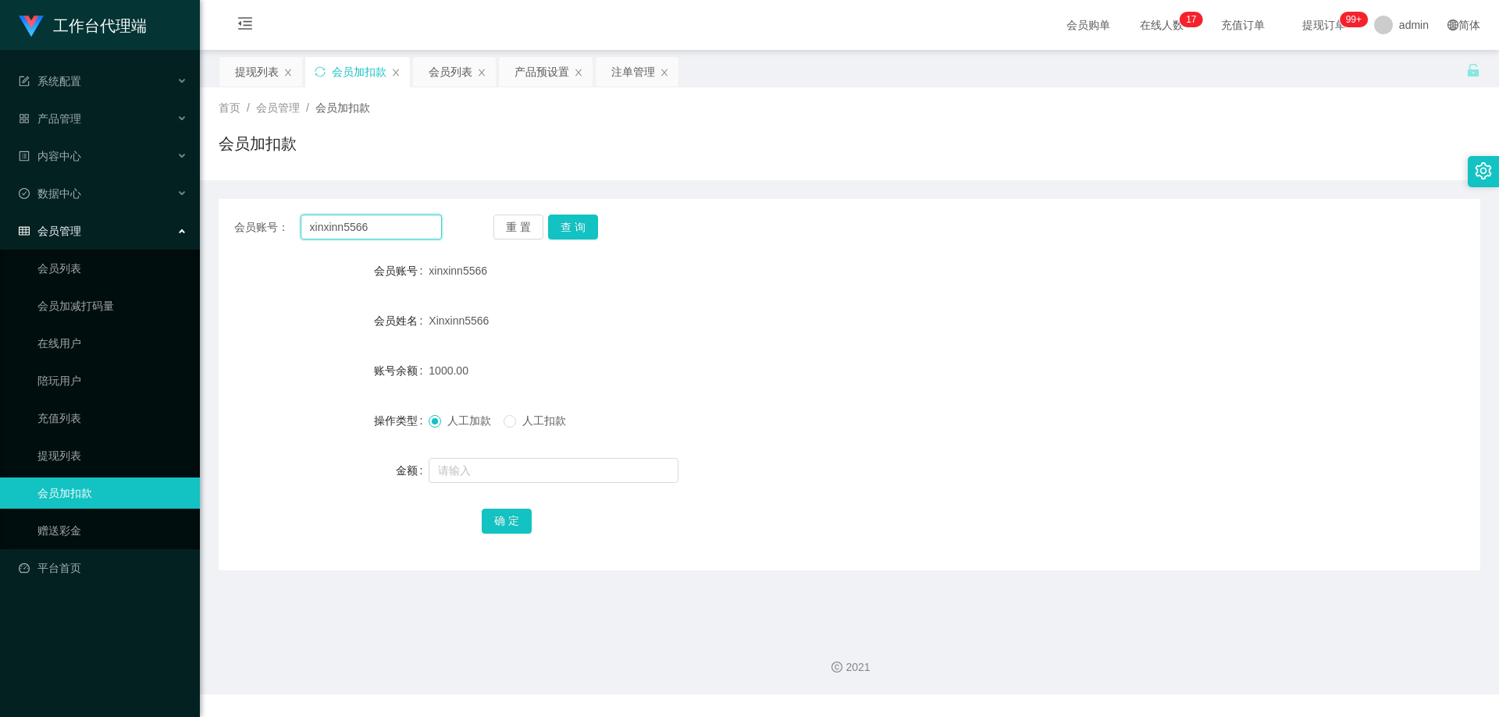
click at [378, 232] on input "xinxinn5566" at bounding box center [371, 227] width 141 height 25
click at [576, 226] on button "查 询" at bounding box center [573, 227] width 50 height 25
click at [507, 474] on input "text" at bounding box center [554, 470] width 250 height 25
type input "2000"
click at [510, 524] on button "确 定" at bounding box center [507, 521] width 50 height 25
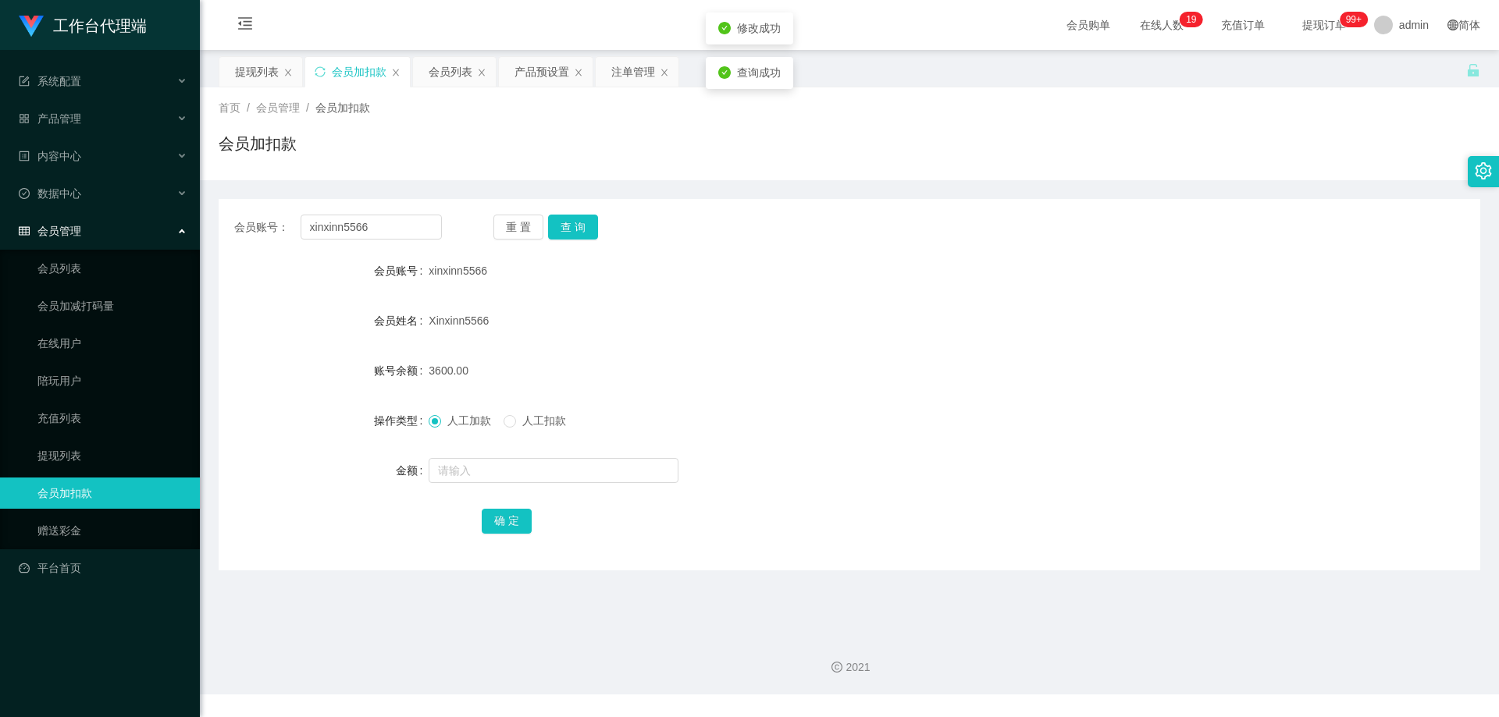
click at [678, 319] on div "Xinxinn5566" at bounding box center [797, 320] width 736 height 31
click at [539, 74] on div "产品预设置" at bounding box center [541, 72] width 55 height 30
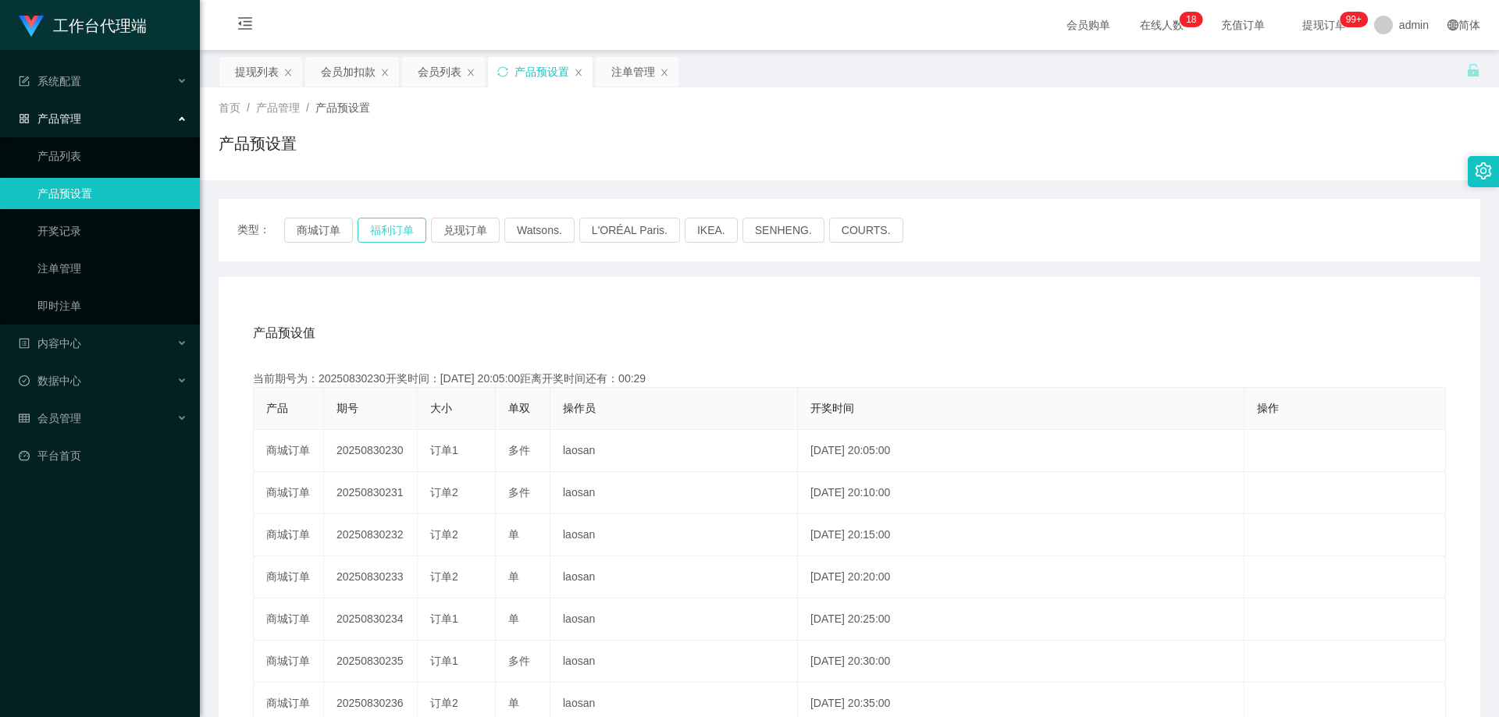
click at [391, 232] on button "福利订单" at bounding box center [392, 230] width 69 height 25
click at [630, 72] on div "注单管理" at bounding box center [633, 72] width 44 height 30
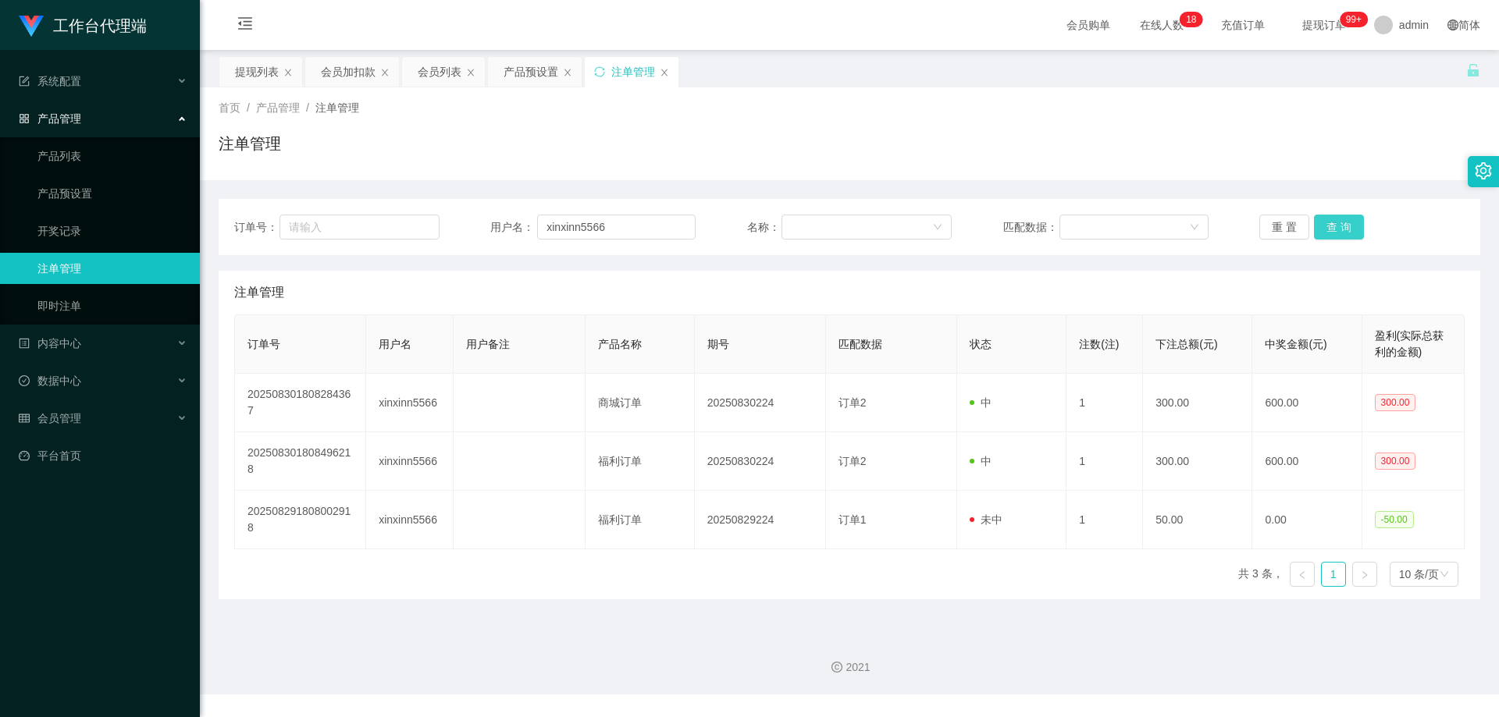
click at [1340, 225] on button "查 询" at bounding box center [1339, 227] width 50 height 25
click at [1329, 223] on button "查 询" at bounding box center [1339, 227] width 50 height 25
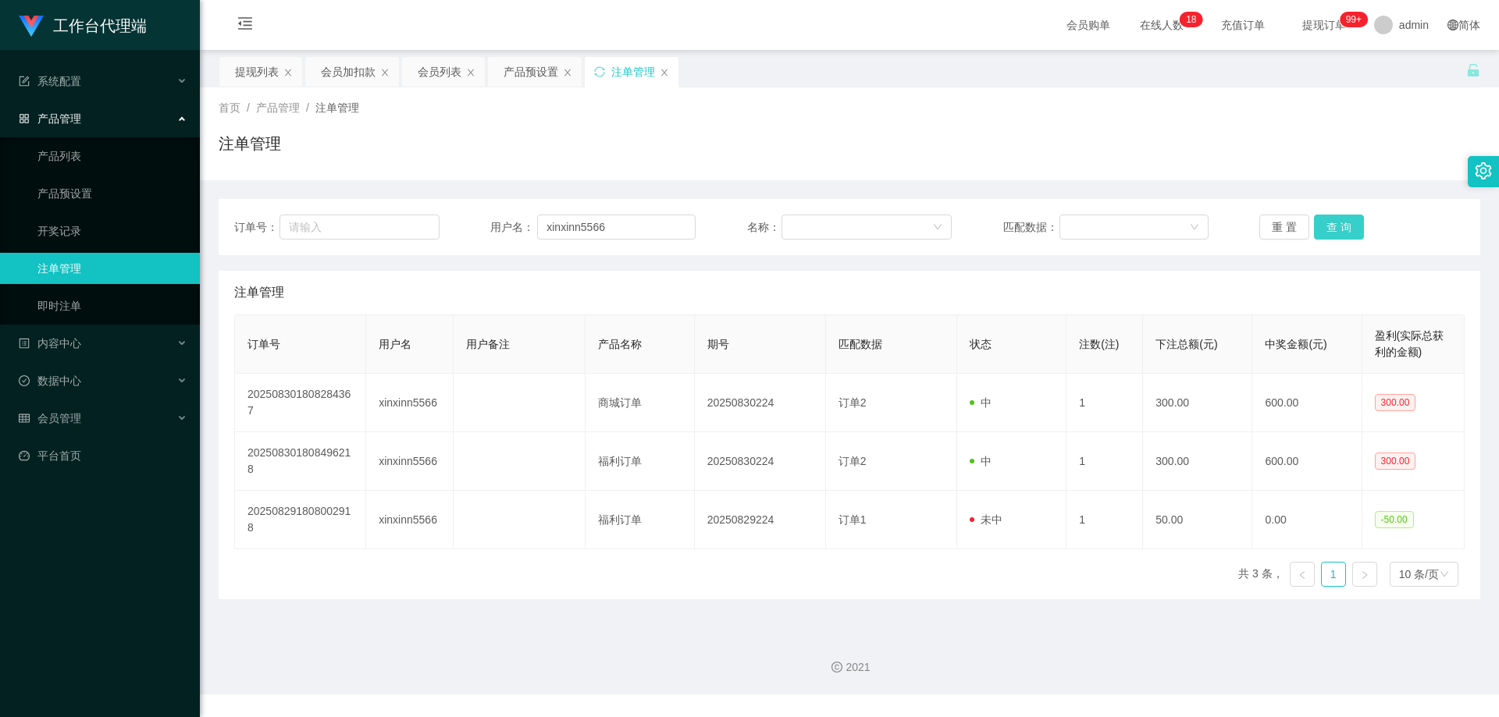
click at [1327, 225] on button "查 询" at bounding box center [1339, 227] width 50 height 25
click at [1327, 225] on div "重 置 查 询" at bounding box center [1361, 227] width 205 height 25
click at [1327, 225] on button "查 询" at bounding box center [1339, 227] width 50 height 25
click at [1327, 225] on div "重 置 查 询" at bounding box center [1361, 227] width 205 height 25
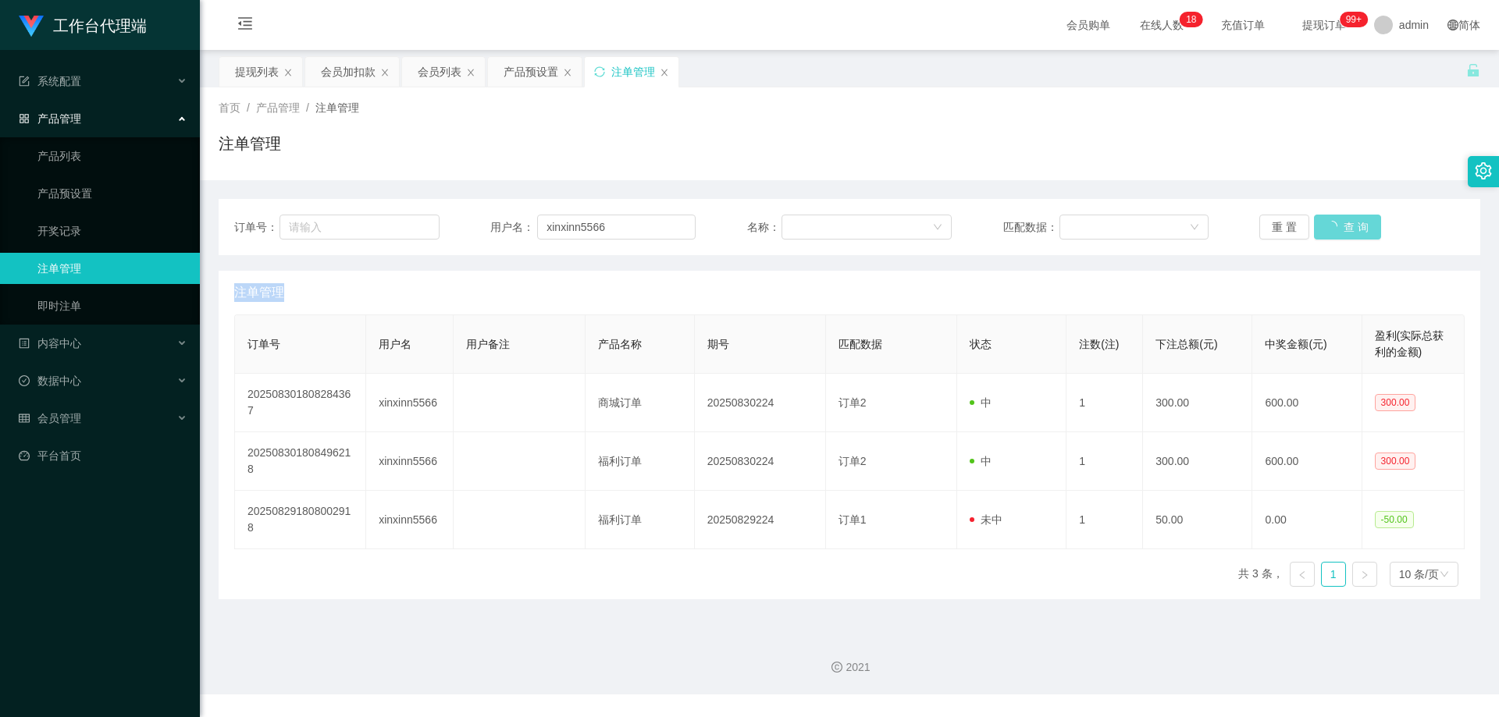
click at [1327, 225] on div "重 置 查 询" at bounding box center [1361, 227] width 205 height 25
click at [1327, 225] on button "查 询" at bounding box center [1339, 227] width 50 height 25
click at [1327, 225] on div "重 置 查 询" at bounding box center [1361, 227] width 205 height 25
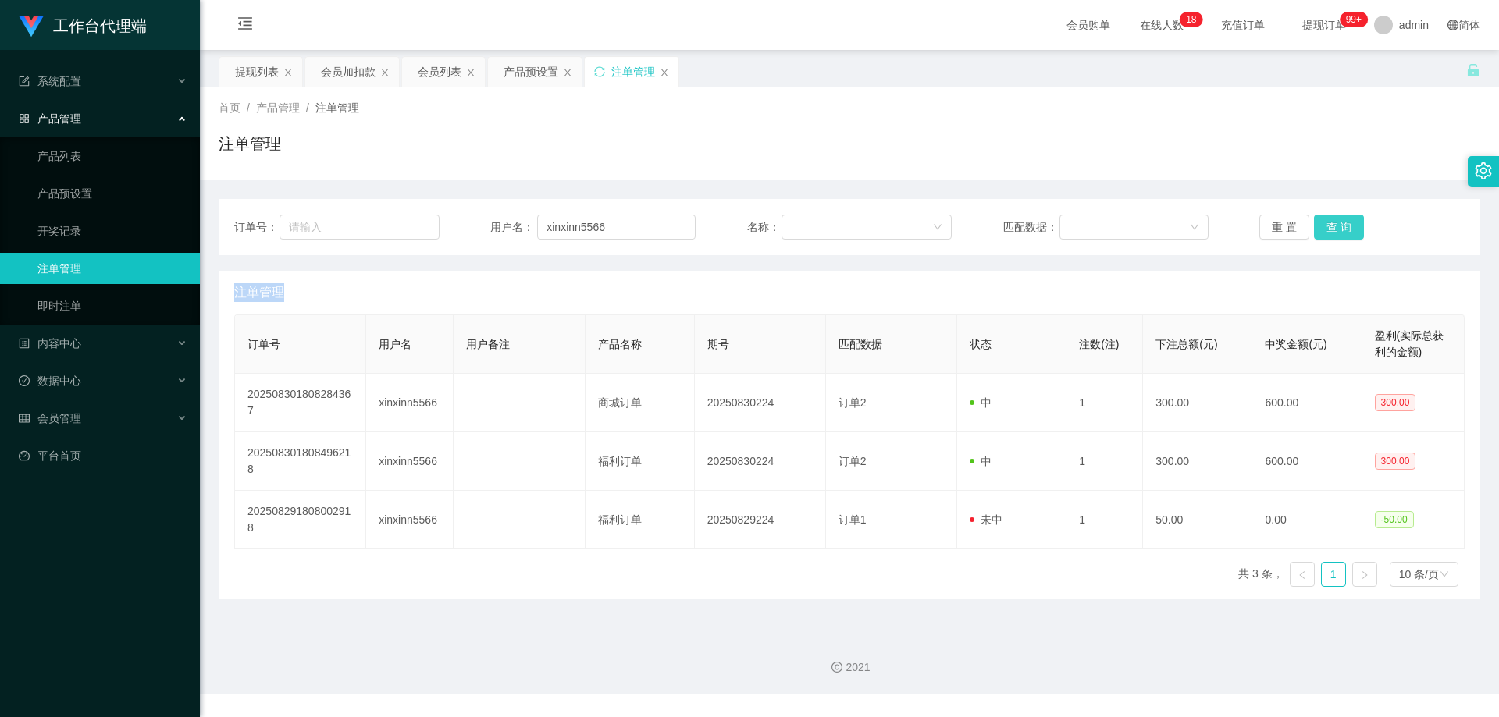
click at [1327, 225] on button "查 询" at bounding box center [1339, 227] width 50 height 25
click at [1327, 225] on div "重 置 查 询" at bounding box center [1361, 227] width 205 height 25
click at [1327, 225] on button "查 询" at bounding box center [1339, 227] width 50 height 25
click at [820, 294] on div "注单管理" at bounding box center [849, 293] width 1230 height 44
click at [1354, 226] on button "查 询" at bounding box center [1339, 227] width 50 height 25
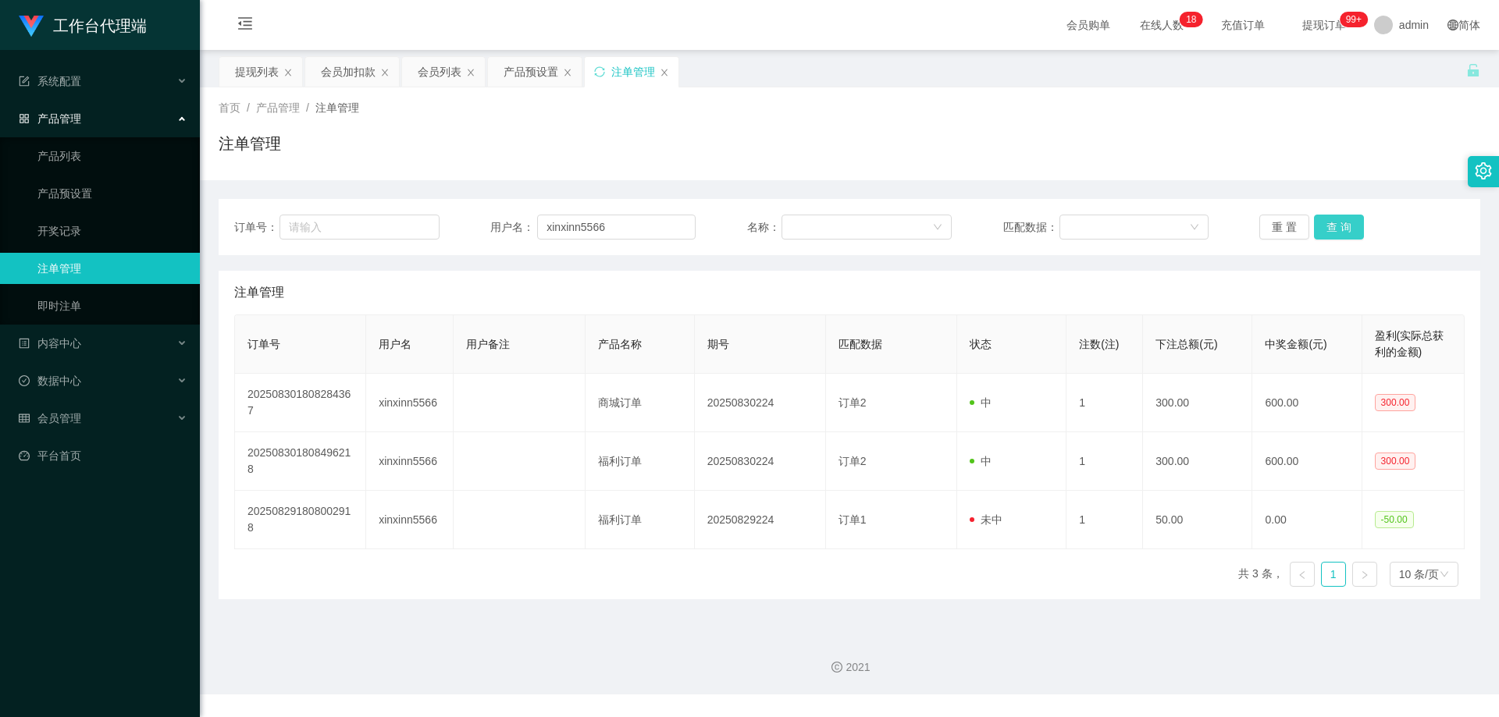
click at [1333, 226] on button "查 询" at bounding box center [1339, 227] width 50 height 25
click at [1333, 226] on div "重 置 查 询" at bounding box center [1361, 227] width 205 height 25
click at [1333, 226] on button "查 询" at bounding box center [1339, 227] width 50 height 25
click at [1333, 226] on div "重 置 查 询" at bounding box center [1361, 227] width 205 height 25
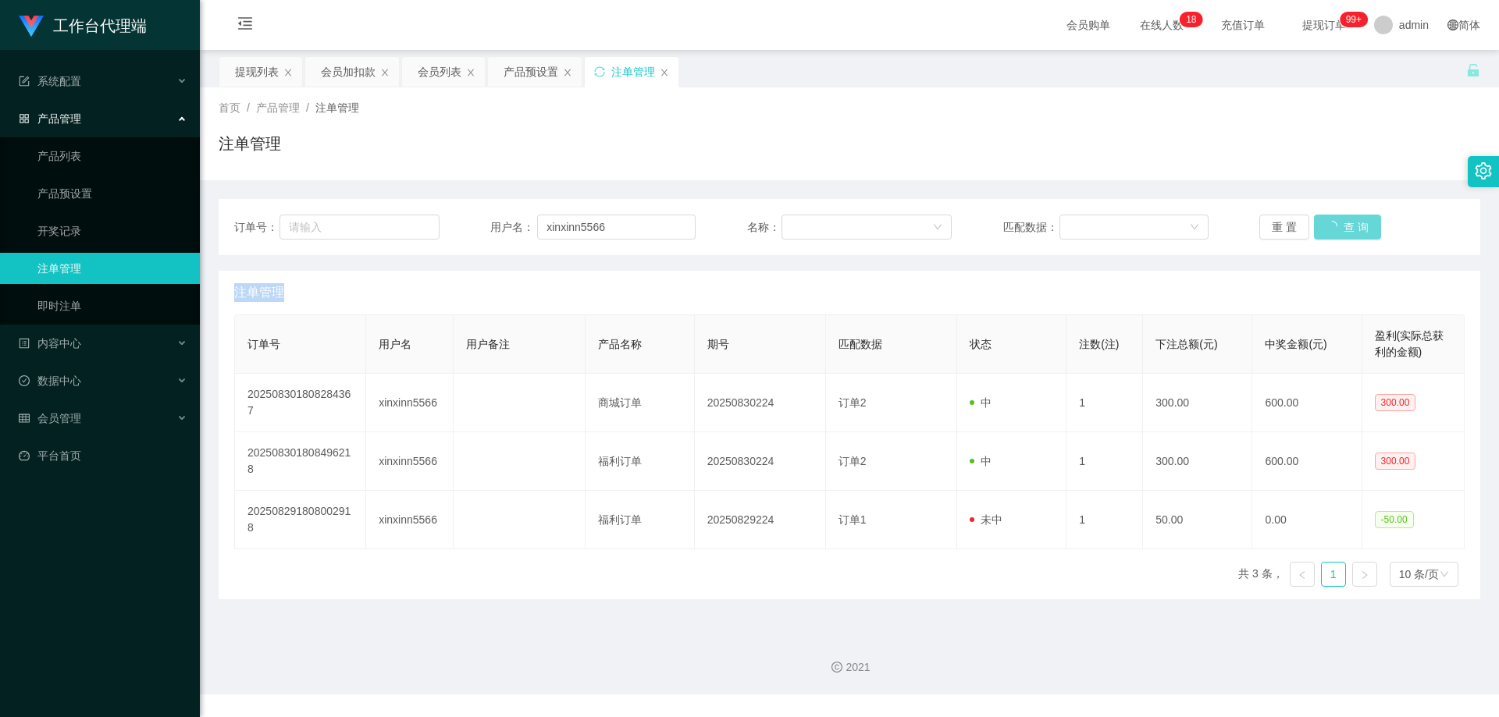
click at [1333, 226] on div "重 置 查 询" at bounding box center [1361, 227] width 205 height 25
click at [1333, 226] on button "查 询" at bounding box center [1347, 227] width 67 height 25
click at [1333, 226] on button "查 询" at bounding box center [1339, 227] width 50 height 25
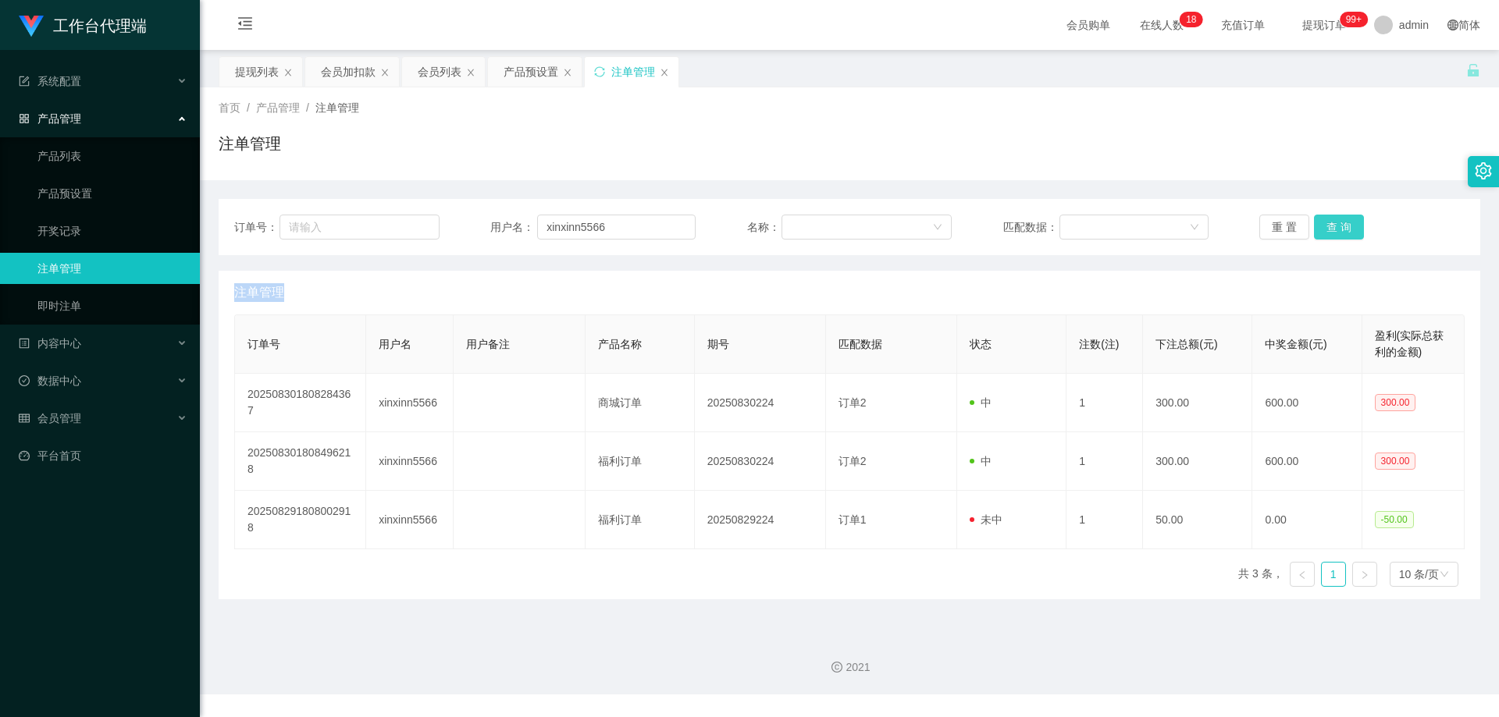
click at [1333, 226] on div "重 置 查 询" at bounding box center [1361, 227] width 205 height 25
click at [1333, 226] on button "查 询" at bounding box center [1339, 227] width 50 height 25
click at [1333, 226] on div "重 置 查 询" at bounding box center [1361, 227] width 205 height 25
click at [1333, 226] on button "查 询" at bounding box center [1339, 227] width 50 height 25
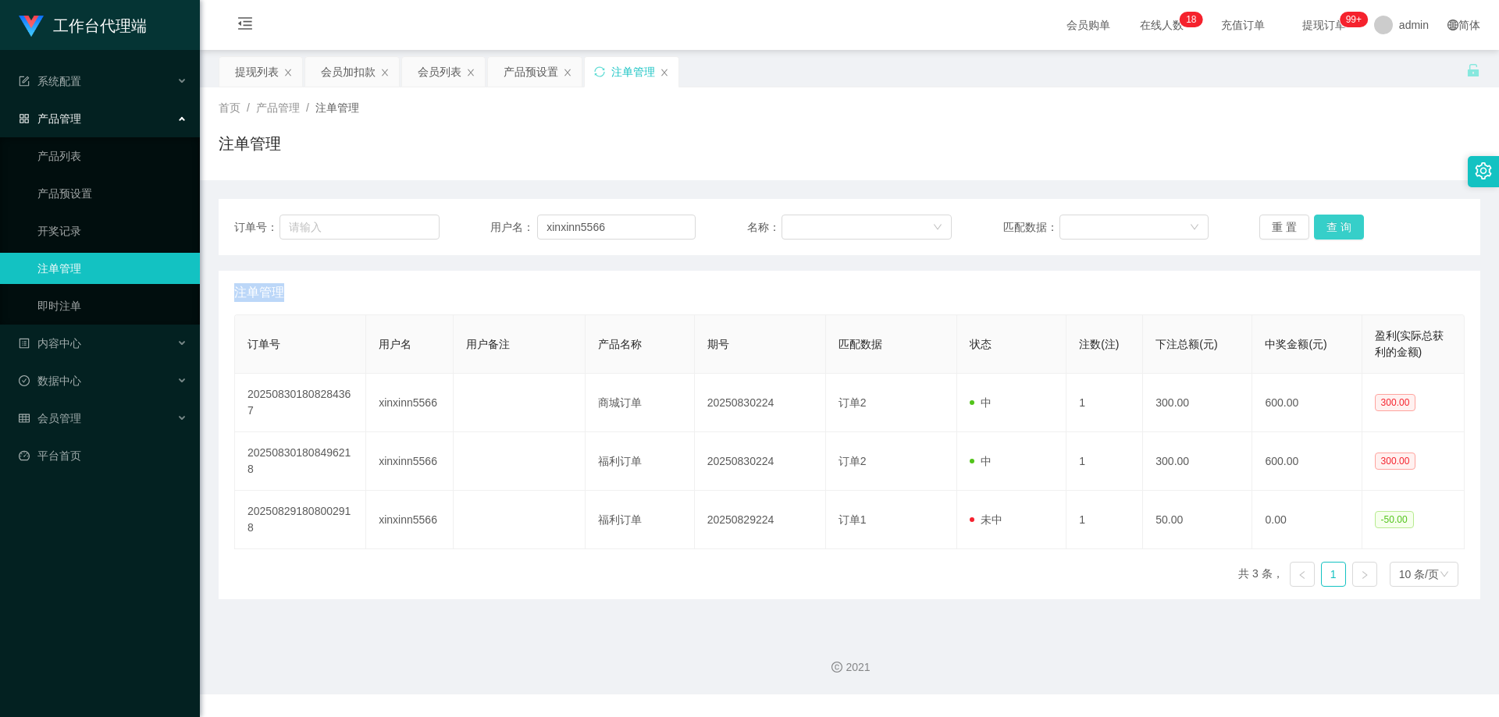
click at [1333, 226] on div "重 置 查 询" at bounding box center [1361, 227] width 205 height 25
click at [1333, 226] on button "查 询" at bounding box center [1339, 227] width 50 height 25
click at [1333, 226] on div "重 置 查 询" at bounding box center [1361, 227] width 205 height 25
click at [1333, 226] on button "查 询" at bounding box center [1339, 227] width 50 height 25
click at [1333, 226] on div "重 置 查 询" at bounding box center [1361, 227] width 205 height 25
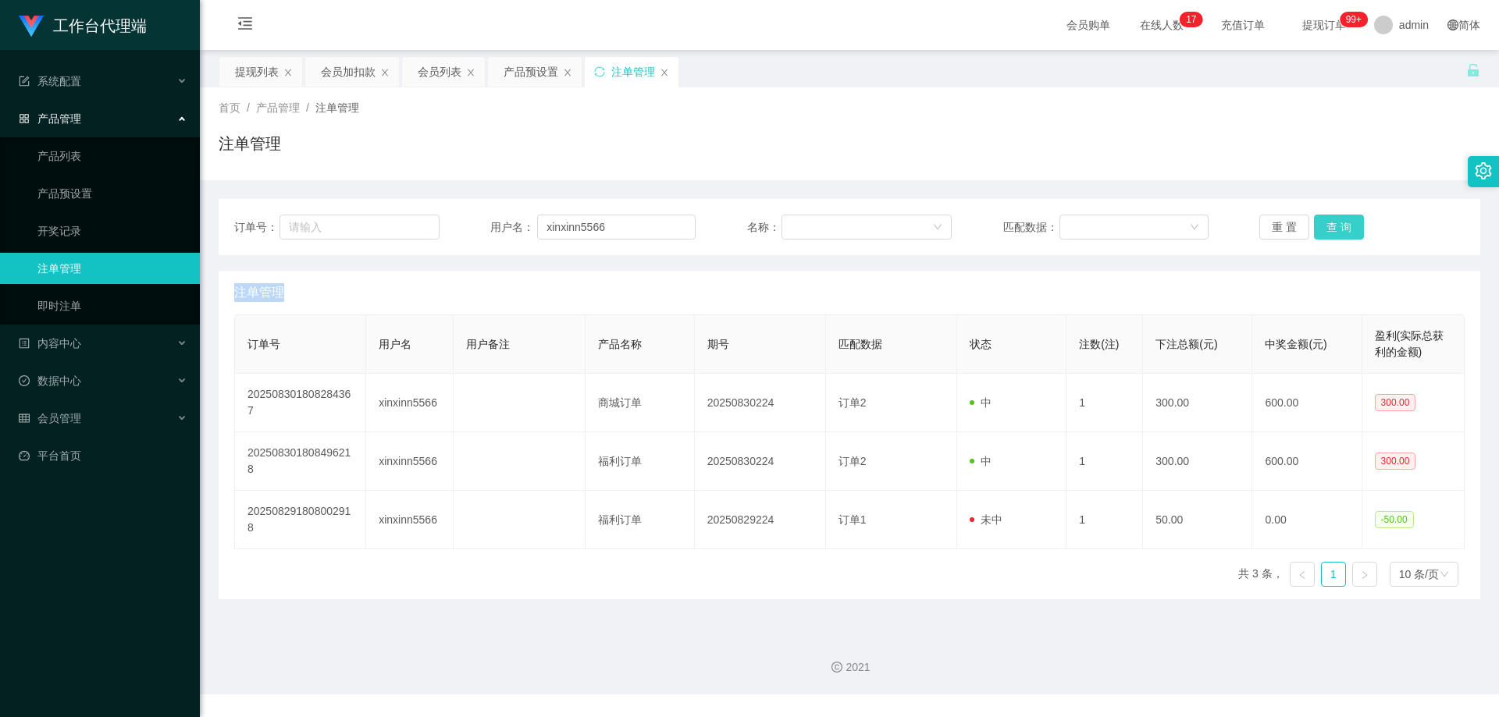
click at [1326, 228] on button "查 询" at bounding box center [1339, 227] width 50 height 25
click at [1327, 230] on button "查 询" at bounding box center [1339, 227] width 50 height 25
click at [1327, 230] on div "重 置 查 询" at bounding box center [1361, 227] width 205 height 25
click at [1327, 230] on button "查 询" at bounding box center [1339, 227] width 50 height 25
click at [1327, 230] on div "重 置 查 询" at bounding box center [1361, 227] width 205 height 25
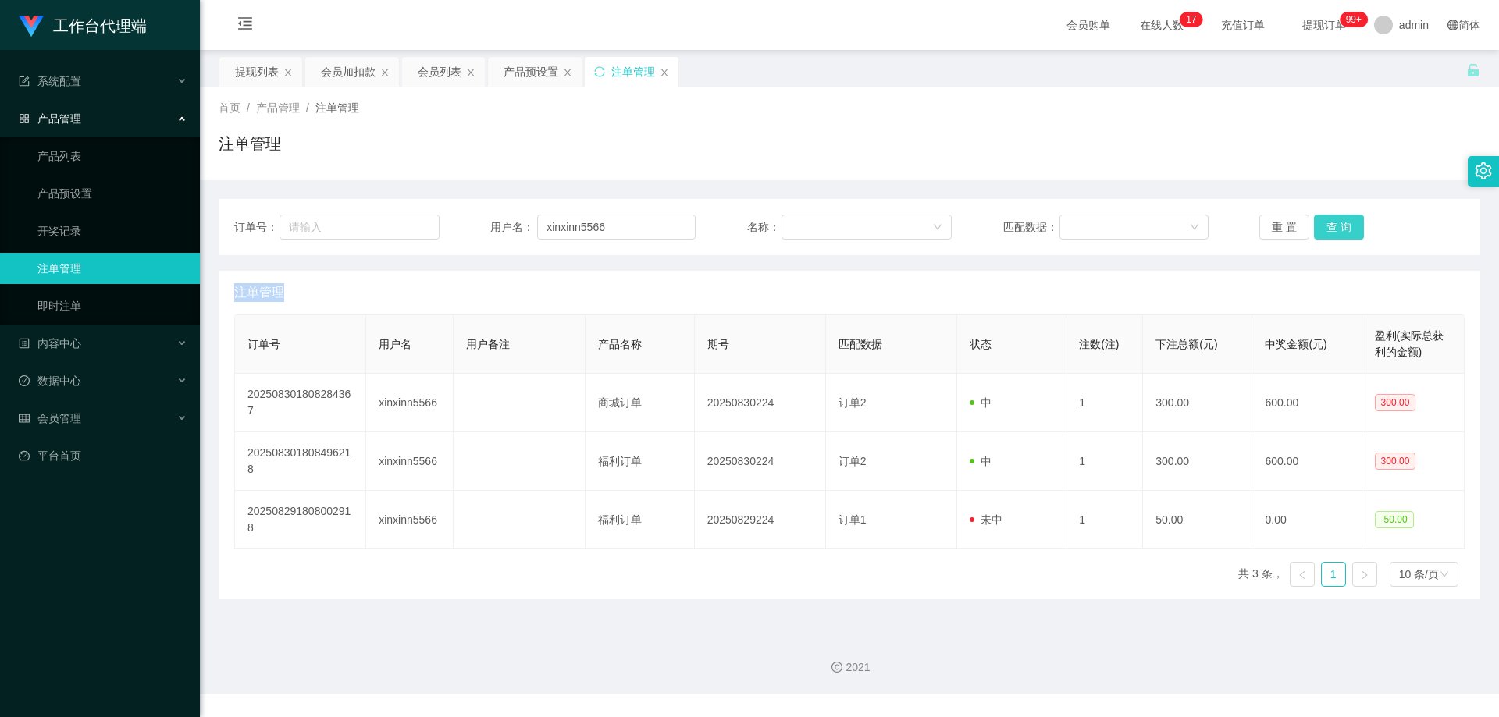
click at [1327, 230] on button "查 询" at bounding box center [1339, 227] width 50 height 25
click at [1327, 230] on div "重 置 查 询" at bounding box center [1361, 227] width 205 height 25
click at [1328, 230] on button "查 询" at bounding box center [1339, 227] width 50 height 25
click at [1328, 228] on div "重 置 查 询" at bounding box center [1361, 227] width 205 height 25
click at [1328, 228] on button "查 询" at bounding box center [1339, 227] width 50 height 25
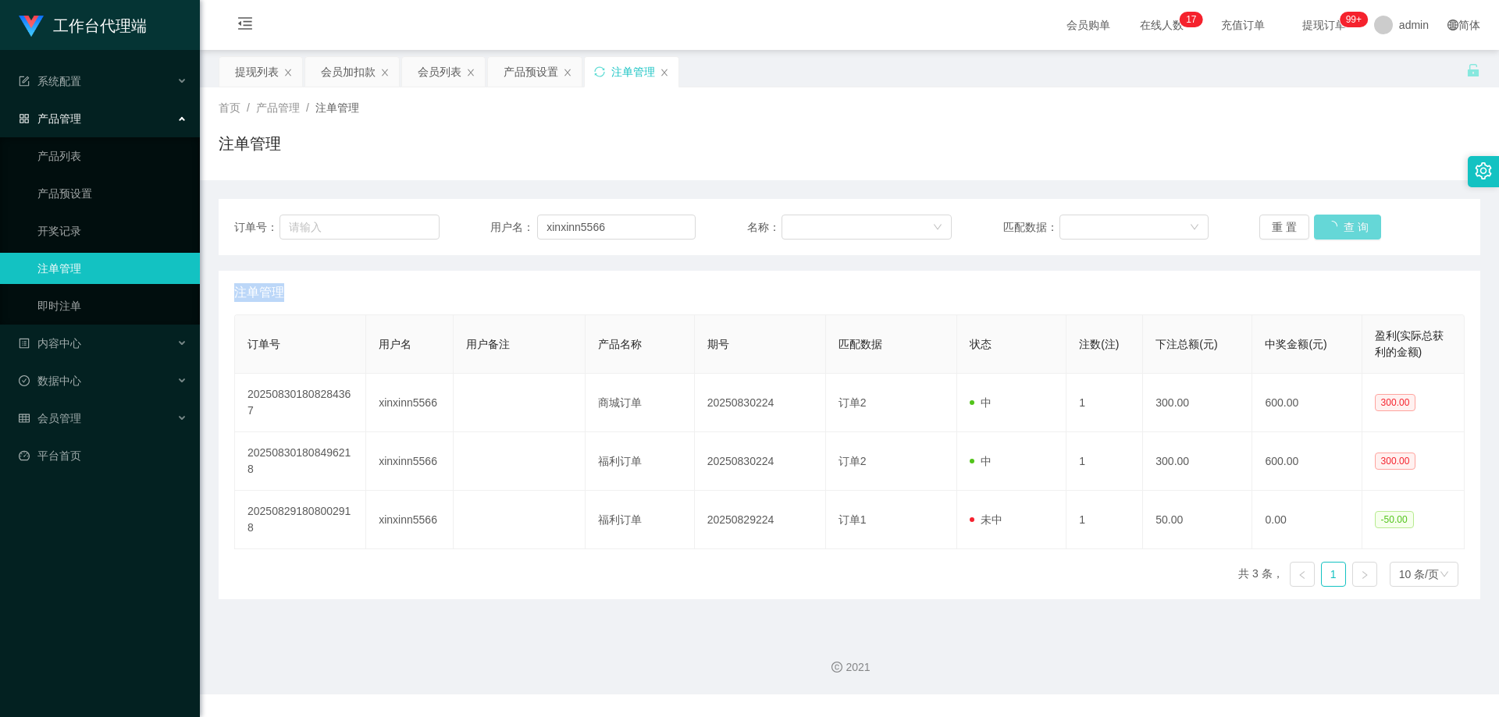
click at [1328, 228] on div "重 置 查 询" at bounding box center [1361, 227] width 205 height 25
click at [1328, 228] on button "查 询" at bounding box center [1347, 227] width 67 height 25
click at [1330, 220] on button "查 询" at bounding box center [1339, 227] width 50 height 25
click at [1330, 220] on button "查 询" at bounding box center [1347, 227] width 67 height 25
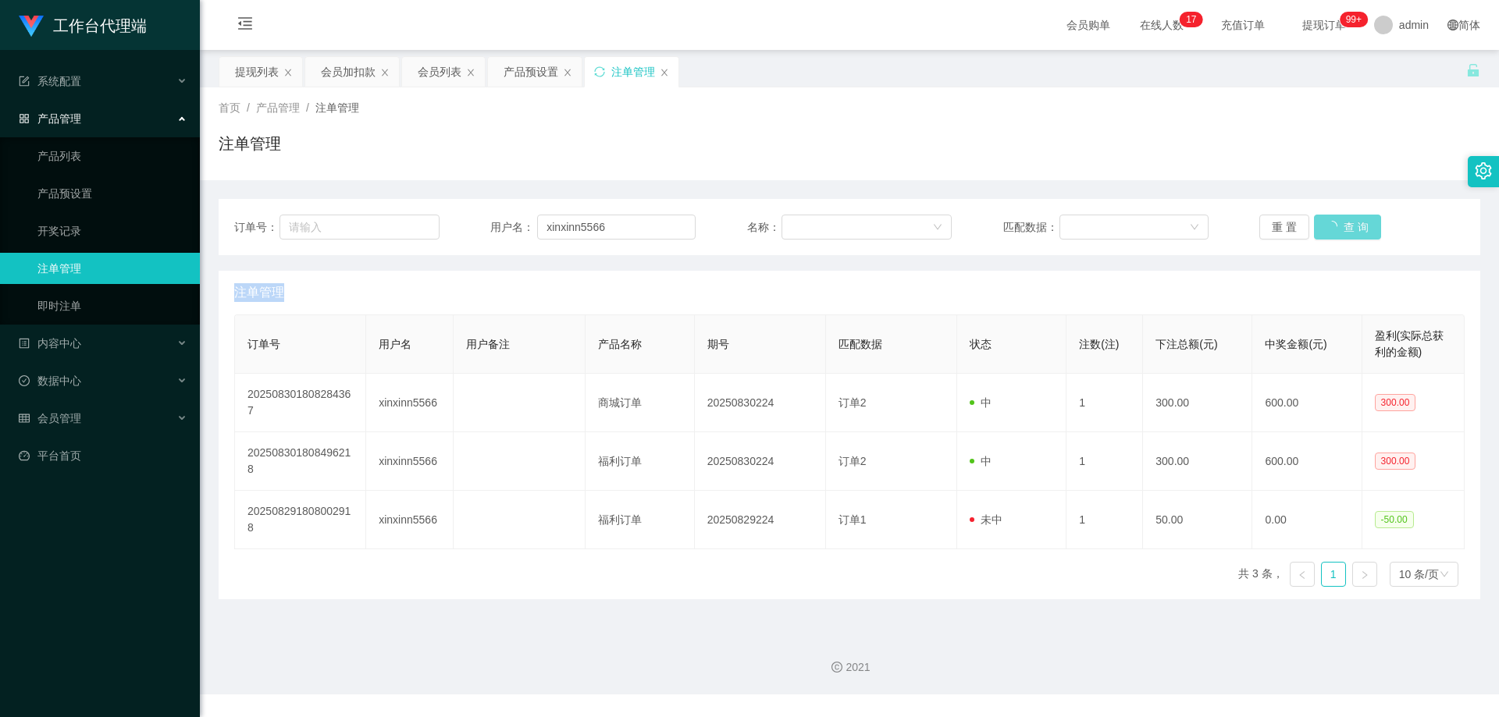
click at [1330, 220] on div "重 置 查 询" at bounding box center [1361, 227] width 205 height 25
click at [1330, 220] on button "查 询" at bounding box center [1339, 227] width 50 height 25
click at [1330, 220] on div "重 置 查 询" at bounding box center [1361, 227] width 205 height 25
click at [1330, 220] on button "查 询" at bounding box center [1339, 227] width 50 height 25
click at [1330, 220] on div "重 置 查 询" at bounding box center [1361, 227] width 205 height 25
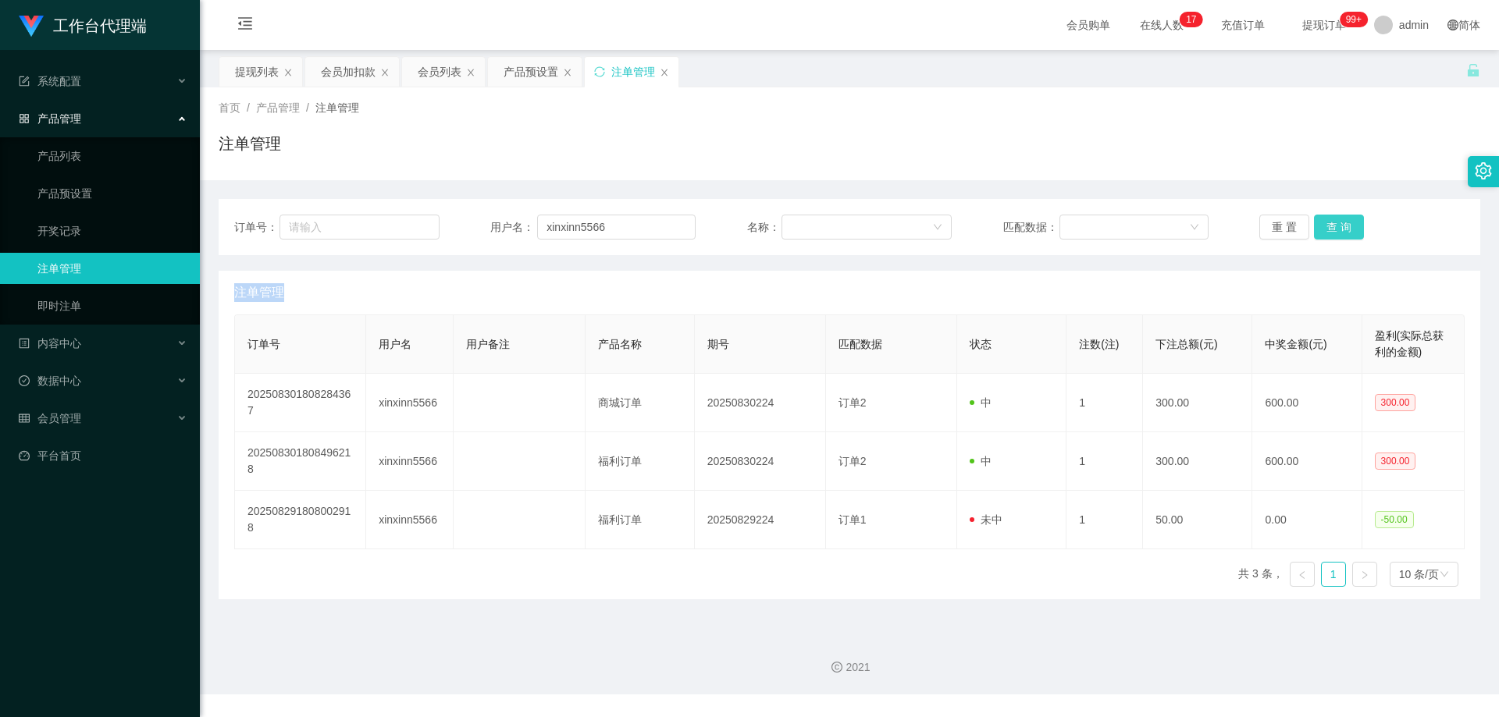
click at [1330, 220] on button "查 询" at bounding box center [1339, 227] width 50 height 25
click at [1330, 220] on div "重 置 查 询" at bounding box center [1361, 227] width 205 height 25
click at [1331, 227] on button "查 询" at bounding box center [1339, 227] width 50 height 25
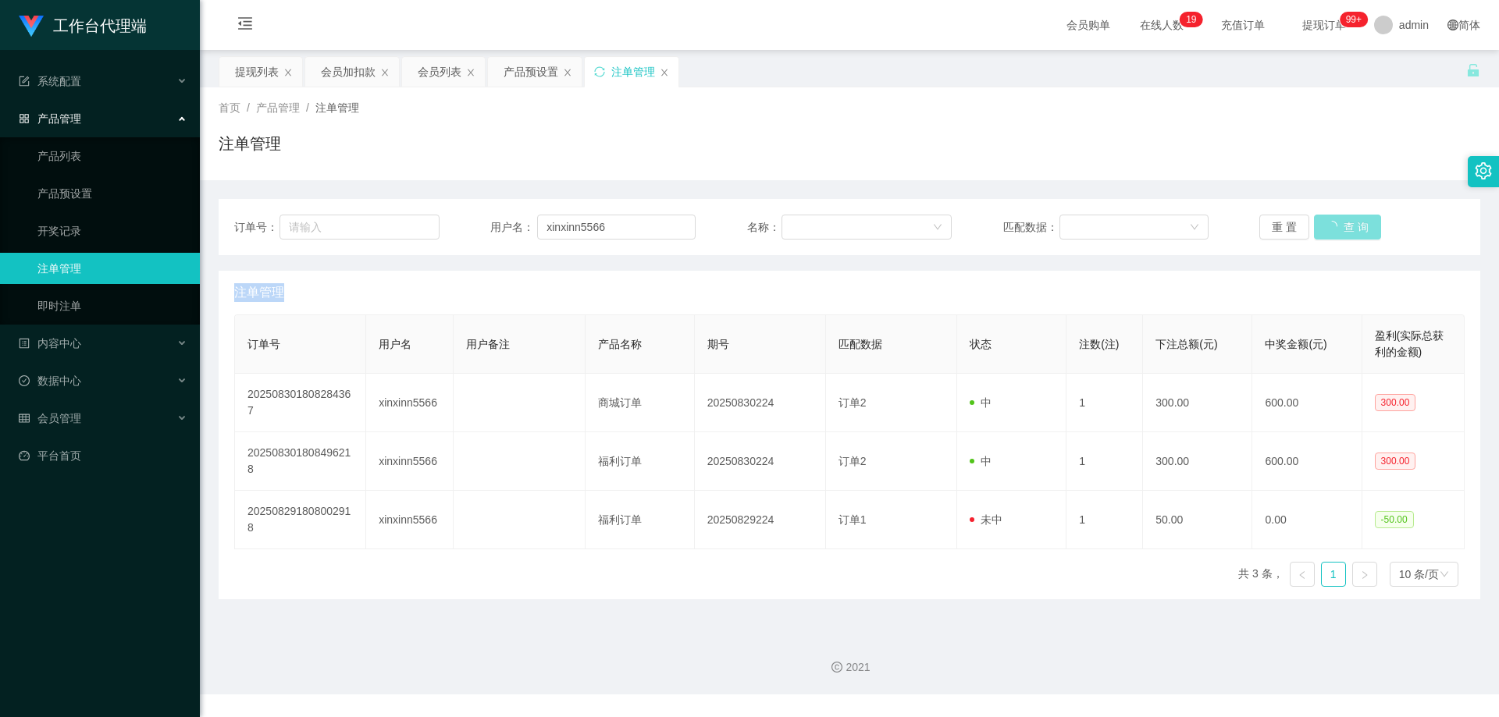
click at [1331, 227] on div "重 置 查 询" at bounding box center [1361, 227] width 205 height 25
click at [1331, 227] on button "查 询" at bounding box center [1339, 227] width 50 height 25
click at [1345, 230] on button "查 询" at bounding box center [1339, 227] width 50 height 25
click at [1345, 230] on div "重 置 查 询" at bounding box center [1361, 227] width 205 height 25
click at [1345, 230] on button "查 询" at bounding box center [1339, 227] width 50 height 25
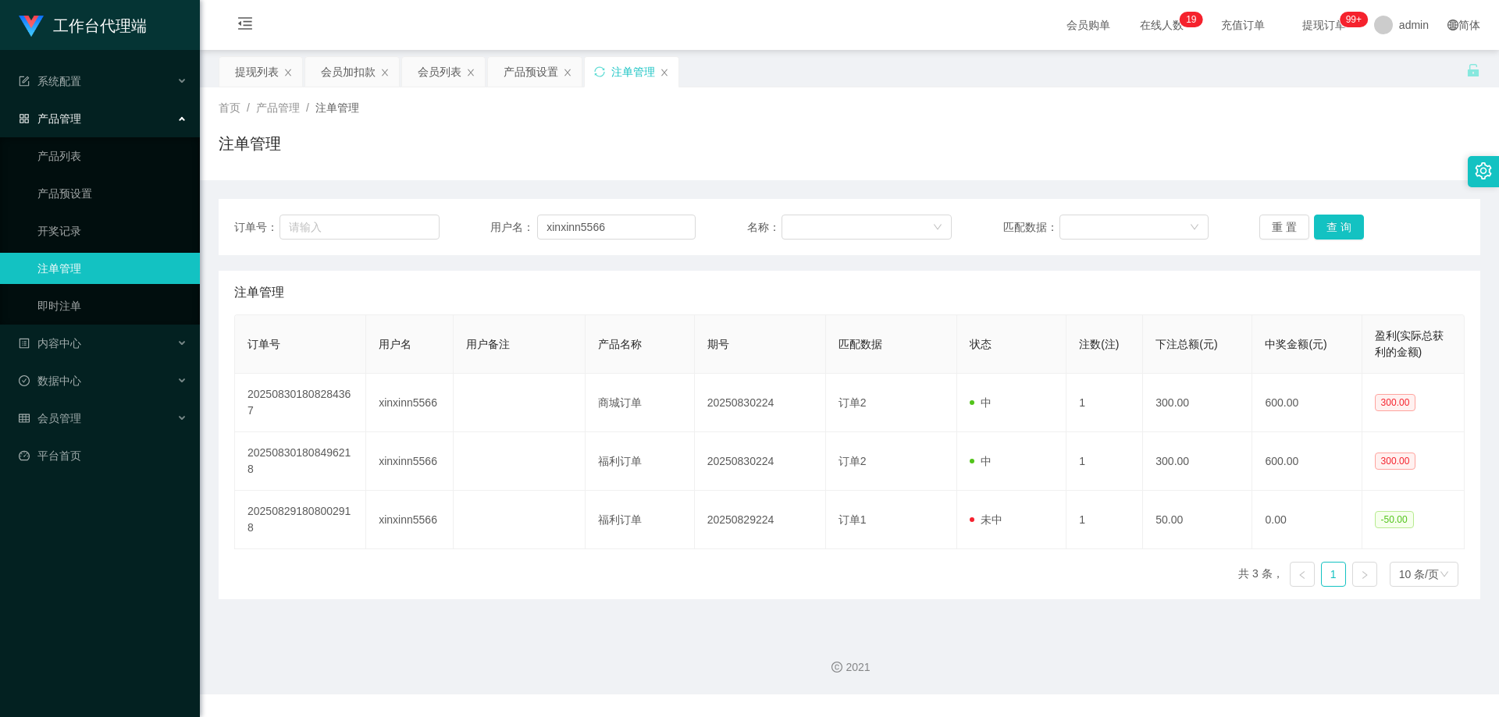
click at [1341, 228] on div "重 置 查 询" at bounding box center [1361, 227] width 205 height 25
click at [1341, 228] on button "查 询" at bounding box center [1339, 227] width 50 height 25
click at [1341, 228] on div "重 置 查 询" at bounding box center [1361, 227] width 205 height 25
click at [1341, 228] on button "查 询" at bounding box center [1339, 227] width 50 height 25
click at [1341, 228] on div "重 置 查 询" at bounding box center [1361, 227] width 205 height 25
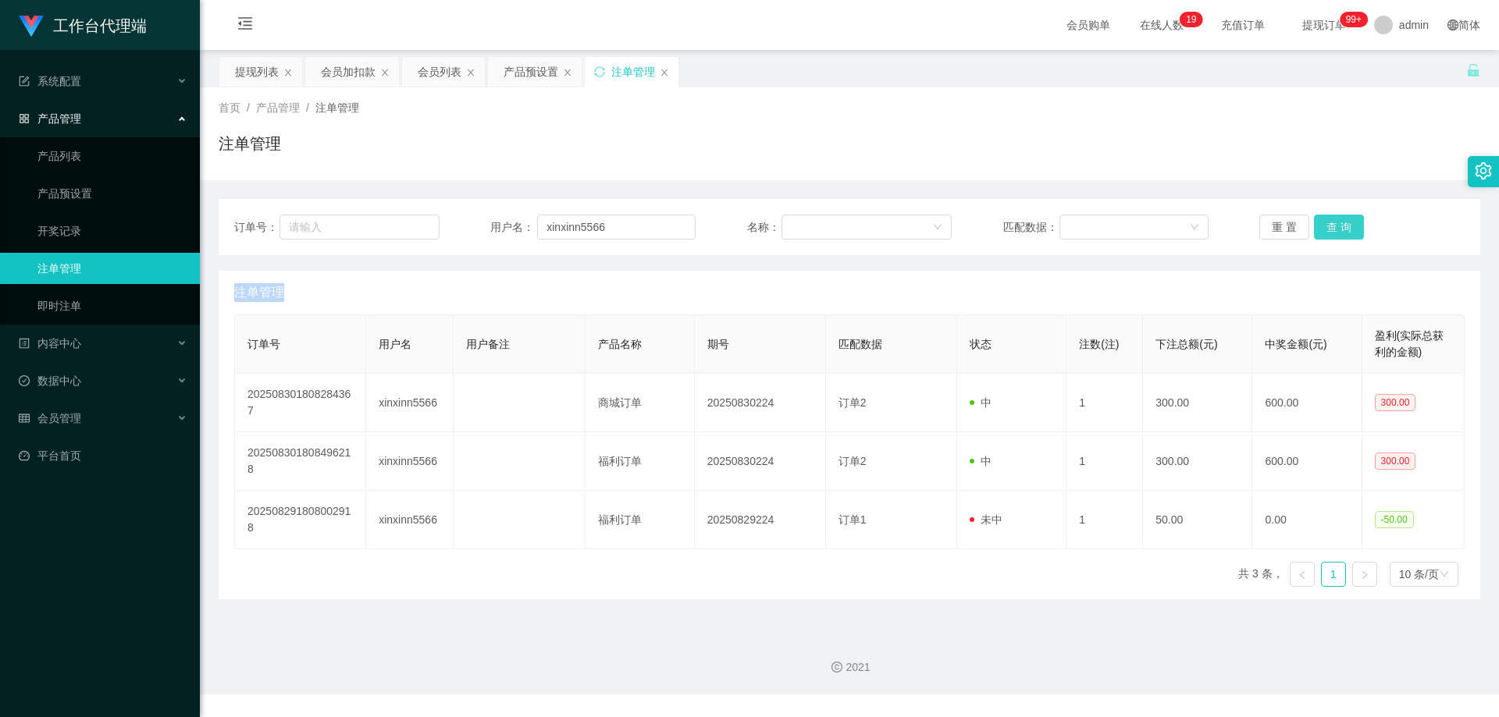
click at [1341, 228] on button "查 询" at bounding box center [1339, 227] width 50 height 25
click at [1341, 228] on div "重 置 查 询" at bounding box center [1361, 227] width 205 height 25
click at [1341, 228] on button "查 询" at bounding box center [1339, 227] width 50 height 25
click at [1341, 228] on div "重 置 查 询" at bounding box center [1361, 227] width 205 height 25
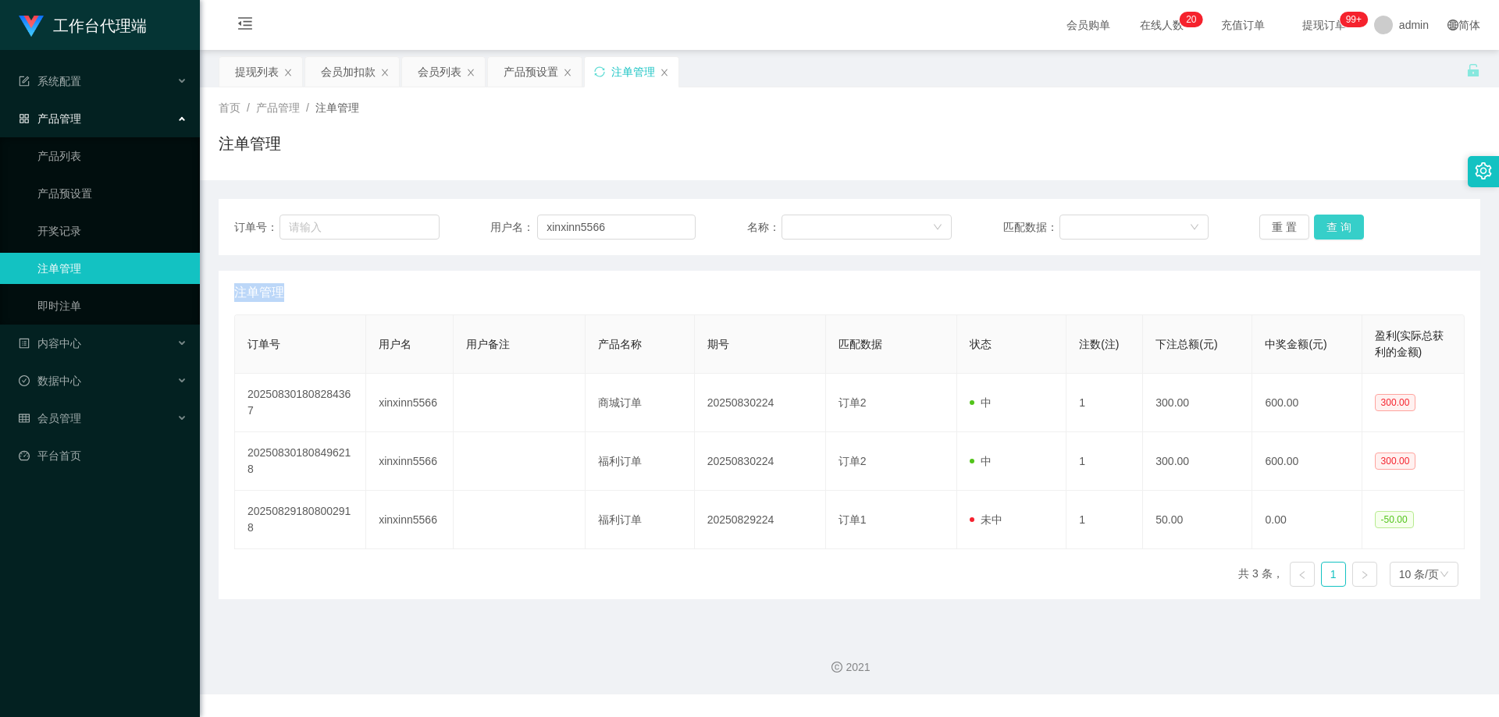
click at [1341, 228] on button "查 询" at bounding box center [1339, 227] width 50 height 25
click at [1341, 228] on div "重 置 查 询" at bounding box center [1361, 227] width 205 height 25
click at [1341, 228] on button "查 询" at bounding box center [1339, 227] width 50 height 25
click at [1341, 228] on div "重 置 查 询" at bounding box center [1361, 227] width 205 height 25
click at [1341, 228] on button "查 询" at bounding box center [1339, 227] width 50 height 25
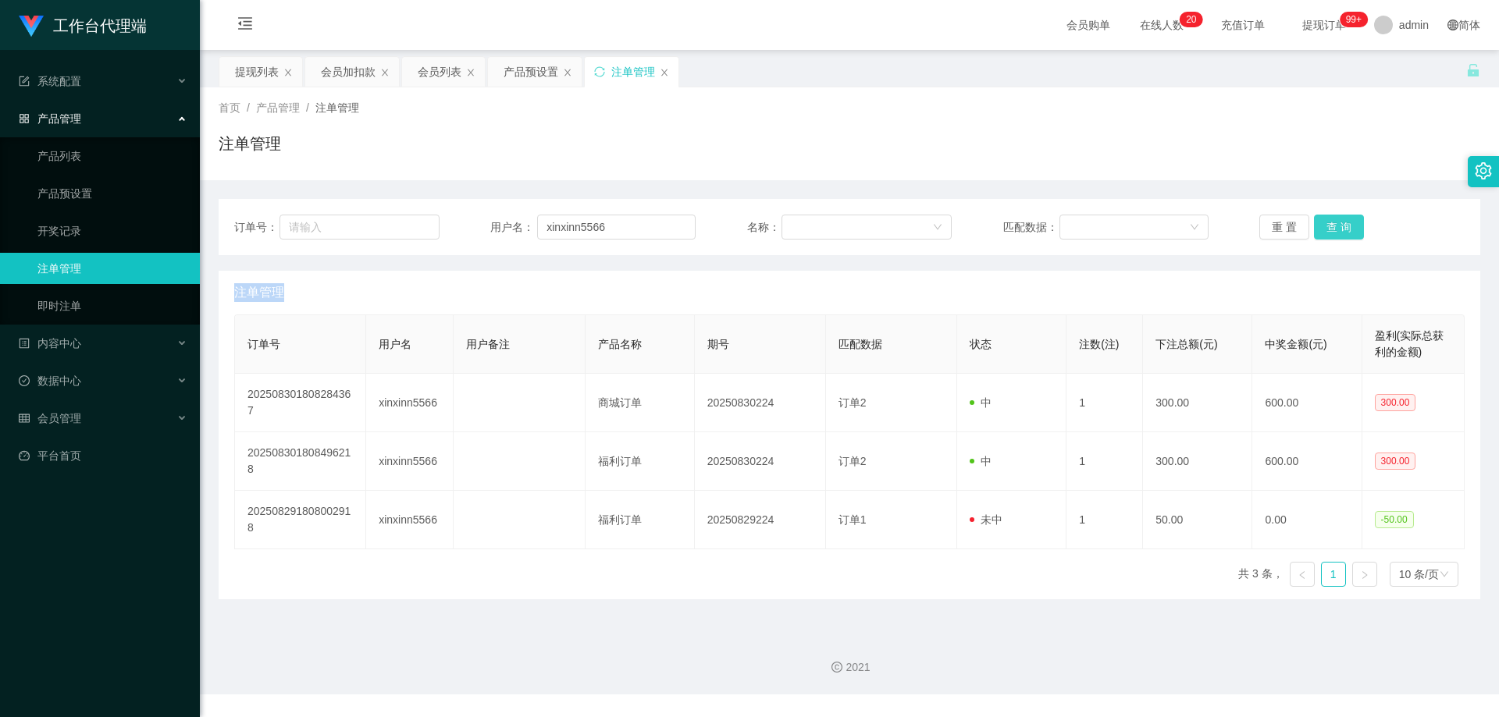
click at [1341, 228] on div "重 置 查 询" at bounding box center [1361, 227] width 205 height 25
click at [1217, 187] on div "订单号： 用户名： xinxinn5566 名称： 匹配数据： 重 置 查 询 注单管理 订单号 用户名 用户备注 产品名称 期号 匹配数据 状态 注数(注)…" at bounding box center [850, 389] width 1262 height 419
click at [1329, 223] on button "查 询" at bounding box center [1339, 227] width 50 height 25
click at [1329, 223] on div "重 置 查 询" at bounding box center [1361, 227] width 205 height 25
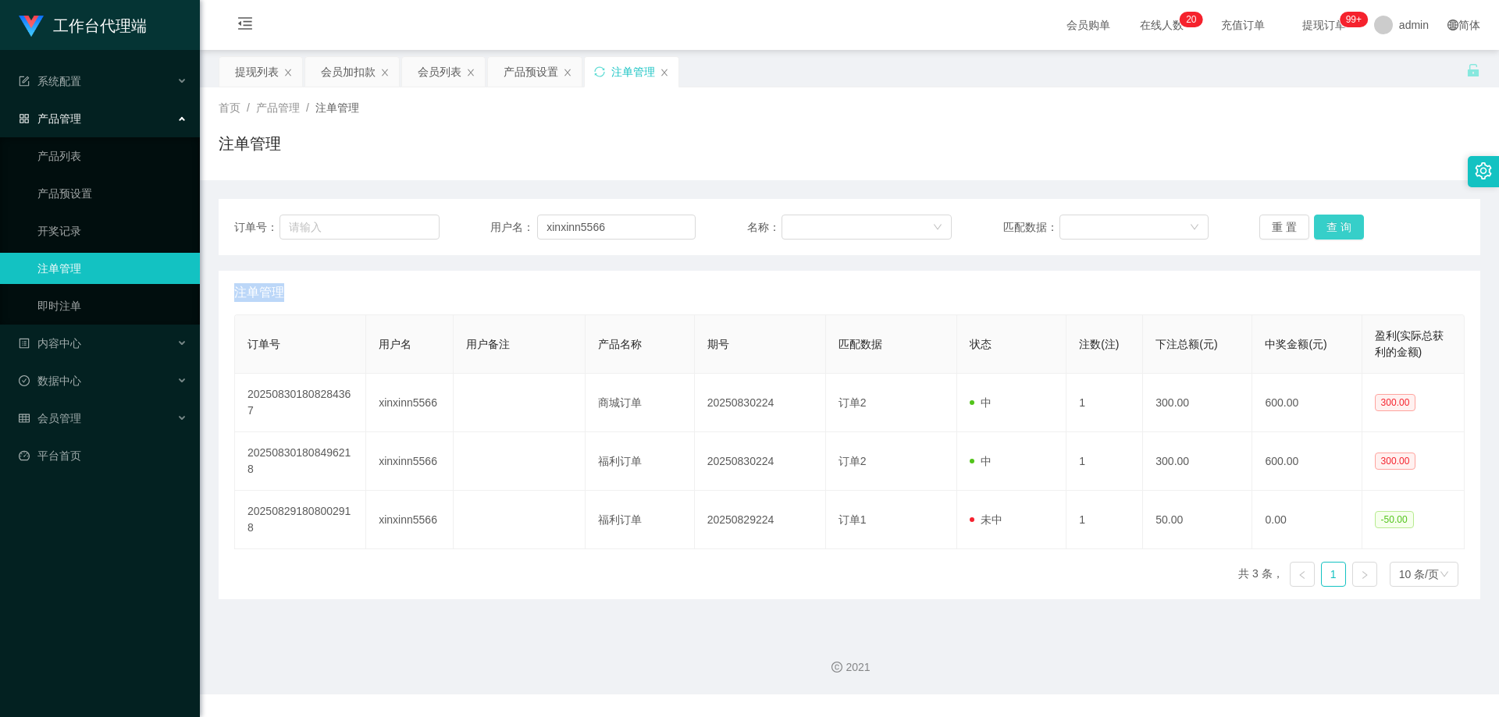
click at [1329, 223] on button "查 询" at bounding box center [1339, 227] width 50 height 25
click at [1329, 223] on div "重 置 查 询" at bounding box center [1361, 227] width 205 height 25
click at [1329, 223] on button "查 询" at bounding box center [1339, 227] width 50 height 25
click at [1329, 223] on div "重 置 查 询" at bounding box center [1361, 227] width 205 height 25
click at [1329, 223] on button "查 询" at bounding box center [1339, 227] width 50 height 25
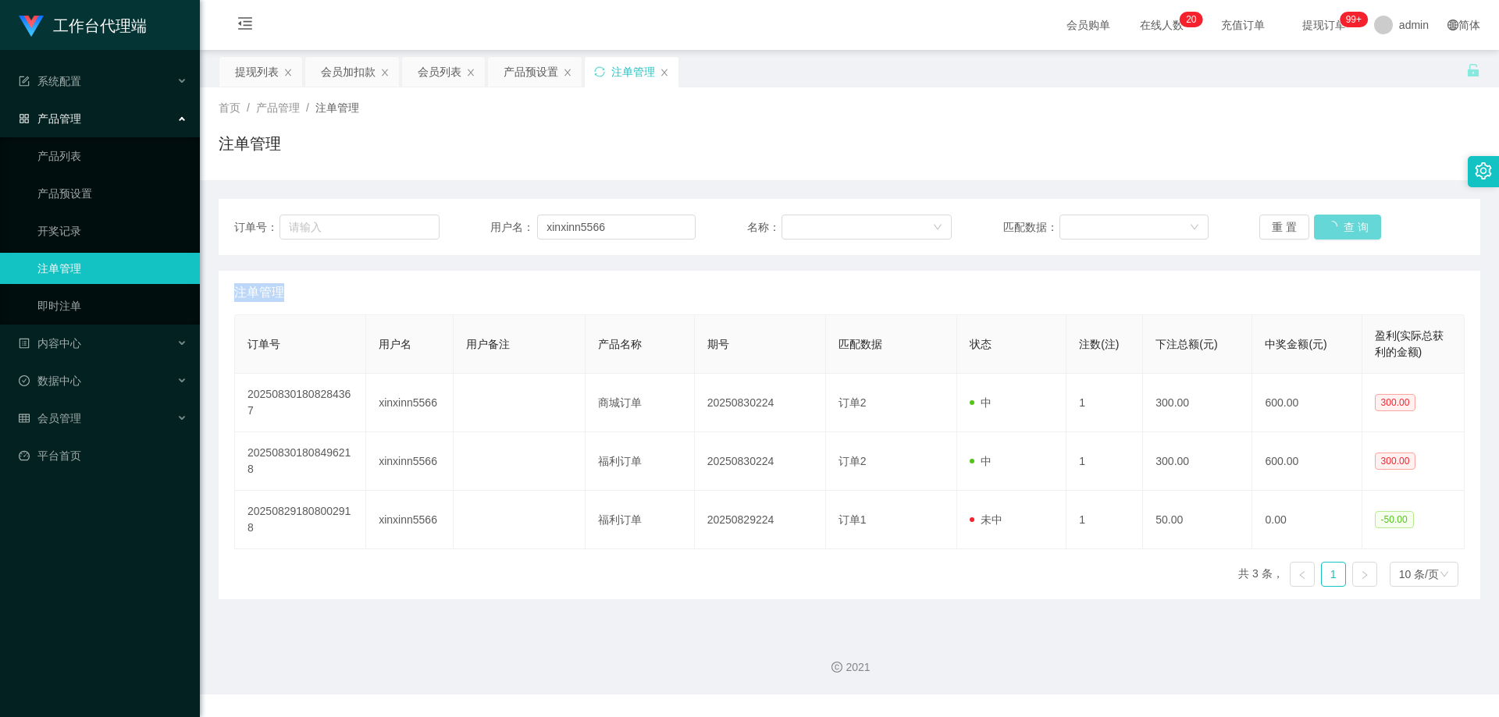
click at [1329, 223] on div "重 置 查 询" at bounding box center [1361, 227] width 205 height 25
click at [1329, 223] on button "查 询" at bounding box center [1339, 227] width 50 height 25
click at [1329, 223] on div "重 置 查 询" at bounding box center [1361, 227] width 205 height 25
click at [1329, 223] on button "查 询" at bounding box center [1339, 227] width 50 height 25
click at [1329, 223] on div "重 置 查 询" at bounding box center [1361, 227] width 205 height 25
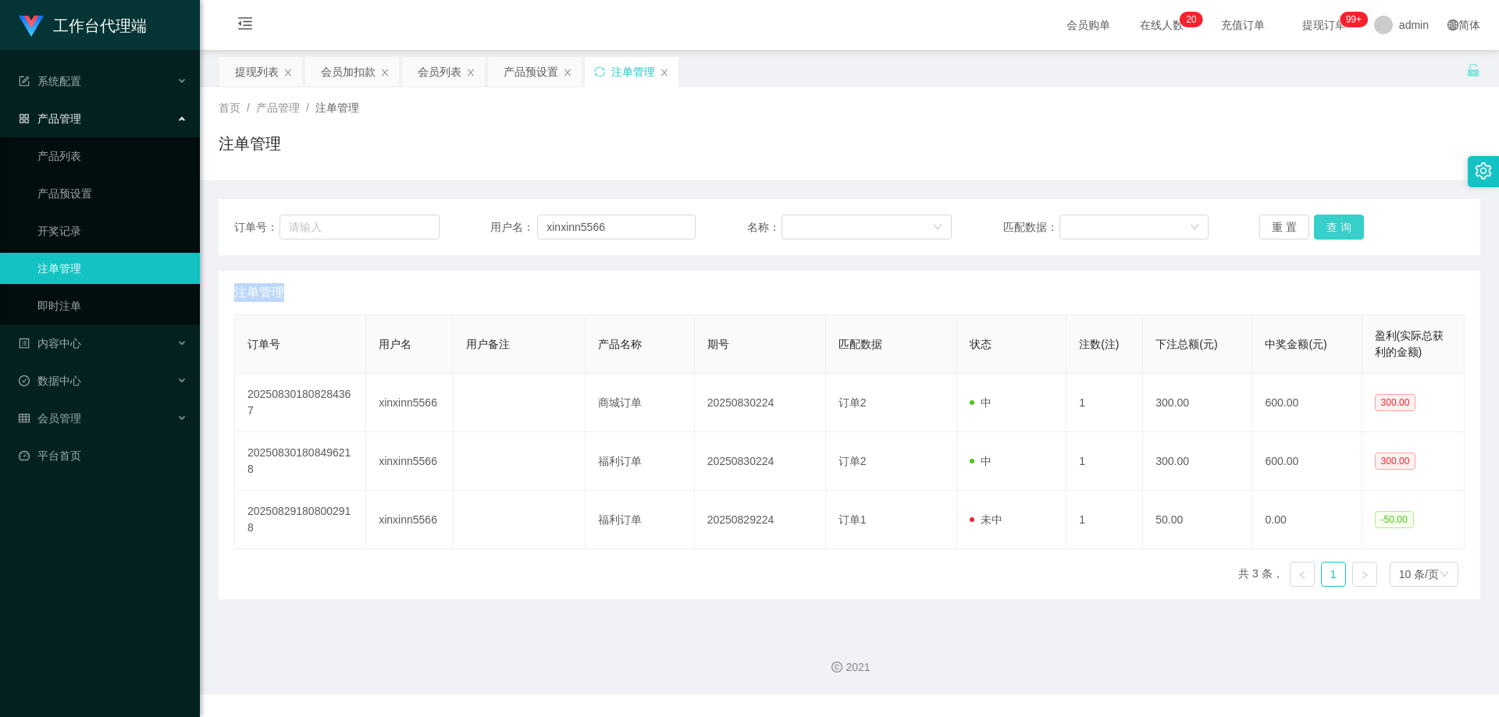
click at [1329, 223] on button "查 询" at bounding box center [1339, 227] width 50 height 25
click at [1329, 223] on div "重 置 查 询" at bounding box center [1361, 227] width 205 height 25
click at [1329, 223] on button "查 询" at bounding box center [1339, 227] width 50 height 25
click at [1329, 223] on div "重 置 查 询" at bounding box center [1361, 227] width 205 height 25
click at [1329, 223] on button "查 询" at bounding box center [1347, 227] width 67 height 25
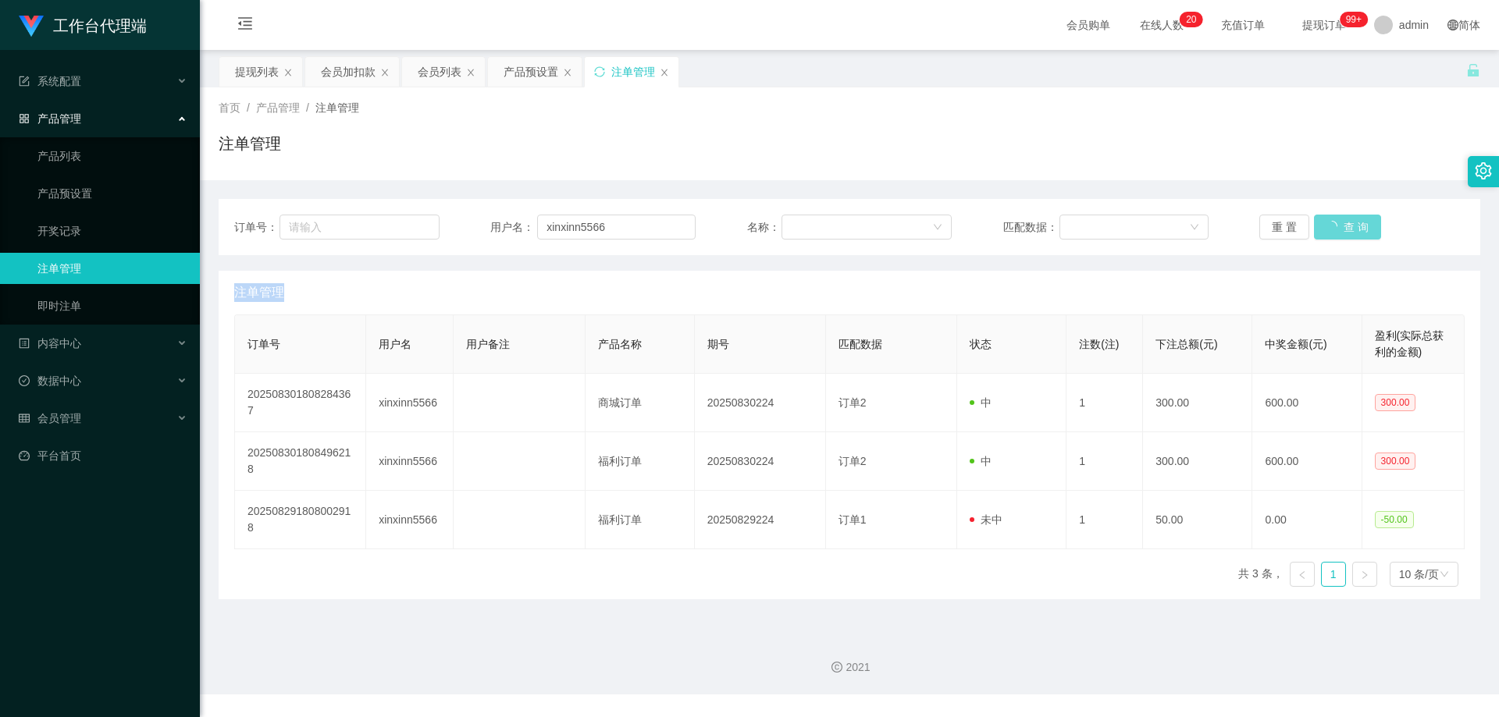
click at [1329, 223] on div "重 置 查 询" at bounding box center [1361, 227] width 205 height 25
click at [1329, 223] on button "查 询" at bounding box center [1339, 227] width 50 height 25
click at [1329, 223] on div "重 置 查 询" at bounding box center [1361, 227] width 205 height 25
click at [1329, 223] on button "查 询" at bounding box center [1339, 227] width 50 height 25
click at [1329, 223] on div "重 置 查 询" at bounding box center [1361, 227] width 205 height 25
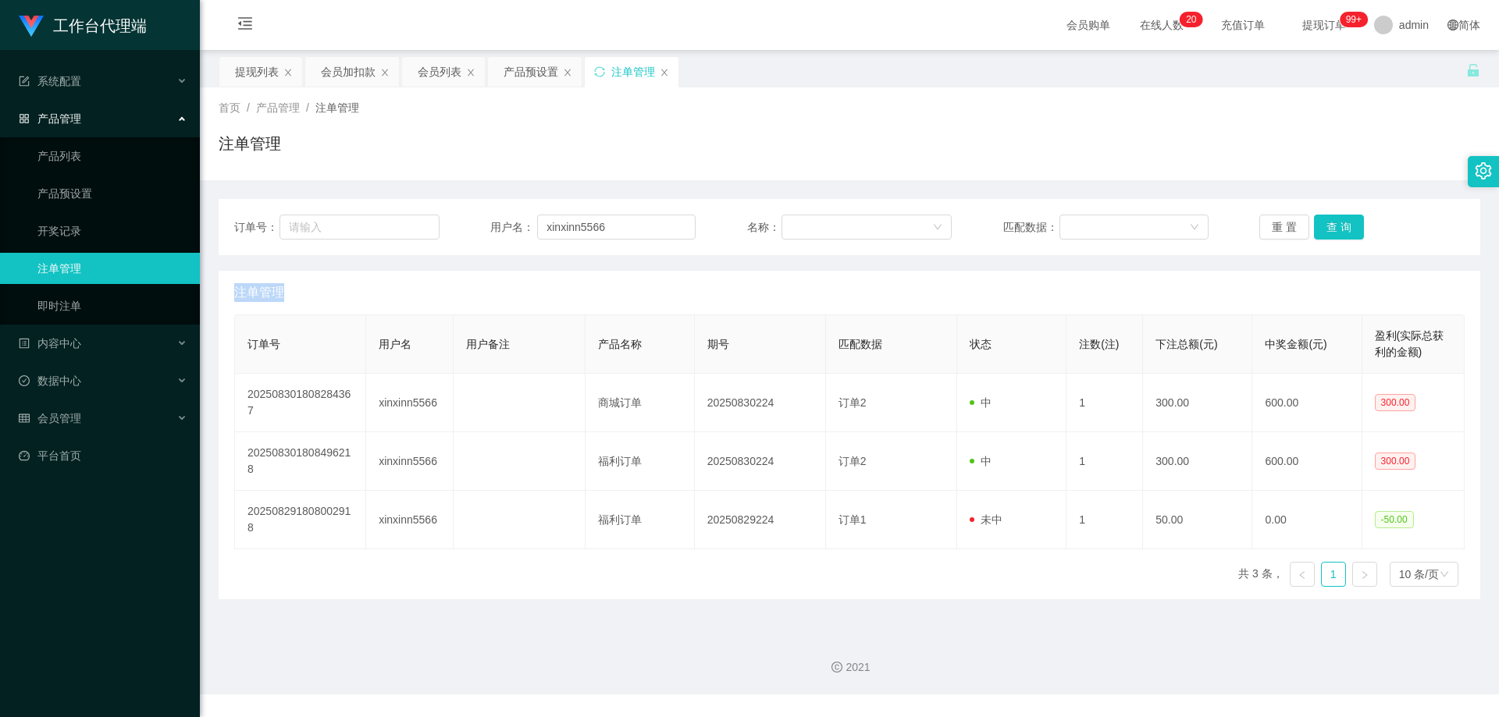
drag, startPoint x: 264, startPoint y: 282, endPoint x: 304, endPoint y: 288, distance: 40.3
click at [264, 282] on div "注单管理" at bounding box center [849, 293] width 1230 height 44
click at [1325, 232] on button "查 询" at bounding box center [1339, 227] width 50 height 25
click at [1333, 226] on button "查 询" at bounding box center [1339, 227] width 50 height 25
click at [1333, 226] on div "重 置 查 询" at bounding box center [1361, 227] width 205 height 25
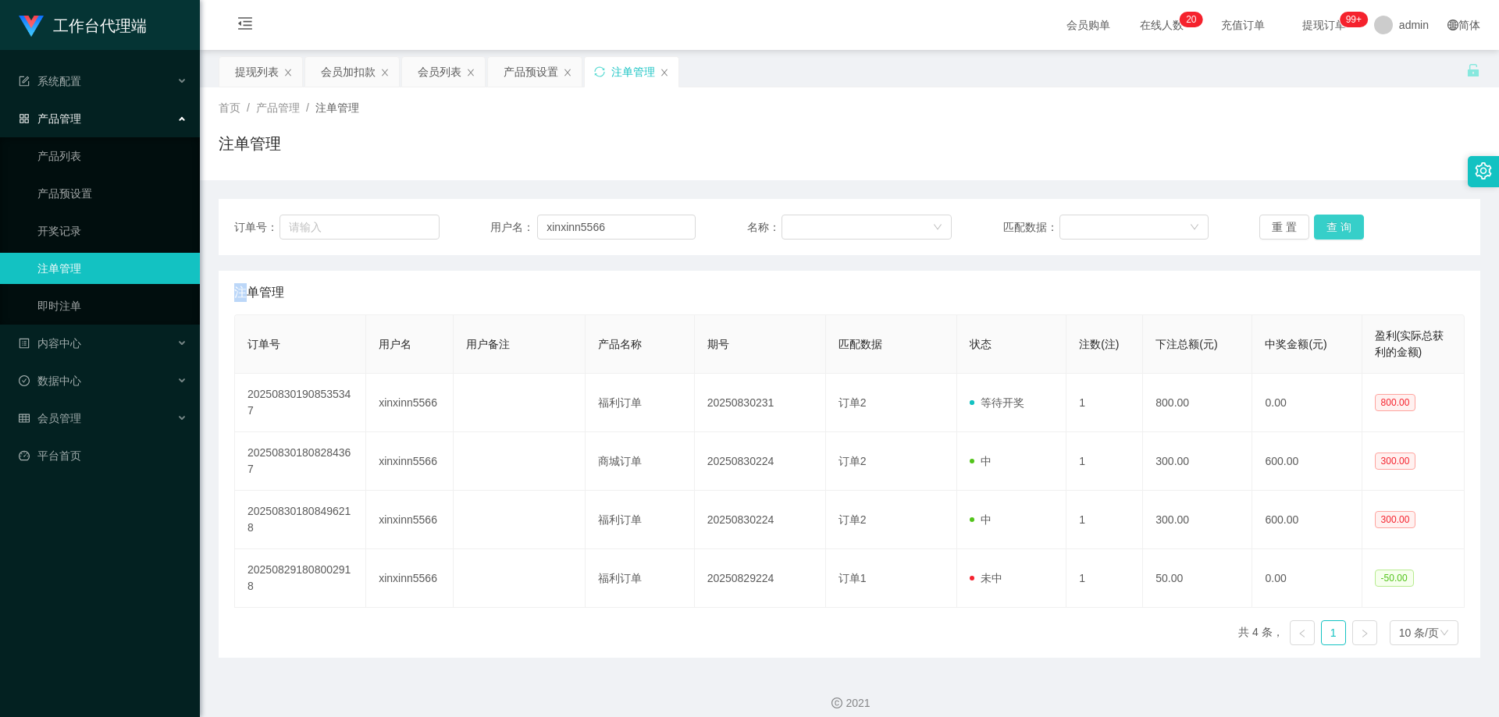
click at [1333, 226] on button "查 询" at bounding box center [1339, 227] width 50 height 25
click at [1333, 226] on div "重 置 查 询" at bounding box center [1361, 227] width 205 height 25
click at [1333, 226] on button "查 询" at bounding box center [1339, 227] width 50 height 25
